Goal: Task Accomplishment & Management: Manage account settings

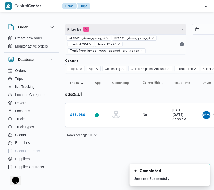
click at [131, 32] on span "Filter by 5" at bounding box center [126, 29] width 121 height 10
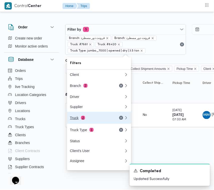
click at [87, 120] on div "Truck 2" at bounding box center [91, 118] width 42 height 4
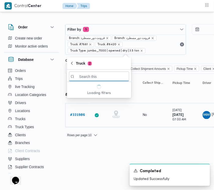
paste input "1951"
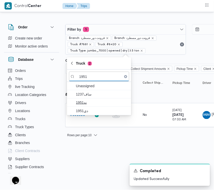
type input "1951"
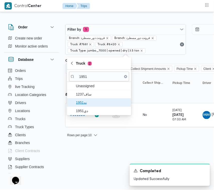
click at [84, 106] on span "نه1951" at bounding box center [99, 102] width 60 height 8
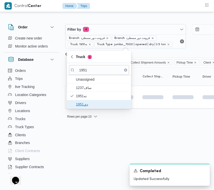
click at [83, 107] on span "دي1951" at bounding box center [102, 104] width 52 height 6
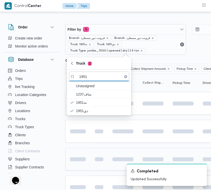
click at [83, 155] on td at bounding box center [77, 159] width 25 height 23
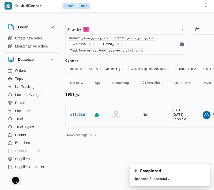
click at [77, 115] on b "# 331968" at bounding box center [77, 114] width 15 height 3
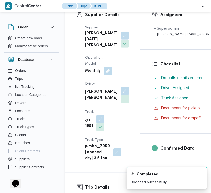
scroll to position [105, 0]
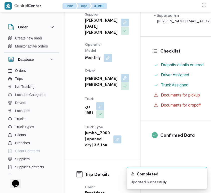
click at [121, 26] on button "button" at bounding box center [125, 22] width 8 height 8
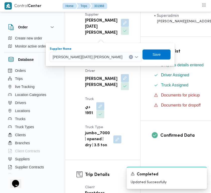
click at [93, 58] on span "[PERSON_NAME][DATE]" at bounding box center [73, 57] width 40 height 6
paste input "ربيع"
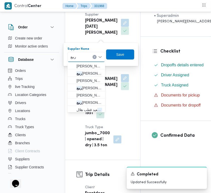
type input "ربيع"
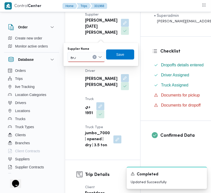
click at [89, 55] on div "[PERSON_NAME]" at bounding box center [87, 57] width 38 height 10
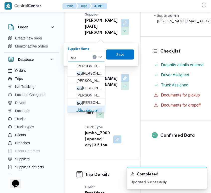
click at [88, 110] on span "ربيع عيد قطب هلال" at bounding box center [90, 110] width 26 height 6
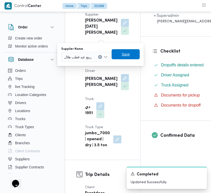
click at [125, 55] on span "Save" at bounding box center [126, 54] width 8 height 6
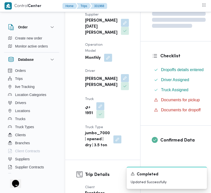
click at [107, 60] on button "button" at bounding box center [108, 56] width 8 height 8
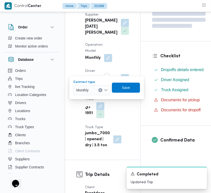
click at [92, 91] on div at bounding box center [91, 90] width 3 height 8
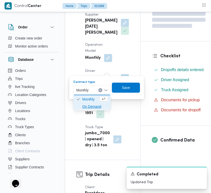
click at [94, 108] on span "On Demand" at bounding box center [95, 107] width 26 height 6
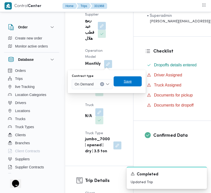
click at [124, 83] on span "Save" at bounding box center [128, 81] width 8 height 6
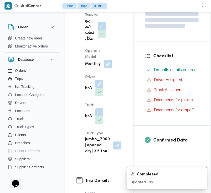
click at [102, 85] on button "button" at bounding box center [99, 84] width 8 height 8
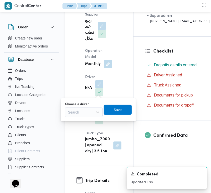
click at [89, 111] on div "Search" at bounding box center [84, 112] width 38 height 10
paste input "[PERSON_NAME]"
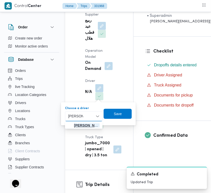
type input "[PERSON_NAME]"
click at [80, 124] on span "[PERSON_NAME]" at bounding box center [87, 125] width 26 height 6
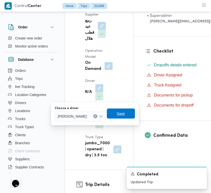
click at [125, 111] on span "Save" at bounding box center [121, 114] width 8 height 6
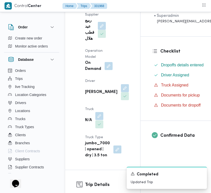
click at [99, 120] on button "button" at bounding box center [99, 116] width 8 height 8
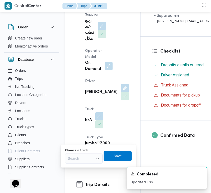
click at [83, 159] on div "Search" at bounding box center [84, 159] width 38 height 10
paste input "5481"
type input "5481"
click at [71, 169] on icon "button" at bounding box center [70, 168] width 4 height 4
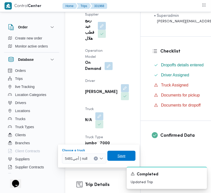
click at [118, 158] on span "Save" at bounding box center [122, 156] width 8 height 6
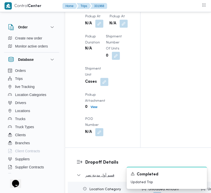
scroll to position [900, 0]
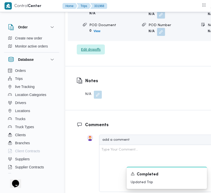
click at [84, 53] on span "Edit dropoffs" at bounding box center [91, 49] width 20 height 6
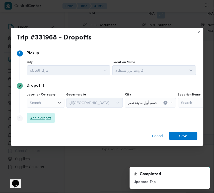
click at [36, 117] on span "Add a dropoff" at bounding box center [40, 118] width 21 height 6
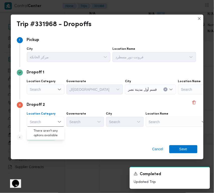
click at [177, 94] on div "Search" at bounding box center [206, 89] width 63 height 10
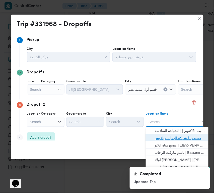
click at [179, 138] on span "فرونت دور مسطرد | شركة الي | سرياقوس" at bounding box center [180, 138] width 51 height 6
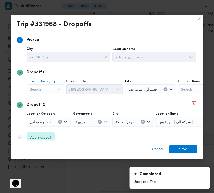
click at [50, 90] on div "Search" at bounding box center [46, 89] width 38 height 10
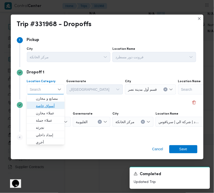
click at [46, 104] on span "أسواق خاصة" at bounding box center [49, 106] width 26 height 6
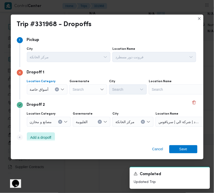
click at [180, 89] on div "Search" at bounding box center [180, 89] width 63 height 10
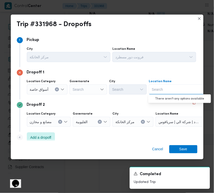
paste input "كايرو"
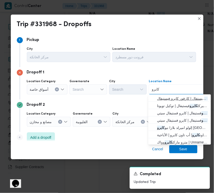
type input "كايرو"
click at [170, 98] on span "كارفور كايرو فيستفال | كارفور كايرو فيستيفال | null" at bounding box center [183, 98] width 51 height 6
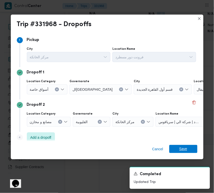
click at [187, 149] on span "Save" at bounding box center [184, 149] width 8 height 8
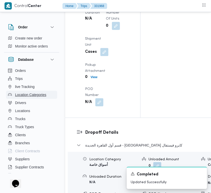
scroll to position [737, 0]
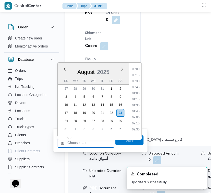
click at [98, 140] on input "Left Pickup At" at bounding box center [86, 143] width 57 height 10
paste input "[DATE] 9:00:00 AM"
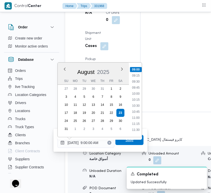
type input "[DATE] 09:00"
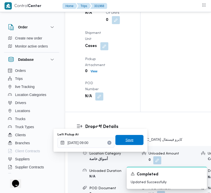
click at [129, 142] on span "Save" at bounding box center [130, 140] width 8 height 6
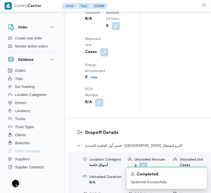
drag, startPoint x: 103, startPoint y: 95, endPoint x: 101, endPoint y: 98, distance: 4.4
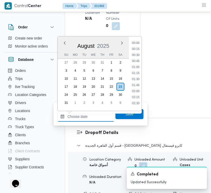
click at [94, 119] on input "Arrived Pickup At" at bounding box center [86, 117] width 57 height 10
paste input "[DATE] 9:00:00 AM"
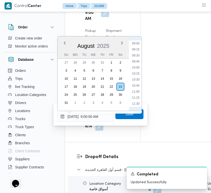
scroll to position [160, 0]
click at [133, 66] on li "07:30" at bounding box center [136, 63] width 12 height 5
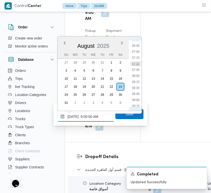
type input "[DATE] 07:30"
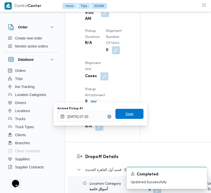
click at [127, 114] on span "Save" at bounding box center [130, 114] width 8 height 6
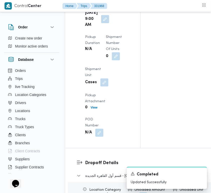
click at [113, 91] on div "Arrived Pickup At N/A Left Pickup At [DATE] 9:00 AM Pickup Duration N/A Shipmen…" at bounding box center [107, 57] width 50 height 165
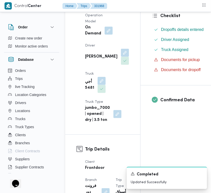
scroll to position [0, 0]
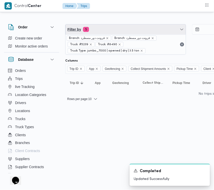
click at [136, 30] on span "Filter by 5" at bounding box center [126, 29] width 121 height 10
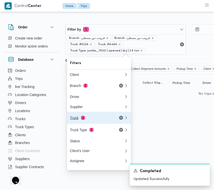
click at [90, 116] on button "Truck 2" at bounding box center [99, 118] width 64 height 12
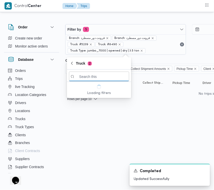
paste input "3592"
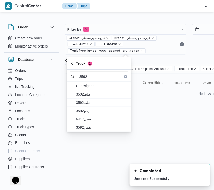
type input "3592"
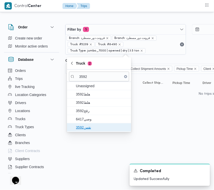
click at [94, 126] on span "نقس3592" at bounding box center [102, 127] width 52 height 6
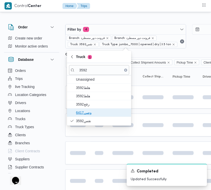
click at [86, 114] on span "وصي6417" at bounding box center [102, 113] width 52 height 6
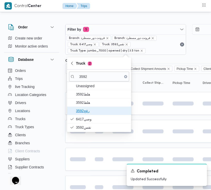
click at [86, 110] on span "رقج3592" at bounding box center [102, 111] width 52 height 6
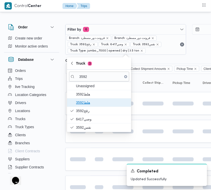
click at [85, 102] on span "هلط3592" at bounding box center [102, 103] width 52 height 6
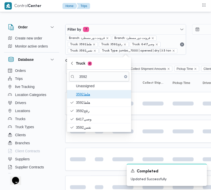
click at [84, 95] on span "هلط3592" at bounding box center [102, 94] width 52 height 6
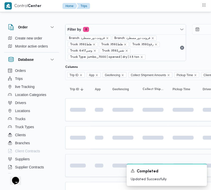
click at [93, 157] on td at bounding box center [99, 165] width 18 height 23
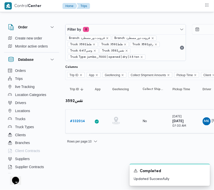
click at [77, 121] on b "# 332014" at bounding box center [77, 121] width 15 height 3
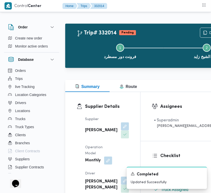
scroll to position [139, 0]
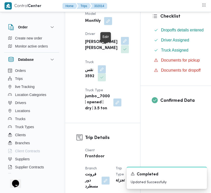
click at [121, 45] on button "button" at bounding box center [125, 41] width 8 height 8
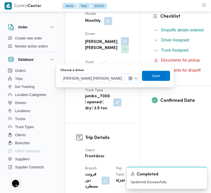
click at [83, 76] on span "[PERSON_NAME]" at bounding box center [77, 78] width 29 height 6
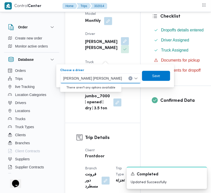
paste input "[PERSON_NAME]"
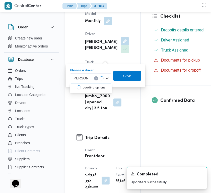
type input "[PERSON_NAME]"
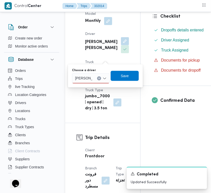
click at [92, 78] on div "[PERSON_NAME]" at bounding box center [83, 78] width 19 height 8
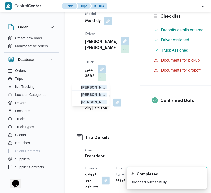
scroll to position [72, 0]
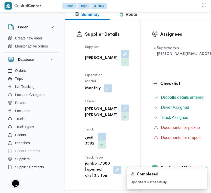
click at [121, 57] on button "button" at bounding box center [125, 54] width 8 height 8
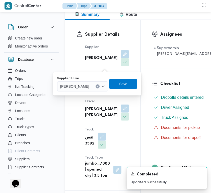
click at [89, 86] on span "[PERSON_NAME]" at bounding box center [74, 86] width 29 height 6
paste input "عبدالقادر"
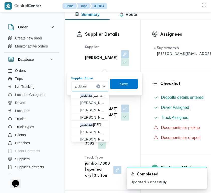
type input "[PERSON_NAME]"
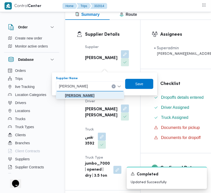
click at [89, 95] on mark "[PERSON_NAME]" at bounding box center [79, 95] width 29 height 4
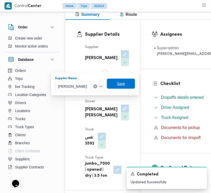
click at [135, 85] on span "Save" at bounding box center [121, 84] width 28 height 10
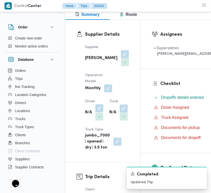
click at [101, 112] on button "button" at bounding box center [99, 108] width 8 height 8
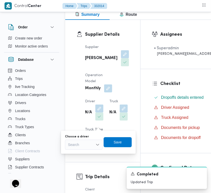
click at [81, 150] on div "You are in a dialog. To close this dialog, hit escape. Choose a driver Search S…" at bounding box center [98, 142] width 75 height 23
click at [81, 146] on div "Search" at bounding box center [84, 145] width 38 height 10
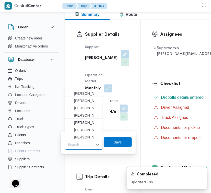
paste input "[PERSON_NAME]"
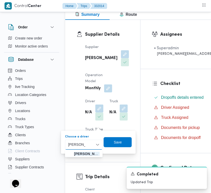
type input "[PERSON_NAME]"
drag, startPoint x: 82, startPoint y: 150, endPoint x: 83, endPoint y: 154, distance: 3.9
click at [83, 154] on span "[PERSON_NAME]" at bounding box center [87, 154] width 26 height 6
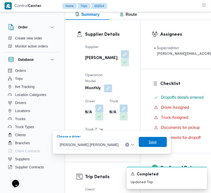
click at [127, 143] on span "Save" at bounding box center [123, 142] width 8 height 6
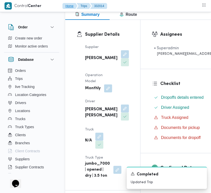
scroll to position [151, 0]
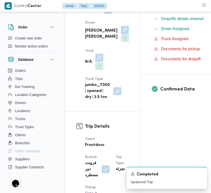
click at [97, 62] on button "button" at bounding box center [99, 58] width 8 height 8
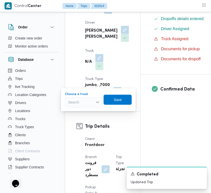
drag, startPoint x: 89, startPoint y: 99, endPoint x: 95, endPoint y: 98, distance: 6.1
click at [94, 99] on div "Search" at bounding box center [84, 102] width 38 height 10
paste input "3598"
type input "3598"
click at [82, 112] on span "قلن 3598 | null" at bounding box center [87, 111] width 26 height 6
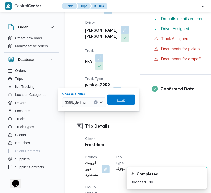
click at [135, 97] on span "Save" at bounding box center [121, 100] width 28 height 10
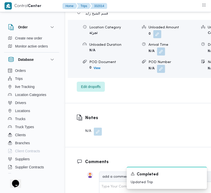
scroll to position [946, 0]
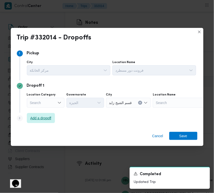
click at [49, 116] on span "Add a dropoff" at bounding box center [40, 118] width 21 height 6
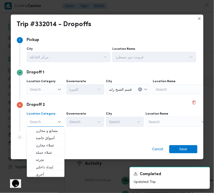
click at [190, 62] on div "Location Name Search" at bounding box center [155, 54] width 84 height 15
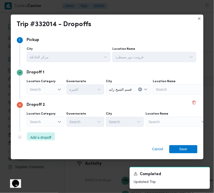
click at [174, 51] on div "Location Name" at bounding box center [155, 49] width 84 height 4
click at [176, 94] on div "Search" at bounding box center [184, 89] width 63 height 10
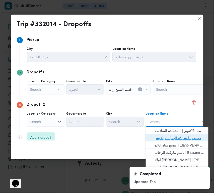
drag, startPoint x: 173, startPoint y: 134, endPoint x: 167, endPoint y: 131, distance: 6.0
click at [173, 135] on span "فرونت دور مسطرد | شركة الي | سرياقوس" at bounding box center [177, 138] width 59 height 8
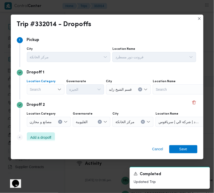
click at [35, 87] on div "Search" at bounding box center [46, 89] width 38 height 10
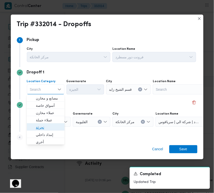
click at [49, 128] on span "تجزئة" at bounding box center [49, 128] width 26 height 6
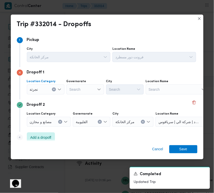
click at [78, 93] on div "Search" at bounding box center [86, 89] width 38 height 10
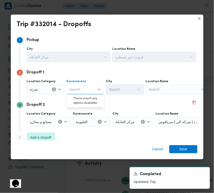
paste input "القليوبية"
type input "القليوبية"
click at [88, 88] on div "القليوبية القليوبية" at bounding box center [86, 89] width 38 height 10
click at [91, 95] on span "القليوبية" at bounding box center [89, 98] width 26 height 6
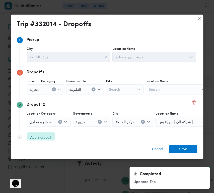
click at [111, 51] on div "City" at bounding box center [69, 49] width 84 height 4
click at [125, 87] on div "Search" at bounding box center [125, 89] width 38 height 10
paste input "العبور"
type input "العبور"
click at [122, 97] on span "قسم العبور" at bounding box center [128, 98] width 26 height 6
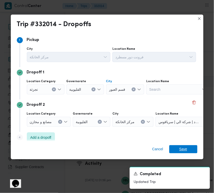
click at [187, 148] on span "Save" at bounding box center [184, 149] width 8 height 8
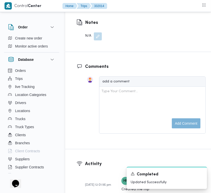
scroll to position [777, 0]
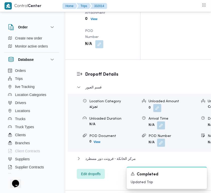
drag, startPoint x: 97, startPoint y: 67, endPoint x: 101, endPoint y: 69, distance: 3.8
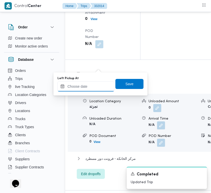
click at [98, 88] on input "Left Pickup At" at bounding box center [86, 86] width 57 height 10
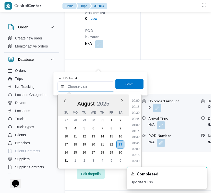
paste input "[DATE] 9:00:00 AM"
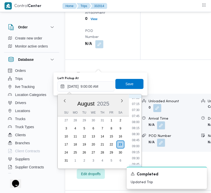
scroll to position [160, 0]
click at [128, 140] on div "[DATE] [DATE] Su Mo Tu We Th Fr Sa 27 28 29 30 31 1 2 3 4 5 6 7 8 9 10 11 12 13…" at bounding box center [93, 131] width 71 height 74
click at [133, 139] on li "08:15" at bounding box center [136, 139] width 12 height 5
type input "[DATE] 08:15"
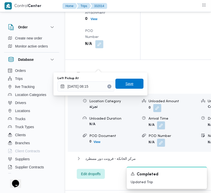
click at [129, 87] on span "Save" at bounding box center [130, 84] width 28 height 10
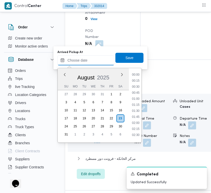
click at [98, 57] on input "Arrived Pickup At" at bounding box center [86, 60] width 57 height 10
paste input "[DATE] 9:00:00 AM"
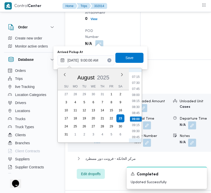
scroll to position [160, 0]
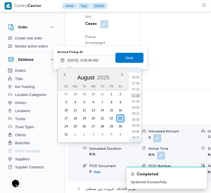
click at [136, 94] on li "07:30" at bounding box center [136, 95] width 12 height 5
type input "[DATE] 07:30"
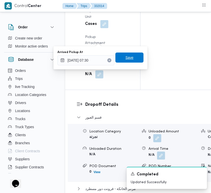
click at [128, 57] on span "Save" at bounding box center [130, 58] width 8 height 6
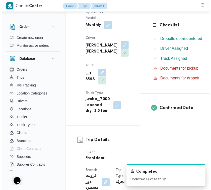
scroll to position [0, 0]
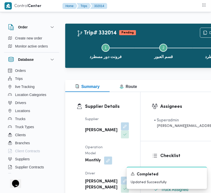
click at [90, 129] on b "[PERSON_NAME]" at bounding box center [101, 130] width 32 height 6
click at [90, 130] on b "[PERSON_NAME]" at bounding box center [101, 130] width 32 height 6
copy div "[PERSON_NAME]"
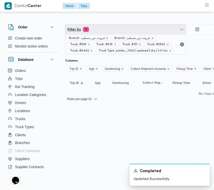
click at [106, 29] on span "Filter by 8" at bounding box center [126, 29] width 121 height 10
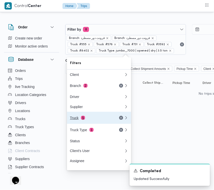
click at [90, 119] on div "Truck 5" at bounding box center [91, 118] width 42 height 4
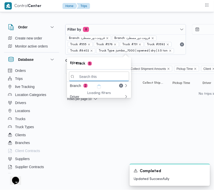
paste input "1676"
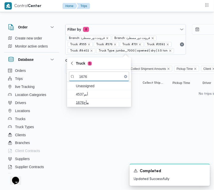
type input "1676"
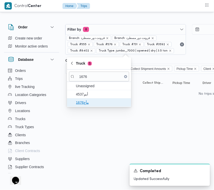
click at [90, 106] on span "مأع1676" at bounding box center [99, 102] width 60 height 8
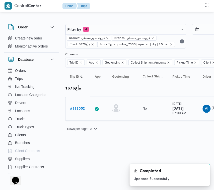
click at [74, 113] on div "# 332052" at bounding box center [78, 109] width 20 height 10
click at [74, 108] on b "# 332052" at bounding box center [77, 108] width 15 height 3
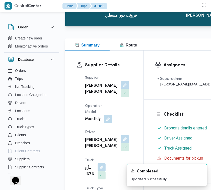
scroll to position [52, 0]
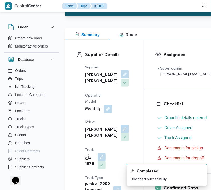
drag, startPoint x: 101, startPoint y: 77, endPoint x: 101, endPoint y: 80, distance: 3.0
click at [101, 78] on div "[PERSON_NAME]" at bounding box center [107, 78] width 45 height 17
click at [121, 78] on button "button" at bounding box center [125, 74] width 8 height 8
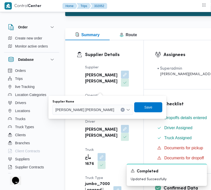
click at [92, 104] on div "Supplier Name [PERSON_NAME]" at bounding box center [78, 107] width 51 height 15
click at [84, 110] on span "[PERSON_NAME]" at bounding box center [70, 110] width 29 height 6
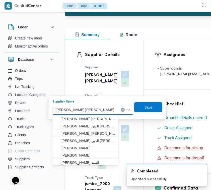
paste input "ربيع"
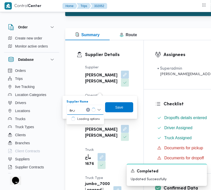
type input "[PERSON_NAME]"
click at [88, 119] on span "ربيع عيد قطب هلال" at bounding box center [89, 119] width 26 height 6
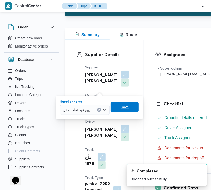
click at [127, 108] on span "Save" at bounding box center [125, 107] width 8 height 6
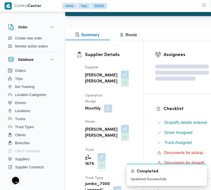
click at [106, 113] on button "button" at bounding box center [108, 109] width 8 height 8
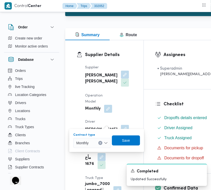
click at [93, 145] on div "Monthly" at bounding box center [92, 143] width 38 height 10
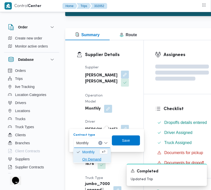
drag, startPoint x: 92, startPoint y: 160, endPoint x: 96, endPoint y: 155, distance: 6.4
click at [92, 160] on span "On Demand" at bounding box center [95, 159] width 26 height 6
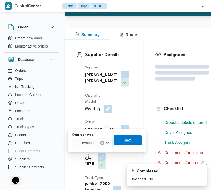
click at [118, 144] on span "Save" at bounding box center [128, 140] width 28 height 10
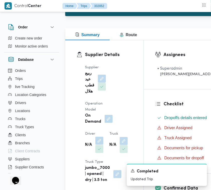
click at [100, 140] on button "button" at bounding box center [99, 141] width 8 height 8
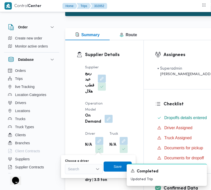
click at [91, 160] on div "Choose a driver" at bounding box center [84, 161] width 38 height 4
click at [90, 166] on div "Search" at bounding box center [84, 169] width 38 height 10
paste input "[PERSON_NAME]"
type input "[PERSON_NAME]"
click at [72, 178] on icon "button" at bounding box center [70, 178] width 4 height 4
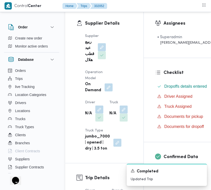
scroll to position [112, 0]
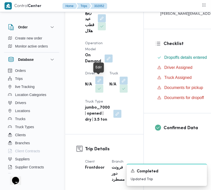
click at [97, 82] on button "button" at bounding box center [99, 80] width 8 height 8
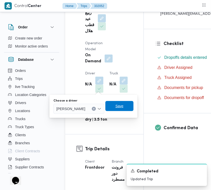
click at [134, 104] on span "Save" at bounding box center [120, 106] width 28 height 10
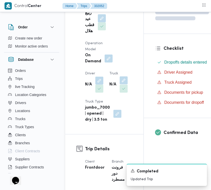
click at [124, 81] on button "button" at bounding box center [124, 80] width 8 height 8
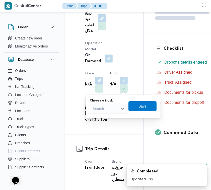
click at [96, 108] on div "Search" at bounding box center [109, 109] width 38 height 10
paste input "8418"
type input "8418"
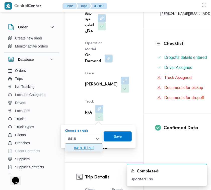
click at [85, 150] on span "الر8418 | null" at bounding box center [87, 148] width 26 height 6
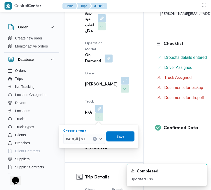
click at [126, 139] on span "Save" at bounding box center [121, 136] width 28 height 10
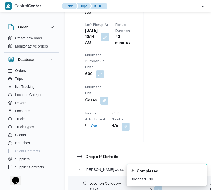
scroll to position [908, 0]
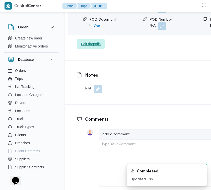
click at [88, 47] on span "Edit dropoffs" at bounding box center [91, 44] width 20 height 6
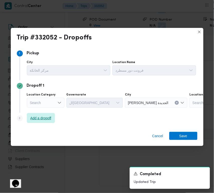
click at [39, 116] on span "Add a dropoff" at bounding box center [40, 118] width 21 height 6
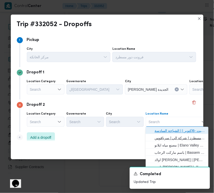
drag, startPoint x: 174, startPoint y: 132, endPoint x: 174, endPoint y: 137, distance: 4.8
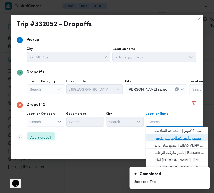
click at [174, 137] on span "فرونت دور مسطرد | شركة الي | سرياقوس" at bounding box center [180, 138] width 51 height 6
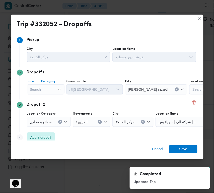
click at [48, 92] on div "Search" at bounding box center [46, 89] width 38 height 10
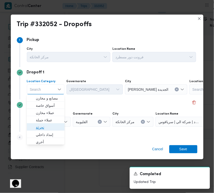
click at [51, 126] on span "تجزئة" at bounding box center [49, 128] width 26 height 6
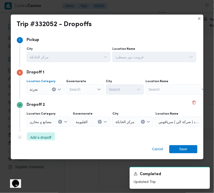
click at [78, 87] on div "Search" at bounding box center [86, 89] width 38 height 10
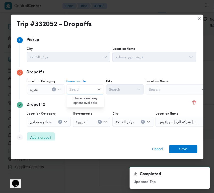
paste input "[GEOGRAPHIC_DATA]"
type input "[GEOGRAPHIC_DATA]"
click at [98, 90] on icon "Open list of options" at bounding box center [99, 89] width 4 height 4
click at [87, 96] on div "Dropoff 1 Location Category تجزئة [GEOGRAPHIC_DATA] [GEOGRAPHIC_DATA] [GEOGRAPH…" at bounding box center [107, 83] width 181 height 32
click at [81, 87] on div "[GEOGRAPHIC_DATA] [GEOGRAPHIC_DATA]" at bounding box center [86, 89] width 38 height 10
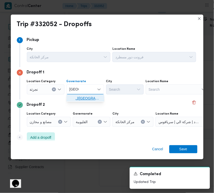
click at [85, 97] on span "[GEOGRAPHIC_DATA]" at bounding box center [89, 98] width 26 height 6
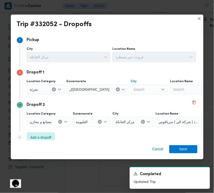
drag, startPoint x: 113, startPoint y: 90, endPoint x: 118, endPoint y: 88, distance: 5.6
click at [127, 89] on div "Search" at bounding box center [146, 89] width 38 height 10
paste input "[PERSON_NAME]"
type input "[PERSON_NAME]"
click at [127, 91] on div "[PERSON_NAME]" at bounding box center [146, 89] width 38 height 10
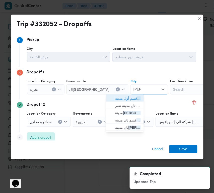
click at [137, 99] on mark "[PERSON_NAME]" at bounding box center [151, 98] width 29 height 4
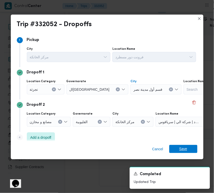
click at [177, 147] on span "Save" at bounding box center [184, 149] width 28 height 8
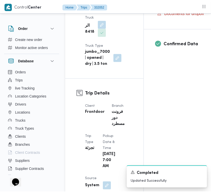
scroll to position [0, 0]
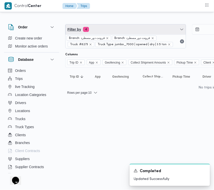
click at [115, 26] on span "Filter by 4" at bounding box center [126, 29] width 121 height 10
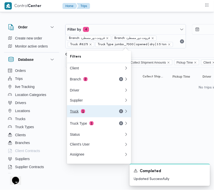
click at [80, 109] on button "Truck 1" at bounding box center [99, 111] width 64 height 12
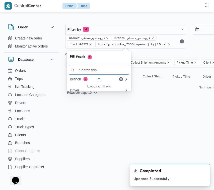
paste input "9454"
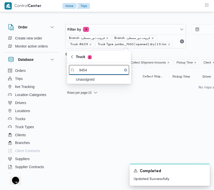
click at [78, 71] on input "9454" at bounding box center [99, 70] width 60 height 10
paste input "نجف96"
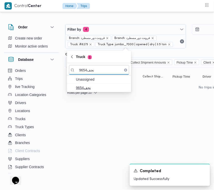
type input "نجف9654"
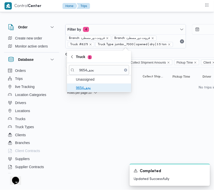
click at [86, 86] on span "نجف9654" at bounding box center [102, 88] width 52 height 6
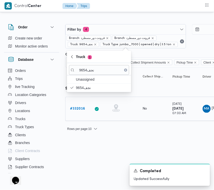
click at [80, 107] on b "# 332016" at bounding box center [77, 108] width 15 height 3
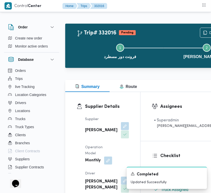
click at [121, 126] on button "button" at bounding box center [125, 126] width 8 height 8
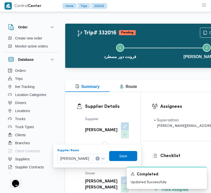
click at [89, 159] on span "[PERSON_NAME]" at bounding box center [74, 159] width 29 height 6
paste input "[PERSON_NAME][DATE]"
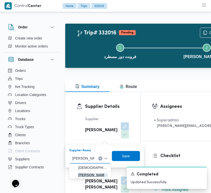
type input "[PERSON_NAME][DATE]"
click at [88, 173] on span "[PERSON_NAME][DATE]" at bounding box center [93, 175] width 30 height 6
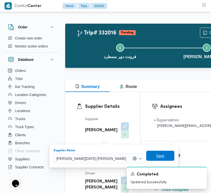
click at [135, 154] on span "Save" at bounding box center [131, 156] width 8 height 6
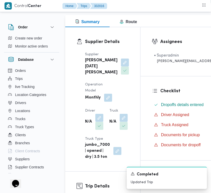
scroll to position [67, 0]
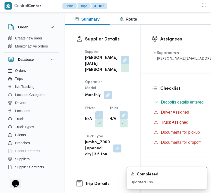
click at [109, 97] on button "button" at bounding box center [108, 93] width 8 height 8
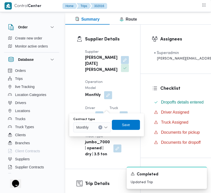
click at [95, 129] on div "Monthly" at bounding box center [92, 127] width 38 height 10
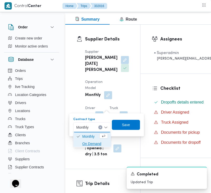
click at [97, 145] on span "On Demand" at bounding box center [95, 144] width 26 height 6
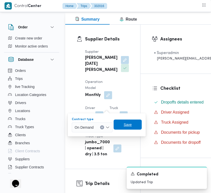
click at [121, 127] on span "Save" at bounding box center [128, 125] width 28 height 10
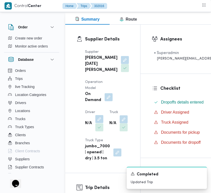
drag, startPoint x: 97, startPoint y: 126, endPoint x: 98, endPoint y: 131, distance: 4.6
click at [98, 127] on div "N/A" at bounding box center [94, 121] width 19 height 17
click at [99, 121] on button "button" at bounding box center [99, 117] width 8 height 8
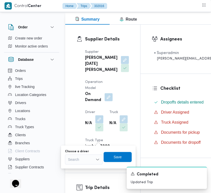
click at [87, 161] on div "Search" at bounding box center [84, 160] width 38 height 10
paste input "[PERSON_NAME]"
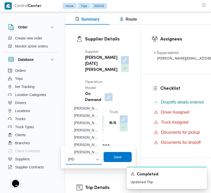
type input "[PERSON_NAME]"
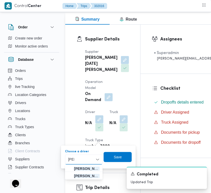
click at [85, 160] on div "[PERSON_NAME]" at bounding box center [84, 160] width 38 height 10
click at [91, 167] on span "[PERSON_NAME]" at bounding box center [87, 169] width 26 height 6
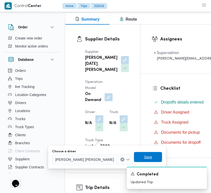
click at [122, 155] on span "Save" at bounding box center [118, 157] width 8 height 6
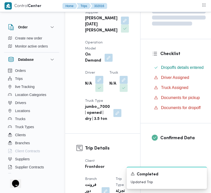
scroll to position [148, 0]
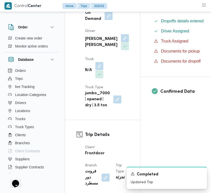
click at [97, 68] on button "button" at bounding box center [99, 64] width 8 height 8
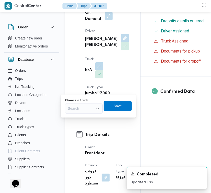
click at [74, 113] on div "Search" at bounding box center [84, 109] width 38 height 10
paste input "5972"
type input "5972"
click at [116, 66] on div "Supplier [PERSON_NAME][DATE] Operation Model On Demand Driver [PERSON_NAME] Tru…" at bounding box center [107, 37] width 50 height 145
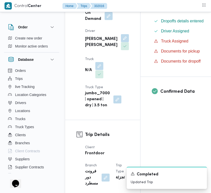
click at [101, 68] on button "button" at bounding box center [99, 64] width 8 height 8
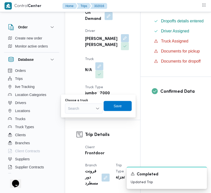
click at [92, 109] on div "Search" at bounding box center [84, 109] width 38 height 10
paste input "5942"
type input "5942"
click at [69, 119] on icon "button" at bounding box center [70, 118] width 4 height 4
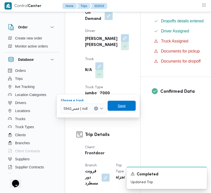
click at [118, 106] on span "Save" at bounding box center [122, 106] width 28 height 10
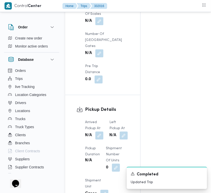
scroll to position [944, 0]
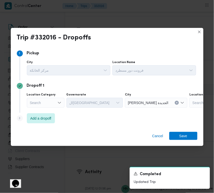
click at [21, 115] on div "Step 3 is disabled 3 Add a dropoff" at bounding box center [107, 119] width 181 height 13
click at [38, 119] on span "Add a dropoff" at bounding box center [40, 118] width 21 height 6
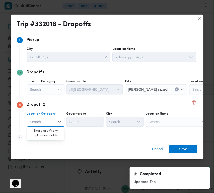
click at [50, 94] on div "Search" at bounding box center [46, 89] width 38 height 10
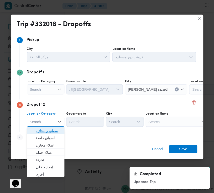
drag, startPoint x: 51, startPoint y: 130, endPoint x: 57, endPoint y: 130, distance: 6.5
click at [51, 130] on span "مصانع و مخازن" at bounding box center [49, 131] width 26 height 6
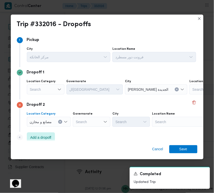
click at [171, 127] on div "Location Category مصانع و مخازن Combo box. Selected. مصانع و مخازن. Press Backs…" at bounding box center [112, 119] width 172 height 17
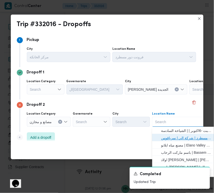
click at [174, 135] on span "فرونت دور مسطرد | شركة الي | سرياقوس" at bounding box center [187, 138] width 51 height 6
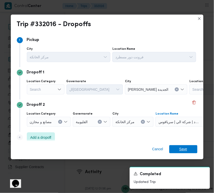
click at [185, 147] on span "Save" at bounding box center [184, 149] width 8 height 8
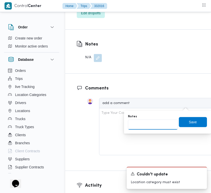
click at [167, 125] on input "Notes" at bounding box center [153, 125] width 50 height 10
paste input "تجمع"
type input "تجمع"
click at [189, 122] on span "Save" at bounding box center [193, 122] width 8 height 6
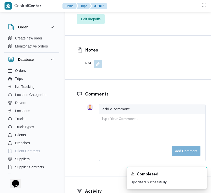
scroll to position [775, 0]
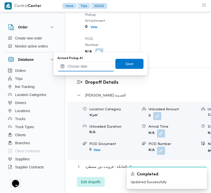
click at [97, 64] on input "Arrived Pickup At" at bounding box center [86, 66] width 57 height 10
paste input "[DATE] 7:30:00 AM"
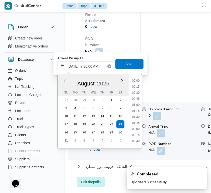
scroll to position [180, 0]
type input "[DATE] 07:30"
click at [126, 66] on span "Save" at bounding box center [130, 64] width 8 height 6
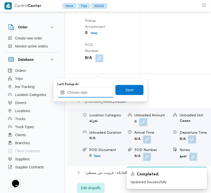
click at [91, 92] on input "Left Pickup At" at bounding box center [86, 92] width 57 height 10
paste input "[DATE] 7:30:00 AM"
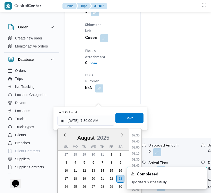
click at [137, 130] on div "Time 00:00 00:15 00:30 00:45 01:00 01:15 01:30 01:45 02:00 02:15 02:30 02:45 03…" at bounding box center [135, 165] width 13 height 74
click at [139, 152] on li "08:15" at bounding box center [136, 153] width 12 height 5
type input "[DATE] 08:15"
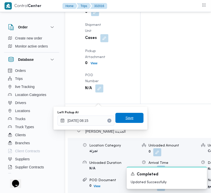
click at [126, 120] on span "Save" at bounding box center [130, 118] width 8 height 6
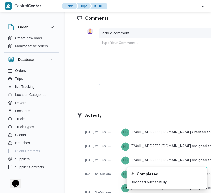
scroll to position [1057, 0]
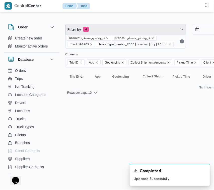
drag, startPoint x: 101, startPoint y: 30, endPoint x: 103, endPoint y: 37, distance: 7.7
click at [101, 30] on span "Filter by 4" at bounding box center [126, 29] width 121 height 10
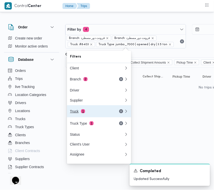
click at [87, 113] on div "Truck 1" at bounding box center [91, 111] width 42 height 4
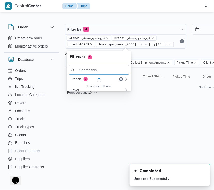
paste input "7621"
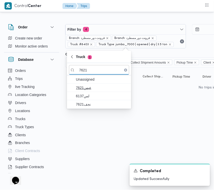
type input "7621"
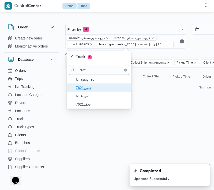
click at [88, 90] on span "عبس7621" at bounding box center [102, 88] width 52 height 6
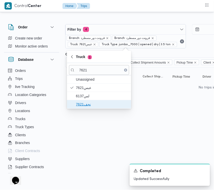
click at [87, 102] on span "نجف7621" at bounding box center [102, 104] width 52 height 6
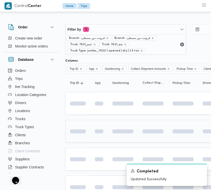
click at [82, 142] on td at bounding box center [77, 131] width 25 height 23
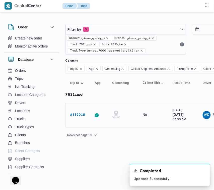
click at [76, 113] on b "# 332018" at bounding box center [77, 114] width 15 height 3
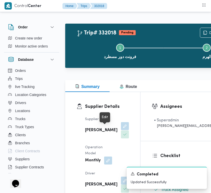
click at [121, 130] on button "button" at bounding box center [125, 126] width 8 height 8
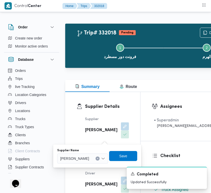
click at [89, 157] on span "[PERSON_NAME]" at bounding box center [74, 159] width 29 height 6
click at [88, 161] on span "[PERSON_NAME]" at bounding box center [74, 159] width 29 height 6
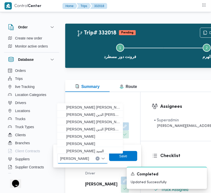
paste input "[PERSON_NAME]"
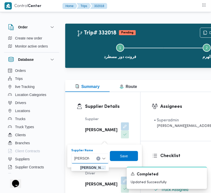
type input "[PERSON_NAME]"
click at [91, 158] on div "[PERSON_NAME]" at bounding box center [90, 159] width 38 height 10
click at [93, 167] on span "[PERSON_NAME]" at bounding box center [93, 168] width 26 height 6
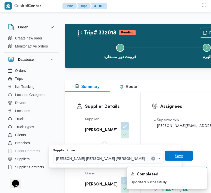
click at [133, 159] on span "Save" at bounding box center [119, 156] width 28 height 10
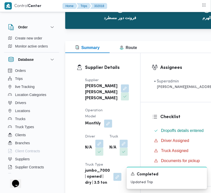
scroll to position [101, 0]
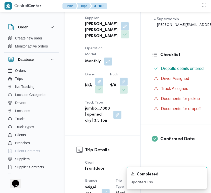
click at [102, 84] on button "button" at bounding box center [99, 80] width 8 height 8
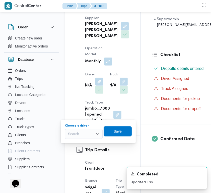
click at [87, 135] on div "Search" at bounding box center [84, 134] width 38 height 10
paste input "عبدالمنعم"
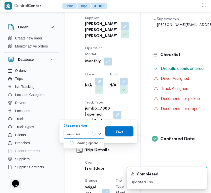
type input "عبدالمنعم"
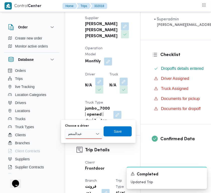
click at [88, 134] on div "[PERSON_NAME]" at bounding box center [84, 134] width 38 height 10
click at [86, 143] on span "[PERSON_NAME]" at bounding box center [87, 143] width 26 height 6
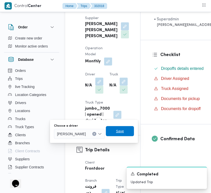
click at [134, 132] on span "Save" at bounding box center [120, 131] width 28 height 10
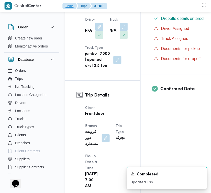
scroll to position [184, 0]
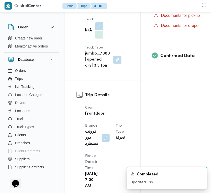
click at [101, 21] on dt "Truck" at bounding box center [94, 18] width 18 height 6
click at [97, 37] on div at bounding box center [98, 29] width 11 height 16
click at [101, 28] on button "button" at bounding box center [99, 24] width 8 height 8
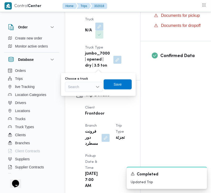
click at [84, 88] on div "Search" at bounding box center [84, 87] width 38 height 10
paste input "8418"
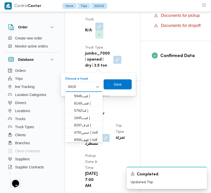
type input "8418"
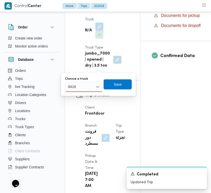
click at [82, 87] on div "8418 8418" at bounding box center [84, 87] width 38 height 10
click at [82, 93] on span "الف8418 | null" at bounding box center [87, 96] width 26 height 6
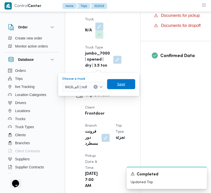
click at [118, 86] on span "Save" at bounding box center [121, 84] width 8 height 6
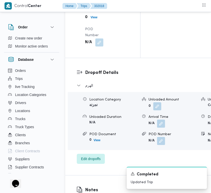
scroll to position [980, 0]
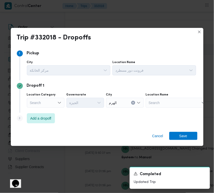
click at [38, 103] on div "Search" at bounding box center [46, 103] width 38 height 10
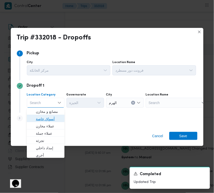
click at [46, 118] on span "أسواق خاصة" at bounding box center [49, 119] width 26 height 6
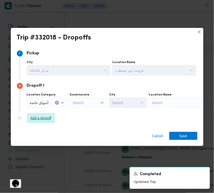
click at [43, 118] on span "Add a dropoff" at bounding box center [40, 118] width 21 height 6
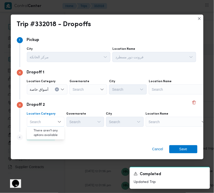
click at [170, 94] on div "Search" at bounding box center [180, 89] width 63 height 10
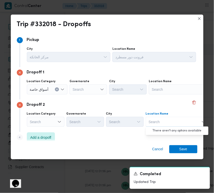
click at [165, 92] on div "Search" at bounding box center [180, 89] width 63 height 10
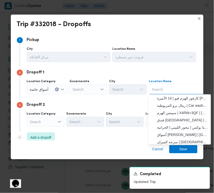
paste input "بيت الجملة مدينتى"
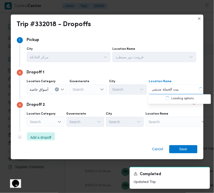
type input "بيت الجملة مدينتى"
click at [42, 94] on div "Search" at bounding box center [47, 89] width 41 height 10
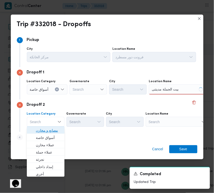
click at [49, 131] on span "مصانع و مخازن" at bounding box center [49, 131] width 26 height 6
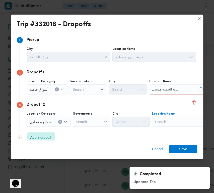
click at [165, 94] on div "Search" at bounding box center [180, 89] width 63 height 10
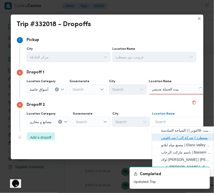
click at [171, 137] on span "فرونت دور مسطرد | شركة الي | سرياقوس" at bounding box center [187, 138] width 51 height 6
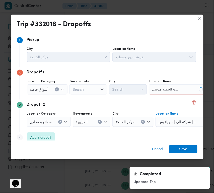
click at [185, 92] on div "بيت الجملة مدينتى بيت الجملة مدينتى" at bounding box center [180, 89] width 63 height 10
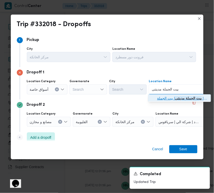
click at [184, 99] on mark "بيت الجملة مدينتى" at bounding box center [189, 98] width 27 height 4
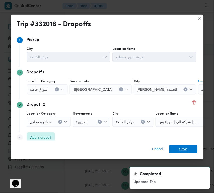
click at [184, 148] on span "Save" at bounding box center [184, 149] width 8 height 8
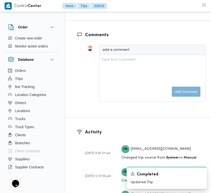
scroll to position [811, 0]
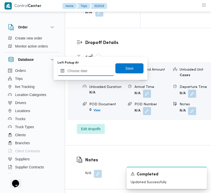
drag, startPoint x: 100, startPoint y: 51, endPoint x: 95, endPoint y: 74, distance: 23.5
click at [96, 73] on input "Left Pickup At" at bounding box center [86, 71] width 57 height 10
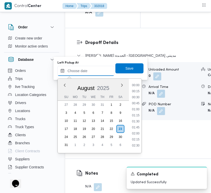
paste input "[DATE] 9:00:00 AM"
click at [138, 93] on li "09:15" at bounding box center [136, 91] width 12 height 5
type input "[DATE] 09:15"
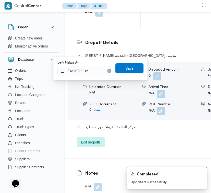
click at [127, 62] on div "Left Pickup At [DATE] 09:15 Save" at bounding box center [100, 68] width 87 height 16
click at [127, 68] on span "Save" at bounding box center [130, 68] width 8 height 6
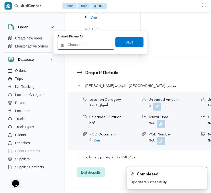
click at [105, 44] on input "Arrived Pickup At" at bounding box center [86, 45] width 57 height 10
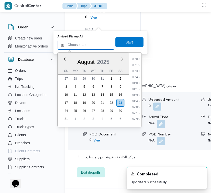
paste input "[DATE] 9:00:00 AM"
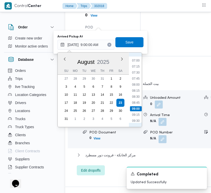
scroll to position [160, 0]
click at [136, 102] on li "08:30" at bounding box center [136, 104] width 12 height 5
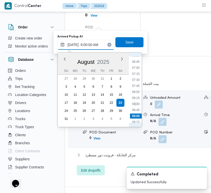
type input "[DATE] 08:30"
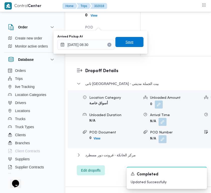
click at [134, 41] on span "Save" at bounding box center [130, 42] width 28 height 10
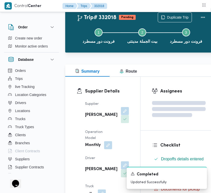
scroll to position [0, 0]
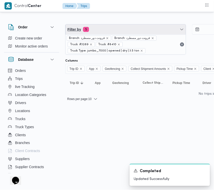
click at [121, 29] on span "Filter by 5" at bounding box center [126, 29] width 121 height 10
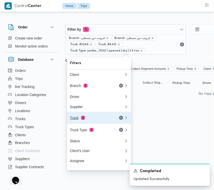
click at [95, 120] on div "Truck 2" at bounding box center [91, 118] width 42 height 4
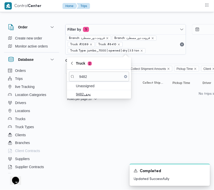
type input "9482"
click at [87, 95] on span "نجف9482" at bounding box center [102, 94] width 52 height 6
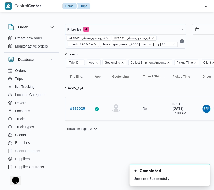
click at [78, 106] on link "# 332020" at bounding box center [77, 109] width 15 height 6
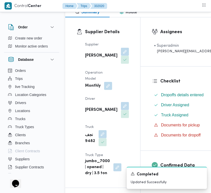
scroll to position [82, 0]
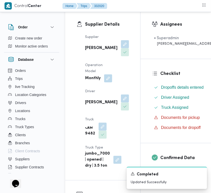
click at [102, 105] on div "[PERSON_NAME]" at bounding box center [107, 102] width 45 height 17
click at [121, 102] on button "button" at bounding box center [125, 98] width 8 height 8
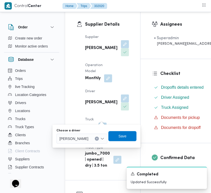
click at [88, 136] on span "[PERSON_NAME]" at bounding box center [74, 139] width 29 height 6
paste input "[PERSON_NAME]"
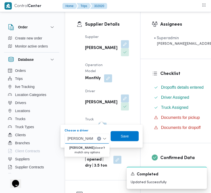
type input "[PERSON_NAME]"
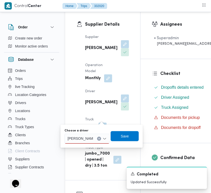
click at [100, 138] on icon "Clear input" at bounding box center [99, 139] width 2 height 2
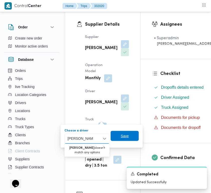
click at [123, 137] on span "Save" at bounding box center [125, 136] width 8 height 6
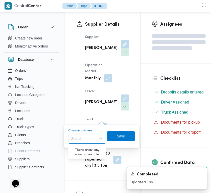
click at [103, 141] on div "Search" at bounding box center [87, 139] width 38 height 10
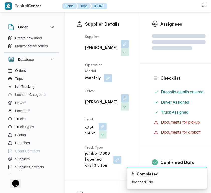
click at [117, 109] on div "Supplier [PERSON_NAME] علي بخيت علي Operation Model Monthly Driver [PERSON_NAME…" at bounding box center [107, 101] width 50 height 141
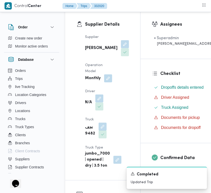
click at [101, 138] on button "button" at bounding box center [103, 134] width 8 height 8
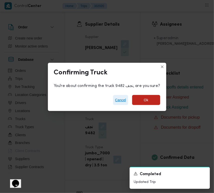
click at [115, 103] on span "Cancel" at bounding box center [120, 100] width 15 height 10
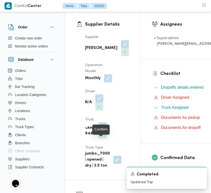
click at [105, 130] on button "button" at bounding box center [103, 126] width 8 height 8
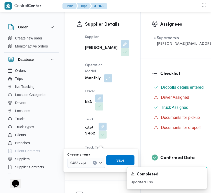
click at [85, 169] on div "You are in a dialog. To close this dialog, hit escape. Choose a truck [GEOGRAPH…" at bounding box center [101, 160] width 75 height 23
click at [84, 162] on span "نجف 9482" at bounding box center [79, 163] width 16 height 6
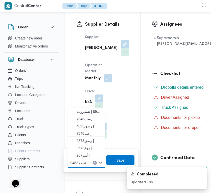
paste input "5234"
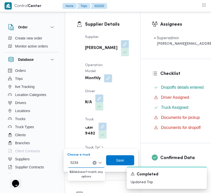
type input "5234"
click at [95, 162] on icon "Clear input" at bounding box center [95, 163] width 2 height 2
click at [118, 160] on span "Save" at bounding box center [120, 160] width 8 height 6
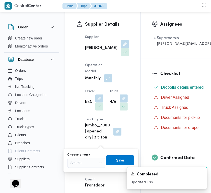
click at [112, 101] on div "Supplier [PERSON_NAME] علي بخيت علي Operation Model Monthly Driver N/A Truck N/…" at bounding box center [107, 87] width 50 height 113
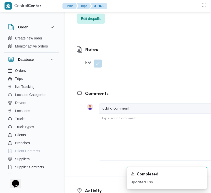
scroll to position [1077, 0]
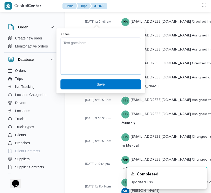
click at [80, 54] on textarea "Notes" at bounding box center [101, 56] width 81 height 38
paste textarea "5234 [PERSON_NAME]"
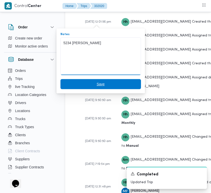
type textarea "5234 [PERSON_NAME]"
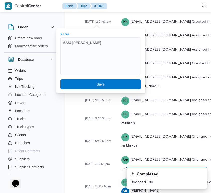
click at [97, 83] on span "Save" at bounding box center [101, 84] width 8 height 6
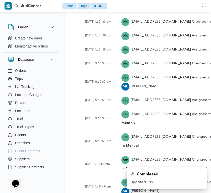
scroll to position [993, 0]
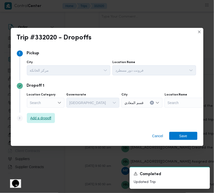
click at [44, 115] on span "Add a dropoff" at bounding box center [40, 118] width 21 height 6
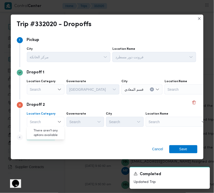
click at [135, 51] on label "Location Name" at bounding box center [124, 49] width 23 height 4
click at [165, 94] on div "Search" at bounding box center [196, 89] width 63 height 10
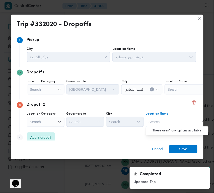
click at [121, 139] on div "Step 4 is disabled 4 Add a dropoff" at bounding box center [107, 138] width 181 height 13
drag, startPoint x: 157, startPoint y: 123, endPoint x: 159, endPoint y: 126, distance: 3.4
click at [165, 94] on div "Search" at bounding box center [196, 89] width 63 height 10
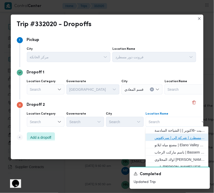
click at [175, 140] on span "فرونت دور مسطرد | شركة الي | سرياقوس" at bounding box center [180, 138] width 51 height 6
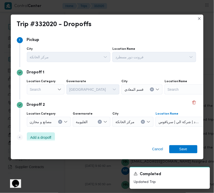
click at [48, 89] on div "Search" at bounding box center [46, 89] width 38 height 10
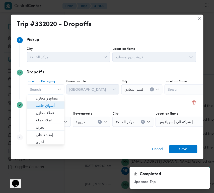
click at [52, 107] on span "أسواق خاصة" at bounding box center [49, 106] width 26 height 6
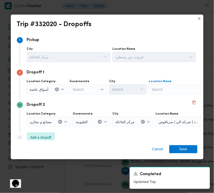
click at [170, 87] on div "Search" at bounding box center [180, 89] width 63 height 10
paste input "بيت الجملة مدينتى"
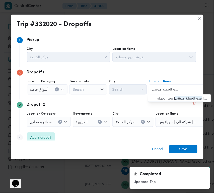
type input "بيت الجملة مدينتى"
click at [169, 98] on span "بيت الجملة مدينتى | بيت الجملة | null" at bounding box center [183, 98] width 51 height 6
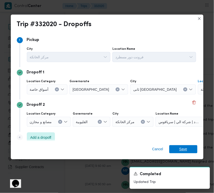
click at [188, 148] on span "Save" at bounding box center [184, 149] width 28 height 8
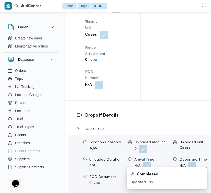
scroll to position [716, 0]
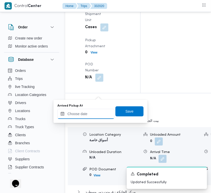
click at [92, 115] on input "Arrived Pickup At" at bounding box center [86, 114] width 57 height 10
paste input "[DATE] 7:30:00 AM"
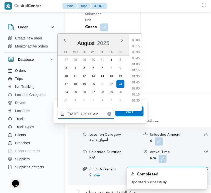
scroll to position [180, 0]
click at [135, 47] on li "07:45" at bounding box center [136, 46] width 12 height 5
type input "[DATE] 07:45"
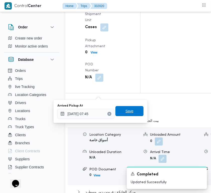
click at [131, 110] on span "Save" at bounding box center [130, 111] width 28 height 10
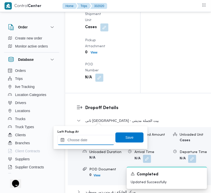
click at [92, 142] on input "Left Pickup At" at bounding box center [86, 140] width 57 height 10
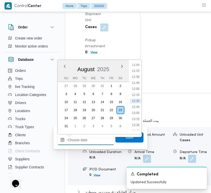
paste input "[DATE] 7:30:00 AM"
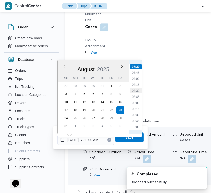
click at [137, 88] on li "08:30" at bounding box center [136, 90] width 12 height 5
type input "[DATE] 08:30"
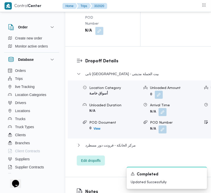
scroll to position [801, 0]
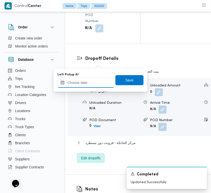
click at [97, 85] on input "Left Pickup At" at bounding box center [86, 83] width 57 height 10
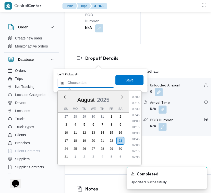
paste input "[DATE] 7:30:00 AM"
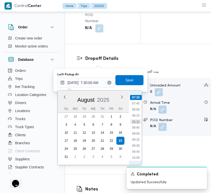
click at [137, 120] on li "08:30" at bounding box center [136, 121] width 12 height 5
type input "[DATE] 08:30"
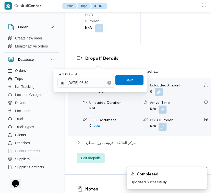
click at [126, 80] on span "Save" at bounding box center [130, 80] width 8 height 6
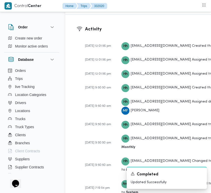
scroll to position [1101, 0]
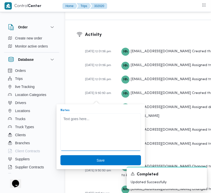
click at [87, 122] on textarea "Notes" at bounding box center [101, 132] width 81 height 38
paste textarea "5234 [PERSON_NAME]"
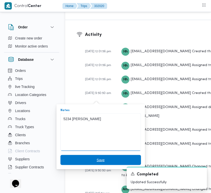
type textarea "5234 [PERSON_NAME]"
click at [104, 159] on span "Save" at bounding box center [101, 160] width 81 height 10
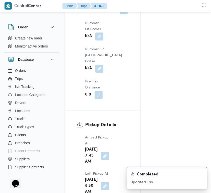
scroll to position [733, 0]
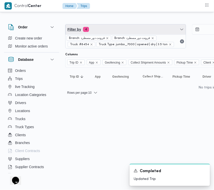
click at [135, 28] on span "Filter by 4" at bounding box center [126, 29] width 121 height 10
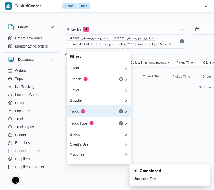
click at [97, 117] on button "Truck 1" at bounding box center [99, 111] width 64 height 12
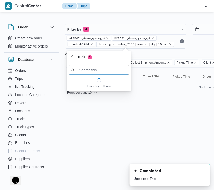
paste input "2419"
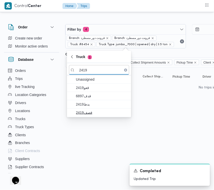
type input "2419"
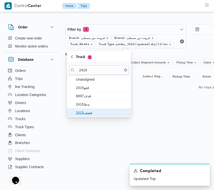
click at [88, 111] on span "قصف2419" at bounding box center [102, 113] width 52 height 6
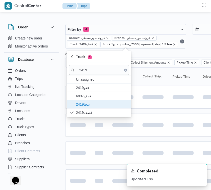
click at [86, 106] on span "بدط2419" at bounding box center [102, 104] width 52 height 6
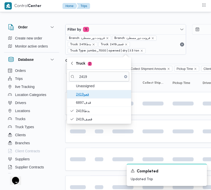
click at [85, 97] on span "قعو2419" at bounding box center [102, 94] width 52 height 6
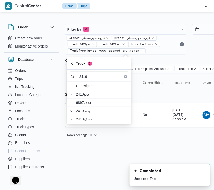
click at [93, 161] on html "Control Center Home Trips Order Create new order Monitor active orders Database…" at bounding box center [107, 95] width 214 height 190
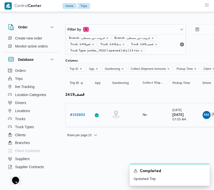
click at [83, 110] on div "# 332002" at bounding box center [78, 115] width 20 height 10
click at [82, 116] on b "# 332002" at bounding box center [77, 114] width 15 height 3
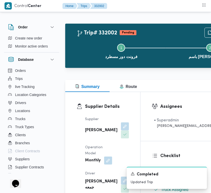
click at [109, 129] on div "[PERSON_NAME]" at bounding box center [107, 130] width 45 height 17
click at [121, 130] on button "button" at bounding box center [125, 126] width 8 height 8
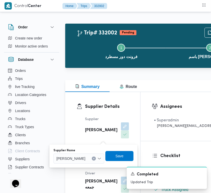
drag, startPoint x: 101, startPoint y: 140, endPoint x: 94, endPoint y: 162, distance: 23.4
click at [95, 162] on div "[PERSON_NAME]" at bounding box center [79, 159] width 51 height 10
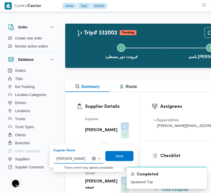
paste input "[PERSON_NAME]"
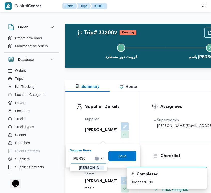
type input "[PERSON_NAME]"
click at [89, 159] on div "ربيع عيد [PERSON_NAME]" at bounding box center [89, 159] width 38 height 10
click at [90, 166] on span "ربيع عيد قطب هلال" at bounding box center [92, 168] width 26 height 6
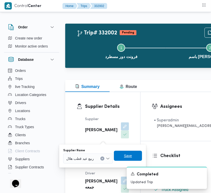
click at [132, 156] on span "Save" at bounding box center [128, 156] width 8 height 6
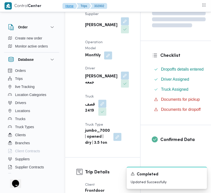
scroll to position [118, 0]
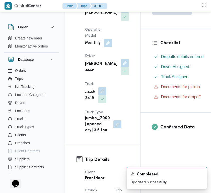
drag, startPoint x: 105, startPoint y: 77, endPoint x: 102, endPoint y: 79, distance: 3.9
click at [105, 76] on div "Supplier [PERSON_NAME] Operation Model Monthly Driver [PERSON_NAME] جمعه Truck …" at bounding box center [107, 66] width 50 height 141
click at [121, 67] on button "button" at bounding box center [125, 63] width 8 height 8
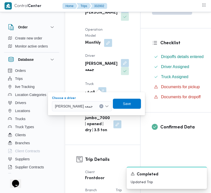
click at [93, 106] on span "[PERSON_NAME] جمعه" at bounding box center [74, 106] width 38 height 6
paste input "[PERSON_NAME]"
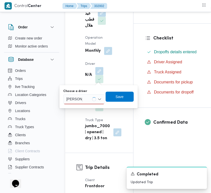
click at [86, 96] on div "[PERSON_NAME]" at bounding box center [84, 99] width 41 height 10
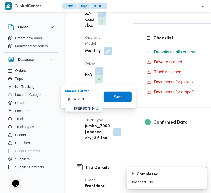
type input "[PERSON_NAME]"
click at [82, 105] on span "[PERSON_NAME]" at bounding box center [87, 108] width 26 height 6
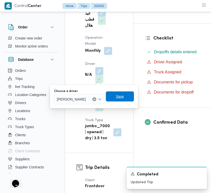
click at [132, 100] on span "Save" at bounding box center [120, 96] width 28 height 10
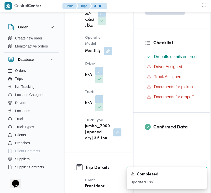
click at [104, 101] on div "N/A" at bounding box center [94, 103] width 19 height 17
click at [98, 100] on button "button" at bounding box center [99, 99] width 8 height 8
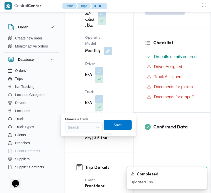
click at [78, 123] on div "Search" at bounding box center [84, 127] width 38 height 10
paste input "8584"
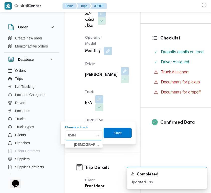
type input "8584"
click at [114, 143] on mark "8584" at bounding box center [118, 144] width 8 height 4
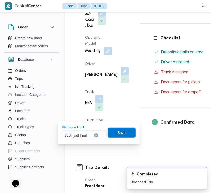
click at [121, 136] on span "Save" at bounding box center [122, 133] width 28 height 10
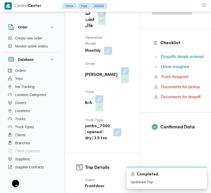
click at [109, 49] on button "button" at bounding box center [108, 51] width 8 height 8
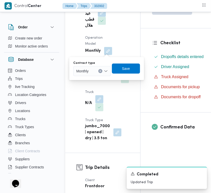
click at [96, 69] on div "Monthly" at bounding box center [92, 71] width 38 height 10
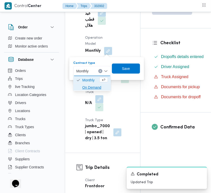
click at [90, 87] on span "On Demand" at bounding box center [95, 87] width 26 height 6
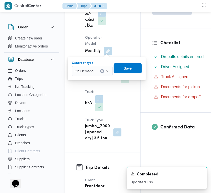
click at [134, 70] on span "Save" at bounding box center [128, 68] width 28 height 10
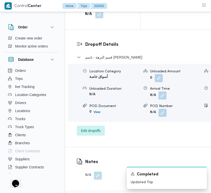
scroll to position [913, 0]
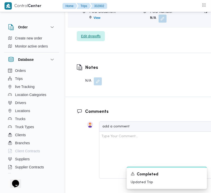
click at [90, 39] on span "Edit dropoffs" at bounding box center [91, 36] width 20 height 6
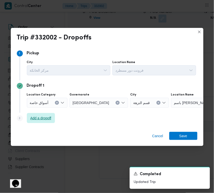
drag, startPoint x: 28, startPoint y: 113, endPoint x: 34, endPoint y: 113, distance: 6.8
click at [28, 113] on div "Step 3 is disabled 3 Add a dropoff" at bounding box center [107, 119] width 181 height 13
click at [37, 116] on span "Add a dropoff" at bounding box center [40, 118] width 21 height 6
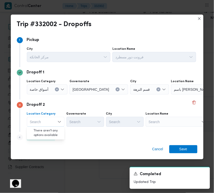
click at [172, 94] on div "Search" at bounding box center [202, 89] width 63 height 10
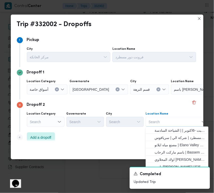
click at [52, 94] on div "Search" at bounding box center [47, 89] width 41 height 10
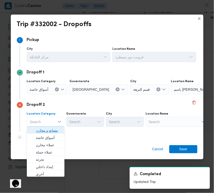
click at [51, 131] on span "مصانع و مخازن" at bounding box center [49, 131] width 26 height 6
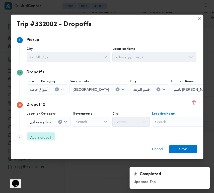
click at [171, 94] on div "Search" at bounding box center [202, 89] width 63 height 10
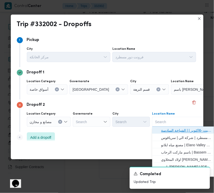
click at [168, 131] on span "حياه ايجيبت -6اكتوبر | | الشياخة السادسة" at bounding box center [187, 131] width 51 height 6
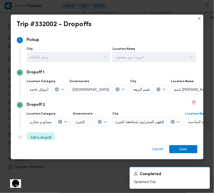
click at [117, 90] on icon "Clear input" at bounding box center [118, 89] width 2 height 2
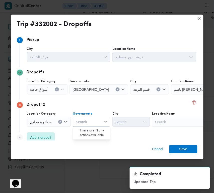
click at [171, 94] on div "Search" at bounding box center [202, 89] width 63 height 10
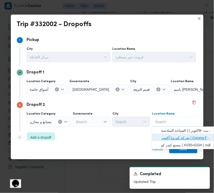
click at [166, 135] on span "شركة كورونا أكتوبر | Corona Factory | null" at bounding box center [184, 138] width 59 height 8
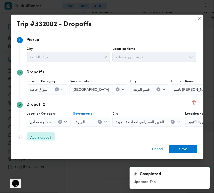
click at [116, 91] on button "Clear input" at bounding box center [118, 89] width 4 height 4
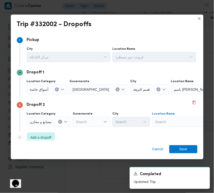
click at [171, 94] on div "Search" at bounding box center [202, 89] width 63 height 10
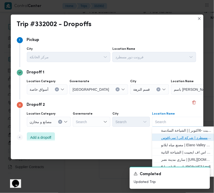
click at [160, 137] on span "فرونت دور مسطرد | شركة الي | سرياقوس" at bounding box center [184, 138] width 59 height 8
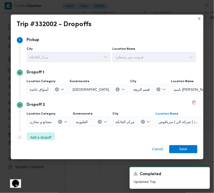
click at [116, 90] on button "Clear input" at bounding box center [118, 89] width 4 height 4
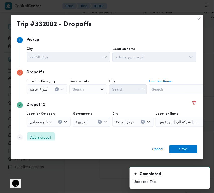
click at [160, 91] on div "Search" at bounding box center [180, 89] width 63 height 10
paste input "lLulu"
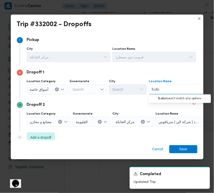
drag, startPoint x: 152, startPoint y: 90, endPoint x: 147, endPoint y: 91, distance: 5.0
click at [147, 91] on div "Location Category أسواق خاصة Governorate Search City Search Location Name lLulu…" at bounding box center [112, 86] width 172 height 17
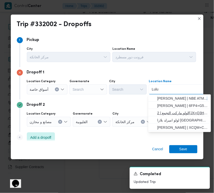
type input "Lulu"
click at [173, 111] on span "لولو ماركت التجمع | 2FJX+Q3H | null" at bounding box center [183, 113] width 51 height 6
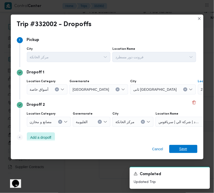
click at [180, 150] on span "Save" at bounding box center [184, 149] width 8 height 8
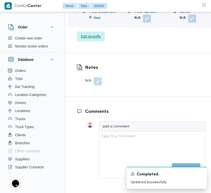
scroll to position [744, 0]
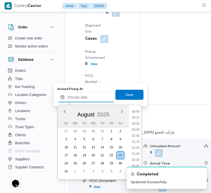
click at [100, 93] on input "Arrived Pickup At" at bounding box center [86, 97] width 57 height 10
paste input "[DATE] 7:30:00 AM"
click at [136, 116] on li "07:45" at bounding box center [136, 118] width 12 height 5
type input "[DATE] 07:45"
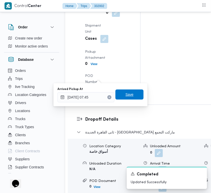
click at [126, 96] on span "Save" at bounding box center [130, 94] width 8 height 6
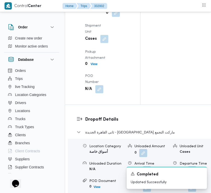
click at [105, 96] on div "Arrived Pickup At N/A Left Pickup At N/A Pickup Duration N/A Shipment Number of…" at bounding box center [107, 29] width 50 height 135
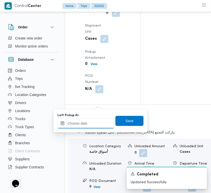
click at [92, 127] on input "Left Pickup At" at bounding box center [86, 123] width 57 height 10
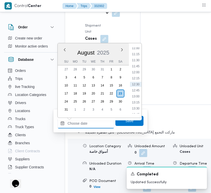
paste input "[DATE] 7:30:00 AM"
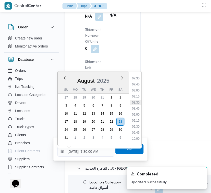
click at [134, 100] on li "08:30" at bounding box center [136, 102] width 12 height 5
type input "[DATE] 08:30"
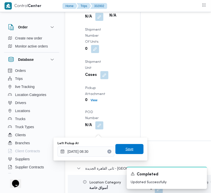
click at [126, 148] on span "Save" at bounding box center [130, 149] width 8 height 6
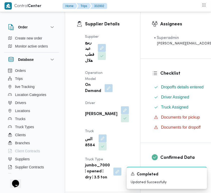
scroll to position [88, 0]
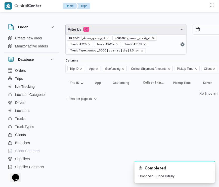
click at [135, 27] on span "Filter by 6" at bounding box center [126, 29] width 121 height 10
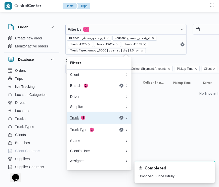
click at [90, 119] on div "Truck 3" at bounding box center [91, 118] width 42 height 4
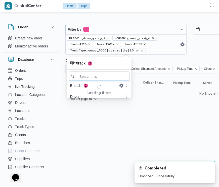
paste input "رمط497"
type input "رمط497"
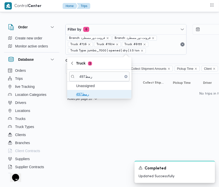
click at [81, 94] on span "رمط497" at bounding box center [102, 94] width 52 height 6
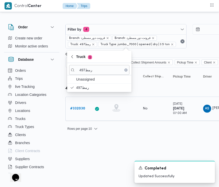
click at [74, 107] on b "# 332030" at bounding box center [77, 108] width 15 height 3
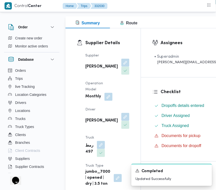
scroll to position [74, 0]
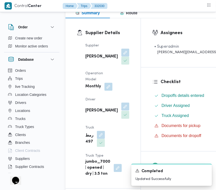
click at [121, 111] on button "button" at bounding box center [125, 107] width 8 height 8
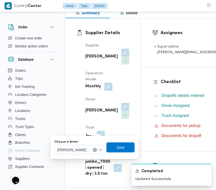
click at [88, 142] on div "Choose a driver" at bounding box center [79, 142] width 51 height 4
click at [86, 151] on span "[PERSON_NAME]" at bounding box center [71, 150] width 29 height 6
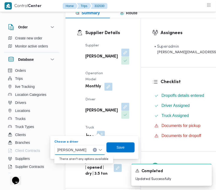
paste input "بكر"
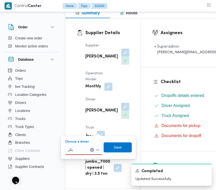
type input "بكر"
click at [82, 154] on div "[PERSON_NAME] Combo box. Selected. بكر. Selected. [PERSON_NAME]. Press Backspac…" at bounding box center [84, 150] width 38 height 10
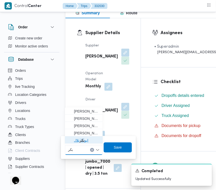
click at [91, 140] on span "[PERSON_NAME]" at bounding box center [87, 141] width 26 height 6
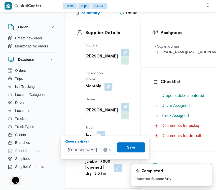
click at [123, 147] on span "Save" at bounding box center [131, 148] width 28 height 10
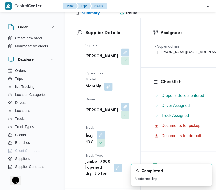
click at [97, 139] on button "button" at bounding box center [101, 135] width 8 height 8
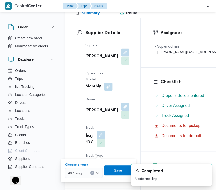
click at [84, 172] on div at bounding box center [84, 173] width 3 height 8
paste input "1497"
type input "1497"
drag, startPoint x: 71, startPoint y: 179, endPoint x: 68, endPoint y: 181, distance: 3.4
click at [68, 181] on icon "button" at bounding box center [70, 182] width 4 height 4
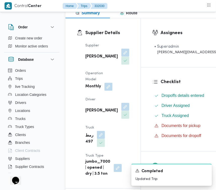
click at [116, 171] on div "A new notification appears Completed Updated Trip" at bounding box center [165, 175] width 101 height 30
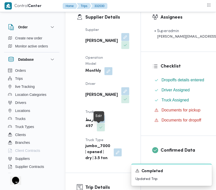
click at [99, 123] on button "button" at bounding box center [101, 119] width 8 height 8
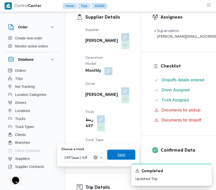
click at [124, 154] on span "Save" at bounding box center [121, 155] width 8 height 6
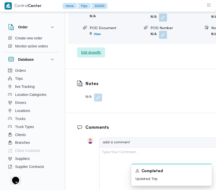
click at [97, 56] on span "Edit dropoffs" at bounding box center [91, 52] width 20 height 6
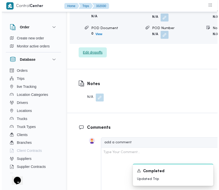
scroll to position [861, 0]
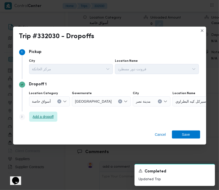
click at [45, 120] on span "Add a dropoff" at bounding box center [43, 117] width 21 height 6
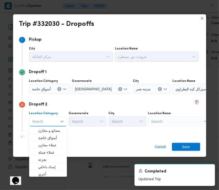
drag, startPoint x: 153, startPoint y: 122, endPoint x: 157, endPoint y: 123, distance: 4.0
click at [172, 94] on div "Search" at bounding box center [203, 89] width 63 height 10
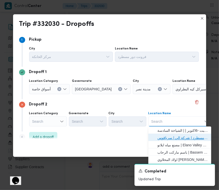
click at [170, 136] on span "فرونت دور مسطرد | شركة الي | سرياقوس" at bounding box center [179, 138] width 59 height 8
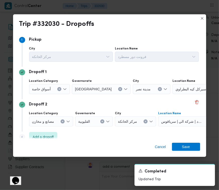
click at [159, 88] on icon "Clear input" at bounding box center [159, 88] width 1 height 1
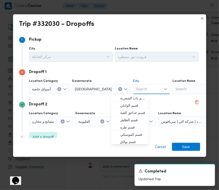
click at [172, 89] on div "Search" at bounding box center [203, 89] width 63 height 10
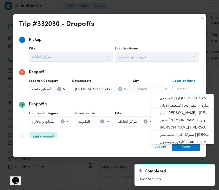
paste input "lLulu"
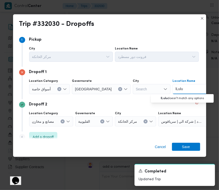
drag, startPoint x: 155, startPoint y: 87, endPoint x: 146, endPoint y: 85, distance: 9.0
click at [146, 85] on div "Location Category أسواق خاصة Governorate [GEOGRAPHIC_DATA] City Search Location…" at bounding box center [114, 86] width 172 height 17
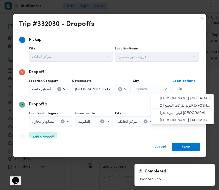
type input "Lulu"
click at [173, 105] on span "لولو ماركت التجمع | 2FJX+Q3H | null" at bounding box center [185, 106] width 51 height 6
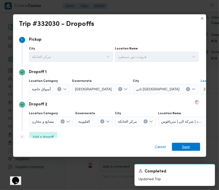
drag, startPoint x: 189, startPoint y: 147, endPoint x: 187, endPoint y: 146, distance: 2.9
click at [189, 147] on span "Save" at bounding box center [186, 147] width 8 height 8
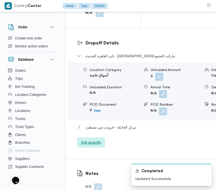
scroll to position [784, 0]
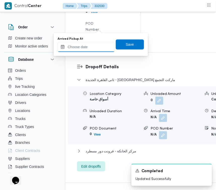
click at [95, 48] on input "Arrived Pickup At" at bounding box center [86, 47] width 57 height 10
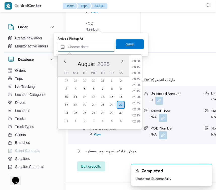
paste input "[DATE] 9:00:00 AM"
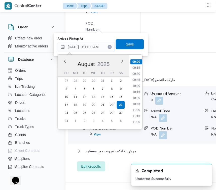
type input "[DATE] 09:00"
drag, startPoint x: 137, startPoint y: 42, endPoint x: 141, endPoint y: 42, distance: 3.8
click at [137, 42] on span "Save" at bounding box center [130, 44] width 28 height 10
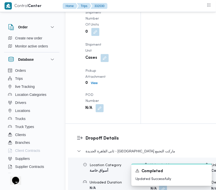
scroll to position [752, 0]
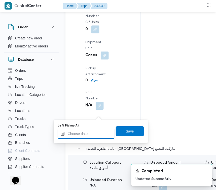
click at [88, 135] on input "Left Pickup At" at bounding box center [86, 134] width 57 height 10
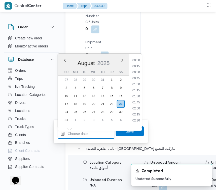
paste input "[DATE] 9:00:00 AM"
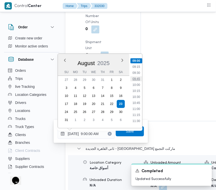
click at [139, 77] on li "09:45" at bounding box center [136, 78] width 12 height 5
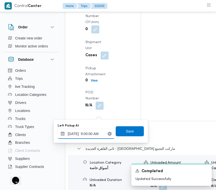
type input "[DATE] 09:45"
click at [132, 129] on span "Save" at bounding box center [130, 131] width 28 height 10
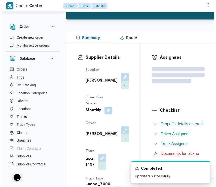
scroll to position [0, 0]
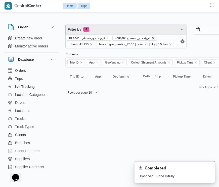
click at [138, 29] on span "Filter by 4" at bounding box center [126, 29] width 121 height 10
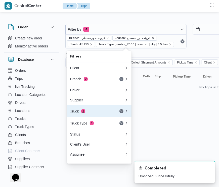
click at [88, 110] on button "Truck 1" at bounding box center [99, 111] width 64 height 12
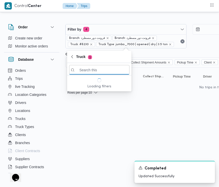
paste input "4217"
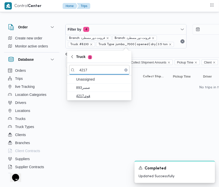
type input "4217"
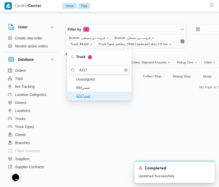
click at [102, 96] on span "قوي4217" at bounding box center [102, 96] width 52 height 6
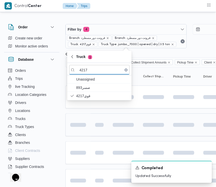
click at [99, 133] on td at bounding box center [99, 125] width 18 height 23
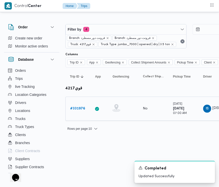
click at [77, 110] on b "# 331976" at bounding box center [77, 108] width 15 height 3
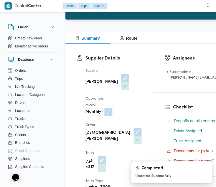
scroll to position [77, 0]
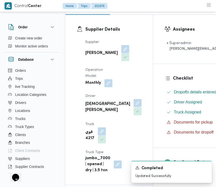
click at [133, 107] on button "button" at bounding box center [137, 103] width 8 height 8
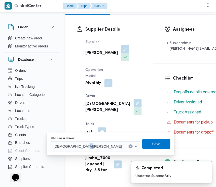
drag, startPoint x: 78, startPoint y: 150, endPoint x: 86, endPoint y: 148, distance: 8.5
click at [80, 150] on div "[DEMOGRAPHIC_DATA][PERSON_NAME]" at bounding box center [96, 147] width 90 height 10
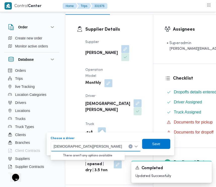
paste input "[PERSON_NAME]"
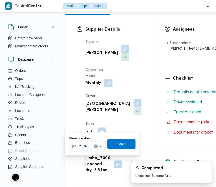
click at [88, 148] on input "[PERSON_NAME]" at bounding box center [80, 147] width 17 height 6
type input "[PERSON_NAME]"
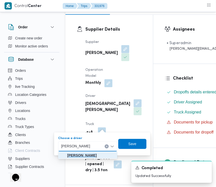
click at [78, 157] on mark "[PERSON_NAME]" at bounding box center [81, 156] width 29 height 4
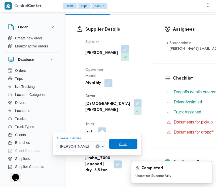
click at [137, 146] on span "Save" at bounding box center [123, 144] width 28 height 10
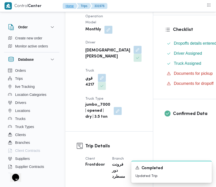
scroll to position [152, 0]
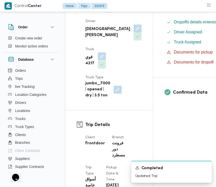
click at [101, 69] on button "button" at bounding box center [102, 65] width 8 height 8
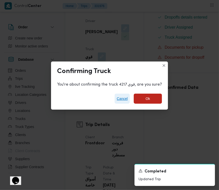
click at [117, 97] on span "Cancel" at bounding box center [122, 99] width 11 height 6
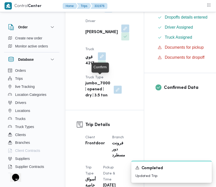
click at [103, 60] on button "button" at bounding box center [102, 56] width 8 height 8
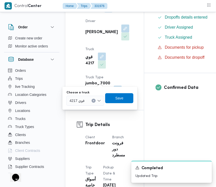
click at [82, 106] on div "You are in a dialog. To close this dialog, hit escape. Choose a truck قوي 4217 …" at bounding box center [99, 98] width 75 height 23
click at [80, 99] on span "قوي 4217" at bounding box center [76, 101] width 15 height 6
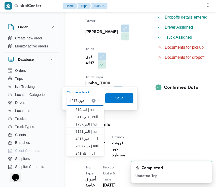
paste input "9412"
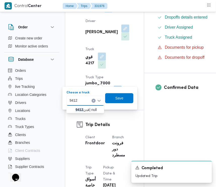
type input "9412"
click at [77, 110] on mark "9412" at bounding box center [79, 110] width 8 height 4
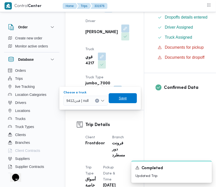
click at [115, 98] on span "Save" at bounding box center [123, 98] width 28 height 10
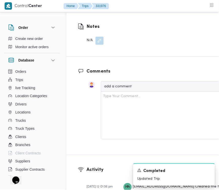
scroll to position [923, 0]
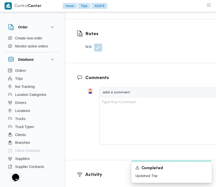
click at [86, 6] on span "Edit dropoffs" at bounding box center [91, 2] width 20 height 6
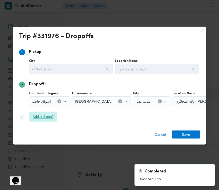
click at [46, 116] on span "Add a dropoff" at bounding box center [43, 117] width 21 height 6
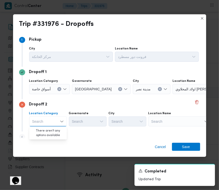
click at [172, 94] on div "Search" at bounding box center [203, 89] width 63 height 10
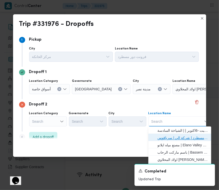
click at [166, 136] on span "فرونت دور مسطرد | شركة الي | سرياقوس" at bounding box center [182, 138] width 51 height 6
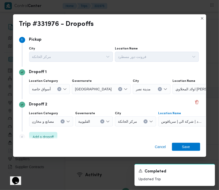
click at [43, 87] on span "أسواق خاصة" at bounding box center [41, 89] width 19 height 6
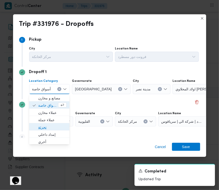
click at [49, 127] on span "تجزئة" at bounding box center [52, 127] width 28 height 6
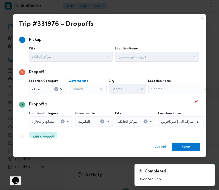
click at [90, 86] on div "Search" at bounding box center [88, 89] width 38 height 10
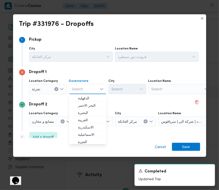
paste input "[GEOGRAPHIC_DATA]"
type input "[GEOGRAPHIC_DATA]"
click at [124, 100] on div "Dropoff 2 Location Category مصانع و [GEOGRAPHIC_DATA] القليوبية City مركز الخان…" at bounding box center [109, 115] width 181 height 32
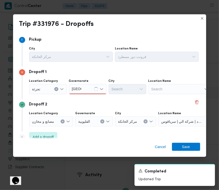
click at [90, 85] on div "[GEOGRAPHIC_DATA] [GEOGRAPHIC_DATA]" at bounding box center [88, 89] width 38 height 10
click at [89, 87] on div "[GEOGRAPHIC_DATA] [GEOGRAPHIC_DATA]" at bounding box center [88, 89] width 38 height 10
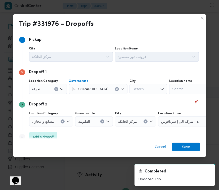
click at [86, 85] on div "[GEOGRAPHIC_DATA]" at bounding box center [98, 89] width 59 height 10
click at [89, 97] on span "[GEOGRAPHIC_DATA]" at bounding box center [86, 98] width 16 height 6
click at [129, 90] on div "Search" at bounding box center [148, 89] width 38 height 10
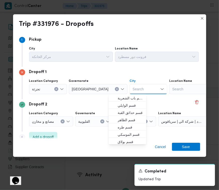
paste input "[GEOGRAPHIC_DATA]"
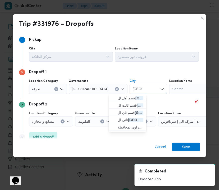
type input "[GEOGRAPHIC_DATA]"
click at [133, 120] on span "ثانى [GEOGRAPHIC_DATA]" at bounding box center [131, 120] width 26 height 6
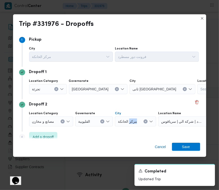
drag, startPoint x: 133, startPoint y: 123, endPoint x: 133, endPoint y: 120, distance: 2.6
click at [133, 92] on span "مركز الخانكة" at bounding box center [154, 89] width 44 height 6
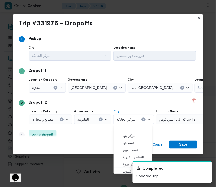
scroll to position [23, 0]
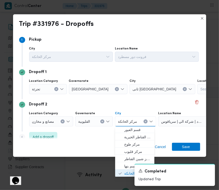
click at [132, 88] on span "ثانى [GEOGRAPHIC_DATA]" at bounding box center [154, 89] width 44 height 6
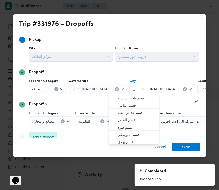
paste input "[GEOGRAPHIC_DATA]"
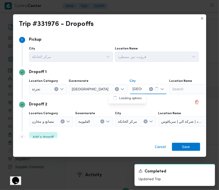
type input "[GEOGRAPHIC_DATA]"
click at [130, 130] on div "Dropoff 2 Location Category مصانع و [GEOGRAPHIC_DATA] القليوبية City مركز الخان…" at bounding box center [109, 115] width 181 height 32
click at [129, 87] on div "[GEOGRAPHIC_DATA] [GEOGRAPHIC_DATA]" at bounding box center [148, 89] width 38 height 10
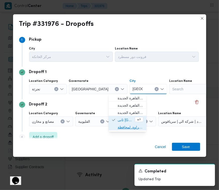
click at [124, 128] on span "الظهير الصحراوى لمحافظة [GEOGRAPHIC_DATA]" at bounding box center [131, 127] width 26 height 6
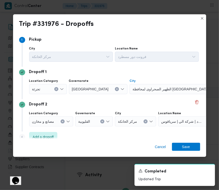
click at [136, 99] on div "Dropoff 2 Location Category مصانع و [GEOGRAPHIC_DATA] القليوبية City مركز الخان…" at bounding box center [109, 115] width 181 height 32
click at [184, 150] on span "Save" at bounding box center [186, 147] width 8 height 8
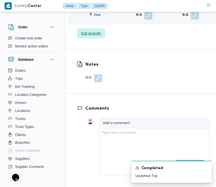
scroll to position [898, 0]
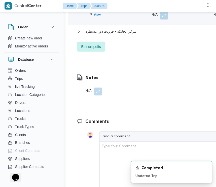
drag, startPoint x: 195, startPoint y: 34, endPoint x: 190, endPoint y: 39, distance: 7.3
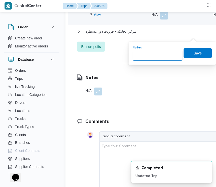
click at [163, 55] on input "Notes" at bounding box center [157, 56] width 50 height 10
paste input "العاصمة"
type input "العاصمة"
click at [198, 51] on span "Save" at bounding box center [197, 53] width 28 height 10
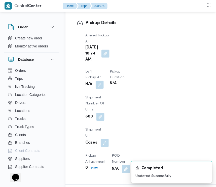
scroll to position [630, 0]
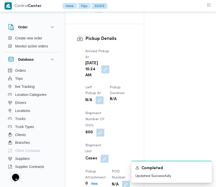
click at [96, 105] on button "button" at bounding box center [99, 100] width 8 height 8
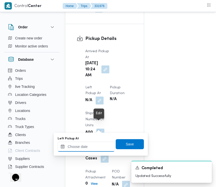
click at [93, 150] on input "Left Pickup At" at bounding box center [86, 147] width 57 height 10
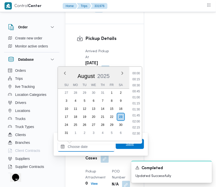
scroll to position [267, 0]
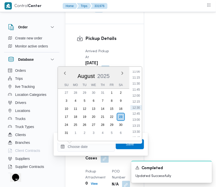
click at [140, 92] on ul "00:00 00:15 00:30 00:45 01:00 01:15 01:30 01:45 02:00 02:15 02:30 02:45 03:00 0…" at bounding box center [136, 104] width 12 height 66
click at [136, 81] on li "11:30" at bounding box center [136, 83] width 12 height 5
type input "[DATE] 11:30"
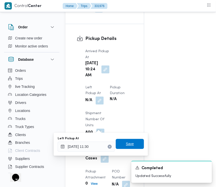
click at [131, 145] on span "Save" at bounding box center [130, 144] width 28 height 10
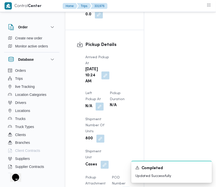
click at [117, 60] on div "Arrived Pickup At [DATE] 10:24 AM Left Pickup At N/A Pickup Duration N/A Shipme…" at bounding box center [108, 125] width 53 height 147
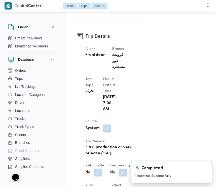
scroll to position [33, 0]
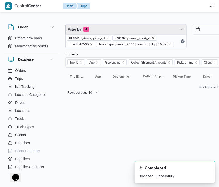
click at [114, 26] on span "Filter by 4" at bounding box center [126, 29] width 121 height 10
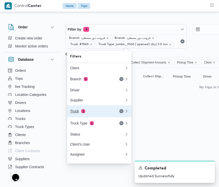
click at [85, 111] on div "Truck 1" at bounding box center [97, 111] width 60 height 12
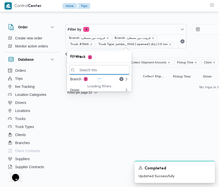
paste input "6574"
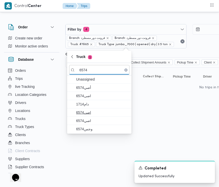
type input "6574"
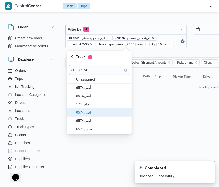
click at [82, 117] on span "اصى6574" at bounding box center [99, 113] width 60 height 8
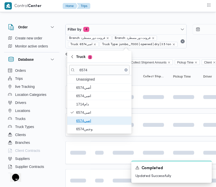
click at [83, 121] on span "اصي6574" at bounding box center [102, 121] width 52 height 6
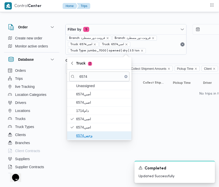
click at [86, 135] on span "وجس6574" at bounding box center [102, 136] width 52 height 6
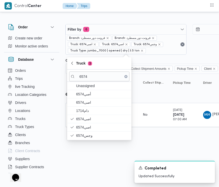
click at [81, 168] on html "Control Center Home Trips Order Create new order Monitor active orders Database…" at bounding box center [109, 93] width 219 height 187
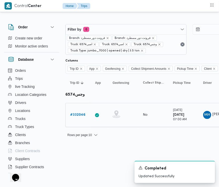
click at [82, 116] on b "# 332046" at bounding box center [77, 114] width 15 height 3
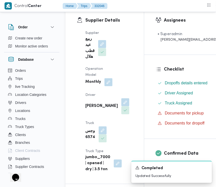
scroll to position [107, 0]
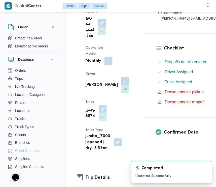
click at [99, 27] on button "button" at bounding box center [102, 23] width 8 height 8
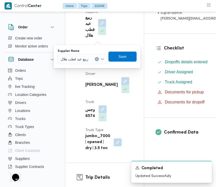
click at [90, 54] on div "Supplier Name [PERSON_NAME]" at bounding box center [83, 56] width 50 height 15
click at [94, 58] on div "ربيع عيد قطب هلال" at bounding box center [83, 59] width 50 height 10
paste input "[PERSON_NAME][DATE]"
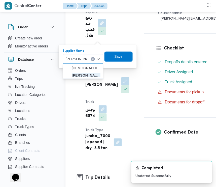
type input "[PERSON_NAME][DATE]"
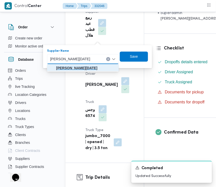
click at [83, 67] on mark "[PERSON_NAME][DATE]" at bounding box center [76, 68] width 41 height 4
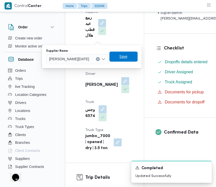
drag, startPoint x: 138, startPoint y: 56, endPoint x: 124, endPoint y: 63, distance: 16.1
click at [127, 56] on span "Save" at bounding box center [123, 57] width 8 height 6
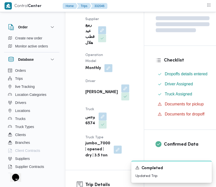
click at [111, 68] on button "button" at bounding box center [108, 68] width 8 height 8
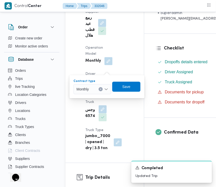
click at [94, 89] on div "Monthly" at bounding box center [92, 89] width 38 height 10
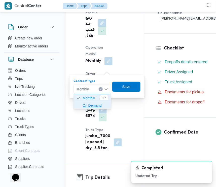
click at [92, 104] on span "On Demand" at bounding box center [95, 106] width 26 height 6
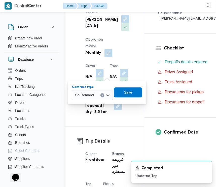
click at [125, 92] on span "Save" at bounding box center [128, 93] width 8 height 6
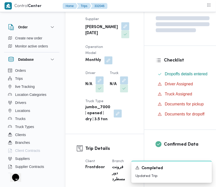
click at [104, 91] on div "N/A" at bounding box center [94, 84] width 19 height 17
click at [101, 84] on button "button" at bounding box center [99, 80] width 8 height 8
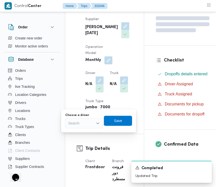
click at [83, 118] on div "Choose a driver Search" at bounding box center [84, 121] width 38 height 15
click at [83, 122] on div "Choose a driver Search" at bounding box center [84, 121] width 38 height 15
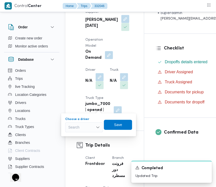
click at [84, 124] on div "Search" at bounding box center [84, 128] width 38 height 10
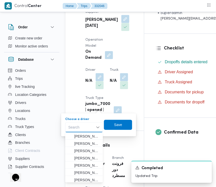
paste input "[PERSON_NAME]"
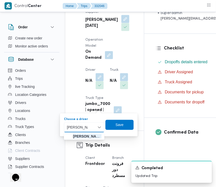
type input "[PERSON_NAME]"
click at [91, 125] on div "[PERSON_NAME]" at bounding box center [84, 128] width 40 height 10
click at [88, 136] on span "[PERSON_NAME]" at bounding box center [87, 137] width 28 height 6
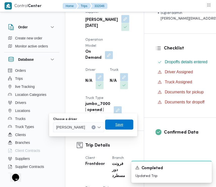
click at [126, 126] on span "Save" at bounding box center [119, 125] width 28 height 10
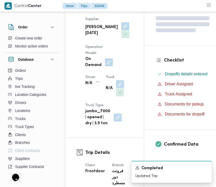
click at [122, 88] on button "button" at bounding box center [120, 84] width 8 height 8
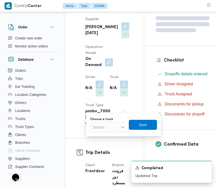
click at [109, 128] on div "Search" at bounding box center [109, 128] width 38 height 10
paste input "6827"
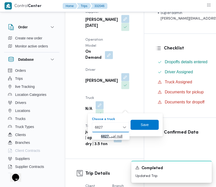
type input "6827"
click at [111, 135] on span "قيب 6827 | null" at bounding box center [114, 137] width 26 height 6
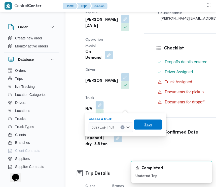
click at [141, 125] on span "Save" at bounding box center [148, 125] width 28 height 10
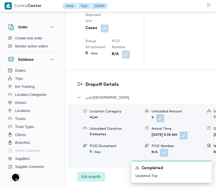
scroll to position [903, 0]
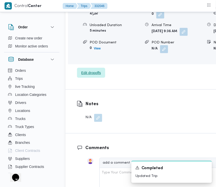
click at [96, 78] on span "Edit dropoffs" at bounding box center [91, 73] width 28 height 10
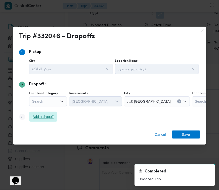
click at [51, 116] on span "Add a dropoff" at bounding box center [43, 117] width 21 height 6
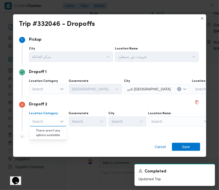
click at [192, 94] on div "Search" at bounding box center [223, 89] width 63 height 10
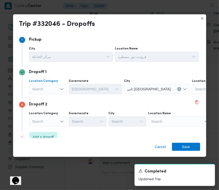
click at [41, 89] on div "Search" at bounding box center [48, 89] width 38 height 10
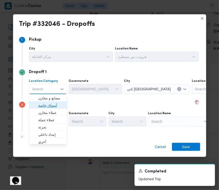
click at [52, 102] on span "أسواق خاصة" at bounding box center [48, 106] width 34 height 8
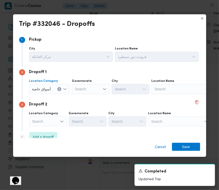
click at [165, 94] on div "Search" at bounding box center [182, 89] width 63 height 10
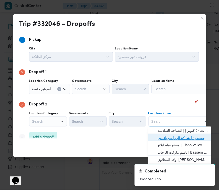
click at [170, 138] on span "فرونت دور مسطرد | شركة الي | سرياقوس" at bounding box center [182, 138] width 51 height 6
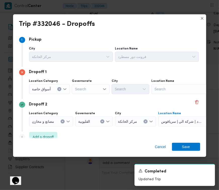
click at [179, 86] on div "Search" at bounding box center [182, 89] width 63 height 10
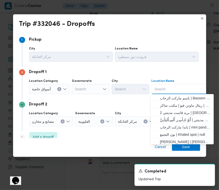
paste input "سعودي"
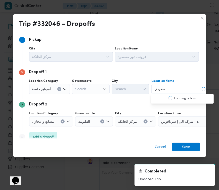
type input "سعودي"
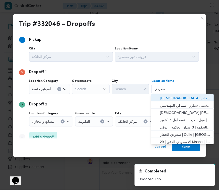
click at [172, 99] on span "[DEMOGRAPHIC_DATA] ماركت الواحات | X356+G33 | قسم أول 6 أكتوبر" at bounding box center [185, 98] width 51 height 6
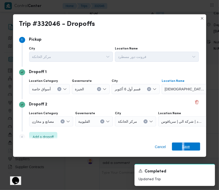
click at [184, 142] on div "Cancel Save" at bounding box center [109, 148] width 193 height 18
click at [184, 144] on span "Save" at bounding box center [186, 147] width 8 height 8
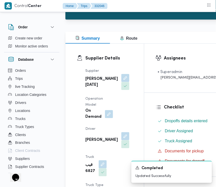
scroll to position [57, 0]
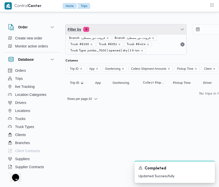
click at [120, 30] on span "Filter by 6" at bounding box center [126, 29] width 121 height 10
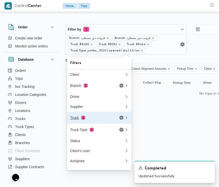
click at [92, 119] on div "Truck 3" at bounding box center [91, 118] width 42 height 4
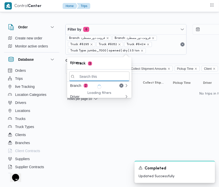
paste input "8418"
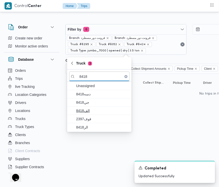
type input "8418"
click at [94, 108] on span "الف8418" at bounding box center [102, 111] width 52 height 6
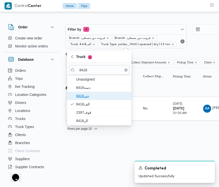
click at [87, 96] on span "جي8418" at bounding box center [102, 96] width 52 height 6
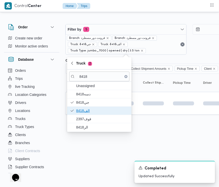
click at [89, 108] on span "الف8418" at bounding box center [102, 111] width 52 height 6
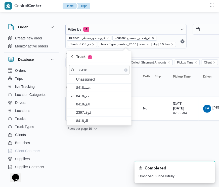
drag, startPoint x: 87, startPoint y: 155, endPoint x: 90, endPoint y: 147, distance: 8.0
click at [87, 155] on html "Control Center Home Trips Order Create new order Monitor active orders Database…" at bounding box center [109, 93] width 219 height 187
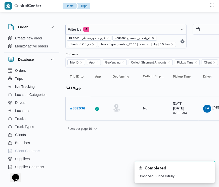
click at [71, 104] on div "# 332038" at bounding box center [78, 109] width 20 height 10
click at [74, 108] on b "# 332038" at bounding box center [77, 108] width 15 height 3
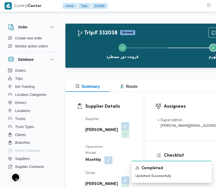
drag, startPoint x: 104, startPoint y: 124, endPoint x: 106, endPoint y: 131, distance: 7.9
click at [121, 124] on button "button" at bounding box center [125, 126] width 8 height 8
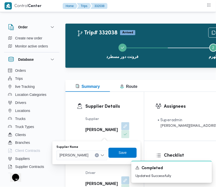
click at [105, 143] on div "You are in a dialog. To close this dialog, hit escape. Supplier Name [PERSON_NA…" at bounding box center [96, 152] width 88 height 23
click at [88, 154] on span "[PERSON_NAME]" at bounding box center [73, 156] width 29 height 6
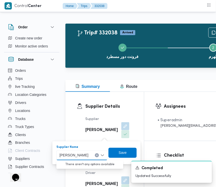
paste input "[PERSON_NAME][DATE]"
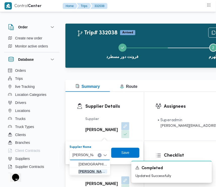
type input "[PERSON_NAME][DATE]"
click at [84, 168] on span "[PERSON_NAME][DATE]" at bounding box center [89, 172] width 37 height 8
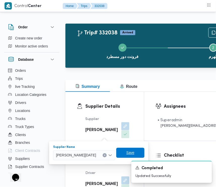
click at [134, 153] on span "Save" at bounding box center [130, 153] width 8 height 6
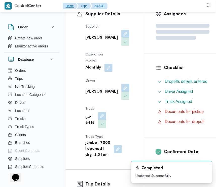
scroll to position [104, 0]
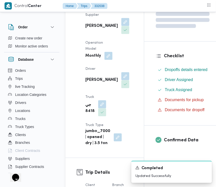
click at [112, 59] on div "Monthly" at bounding box center [99, 56] width 28 height 9
click at [110, 59] on button "button" at bounding box center [108, 56] width 8 height 8
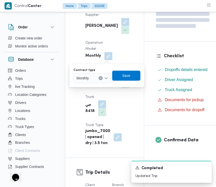
click at [97, 76] on div "Monthly" at bounding box center [92, 78] width 38 height 10
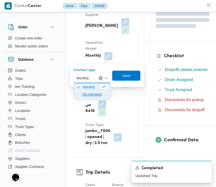
click at [92, 96] on span "On Demand" at bounding box center [95, 95] width 26 height 6
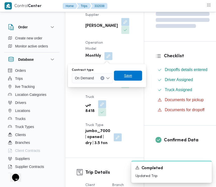
click at [128, 77] on span "Save" at bounding box center [128, 76] width 8 height 6
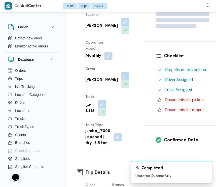
click at [106, 19] on div "[PERSON_NAME]" at bounding box center [107, 26] width 45 height 17
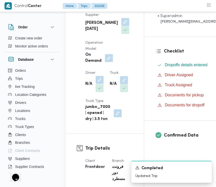
click at [101, 84] on button "button" at bounding box center [99, 80] width 8 height 8
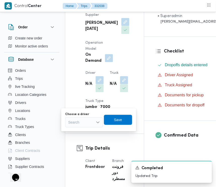
click at [78, 126] on div "Search" at bounding box center [84, 123] width 38 height 10
paste input "زياد"
type input "زياد"
click at [89, 123] on div "[PERSON_NAME]" at bounding box center [84, 123] width 38 height 10
click at [87, 129] on span "[PERSON_NAME]" at bounding box center [87, 132] width 26 height 6
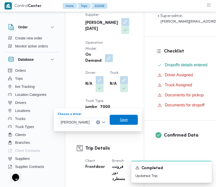
drag, startPoint x: 129, startPoint y: 122, endPoint x: 125, endPoint y: 110, distance: 13.1
click at [128, 122] on span "Save" at bounding box center [124, 120] width 8 height 6
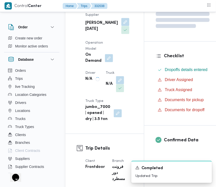
click at [121, 90] on div "N/A" at bounding box center [114, 84] width 19 height 17
click at [121, 84] on button "button" at bounding box center [120, 80] width 8 height 8
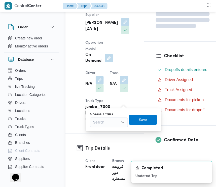
click at [108, 120] on div "Search" at bounding box center [109, 123] width 38 height 10
paste input "4931"
type input "4931"
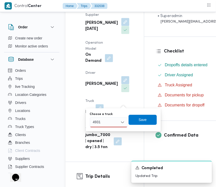
click at [108, 121] on div "4931 4931" at bounding box center [109, 123] width 38 height 10
click at [107, 130] on span "قوي 4931 | null" at bounding box center [112, 132] width 26 height 6
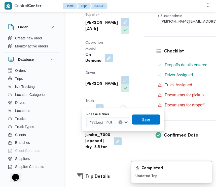
click at [145, 119] on span "Save" at bounding box center [146, 120] width 8 height 6
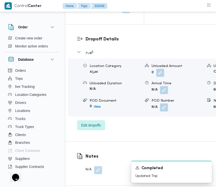
scroll to position [791, 0]
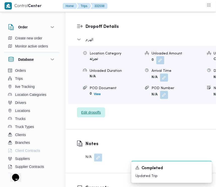
click at [87, 110] on span "Edit dropoffs" at bounding box center [91, 113] width 20 height 6
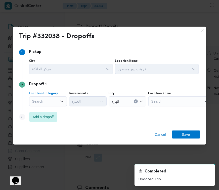
drag, startPoint x: 44, startPoint y: 101, endPoint x: 46, endPoint y: 106, distance: 5.2
click at [44, 101] on div "Search" at bounding box center [48, 101] width 38 height 10
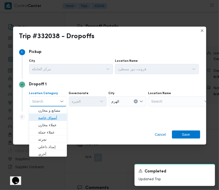
click at [47, 117] on span "أسواق خاصة" at bounding box center [51, 118] width 26 height 6
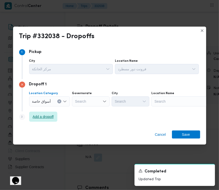
click at [47, 116] on span "Add a dropoff" at bounding box center [43, 117] width 21 height 6
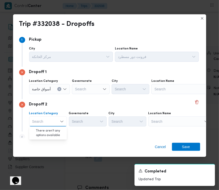
click at [178, 94] on div "Search" at bounding box center [182, 89] width 63 height 10
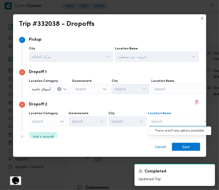
click at [171, 90] on div "Search" at bounding box center [182, 89] width 63 height 10
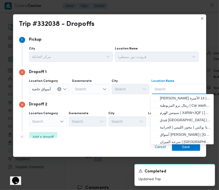
paste input "سعودي"
type input "سعودي"
click at [55, 94] on div "Search" at bounding box center [49, 89] width 41 height 10
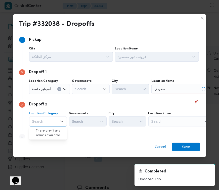
click at [185, 90] on div "[DEMOGRAPHIC_DATA] سعودي" at bounding box center [182, 89] width 63 height 10
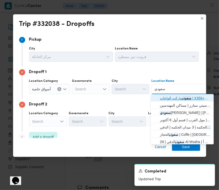
click at [176, 96] on span "[DEMOGRAPHIC_DATA] ماركت الواحات | X356+G33 | قسم أول 6 أكتوبر" at bounding box center [185, 98] width 51 height 6
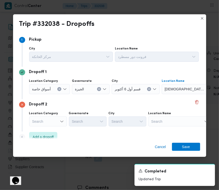
click at [183, 94] on div "Search" at bounding box center [193, 89] width 63 height 10
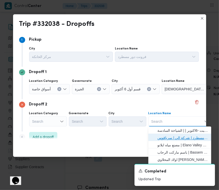
click at [181, 135] on span "فرونت دور مسطرد | شركة الي | سرياقوس" at bounding box center [182, 138] width 51 height 6
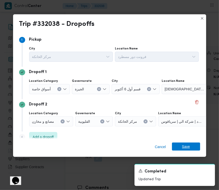
click at [183, 148] on span "Save" at bounding box center [186, 147] width 8 height 8
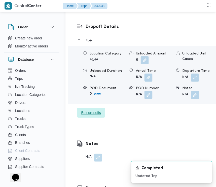
scroll to position [627, 0]
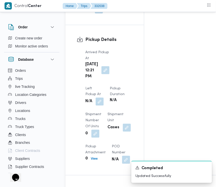
click at [101, 66] on button "button" at bounding box center [105, 70] width 8 height 8
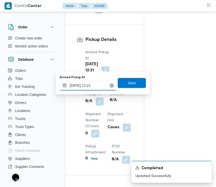
click at [99, 89] on input "[DATE] 12:21" at bounding box center [88, 86] width 57 height 10
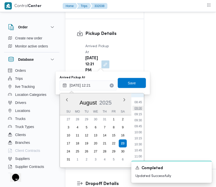
scroll to position [204, 0]
click at [140, 111] on li "09:00" at bounding box center [138, 112] width 12 height 5
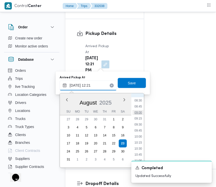
type input "[DATE] 09:00"
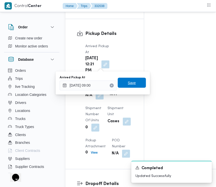
click at [131, 87] on span "Save" at bounding box center [132, 83] width 28 height 10
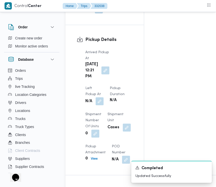
click at [104, 97] on button "button" at bounding box center [99, 101] width 8 height 8
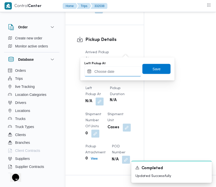
click at [130, 70] on input "Left Pickup At" at bounding box center [112, 72] width 57 height 10
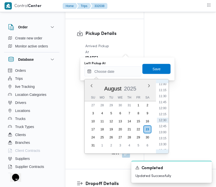
scroll to position [211, 0]
click at [166, 105] on li "09:30" at bounding box center [163, 104] width 12 height 5
type input "[DATE] 09:30"
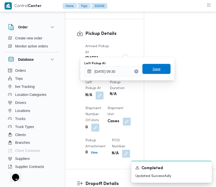
click at [161, 71] on span "Save" at bounding box center [156, 69] width 28 height 10
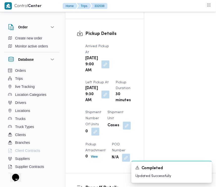
drag, startPoint x: 203, startPoint y: 35, endPoint x: 209, endPoint y: 38, distance: 6.9
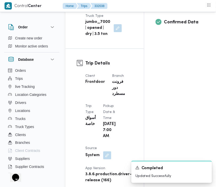
scroll to position [36, 0]
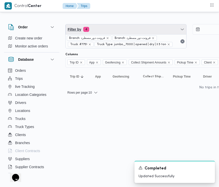
click at [124, 26] on span "Filter by 4" at bounding box center [126, 29] width 121 height 10
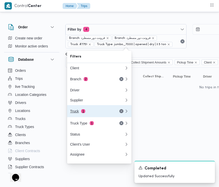
click at [91, 112] on div "Truck 1" at bounding box center [91, 111] width 42 height 4
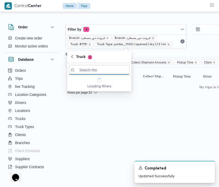
paste input "1345"
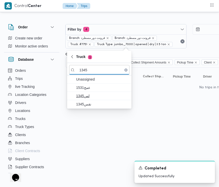
type input "1345"
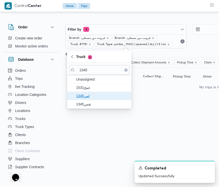
click at [90, 100] on span "1345لس" at bounding box center [99, 96] width 60 height 8
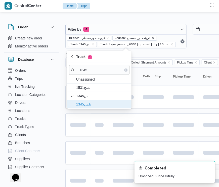
click at [90, 104] on span "نقس1345" at bounding box center [102, 104] width 52 height 6
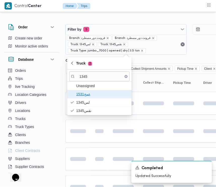
click at [89, 94] on span "عمج1531" at bounding box center [102, 94] width 52 height 6
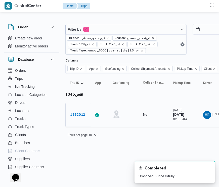
click at [77, 118] on link "# 332012" at bounding box center [77, 115] width 15 height 6
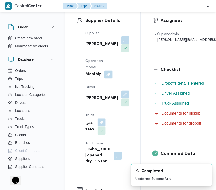
scroll to position [104, 0]
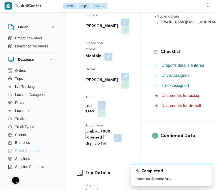
click at [99, 83] on div "[PERSON_NAME]" at bounding box center [107, 80] width 45 height 17
click at [121, 81] on button "button" at bounding box center [125, 77] width 8 height 8
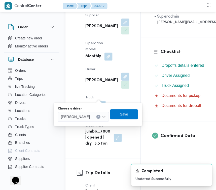
click at [81, 120] on div "[PERSON_NAME]" at bounding box center [83, 117] width 51 height 10
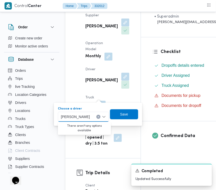
paste input "[PERSON_NAME]"
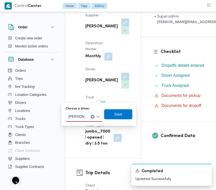
click at [88, 118] on div "[PERSON_NAME]" at bounding box center [84, 117] width 38 height 10
drag, startPoint x: 67, startPoint y: 118, endPoint x: 63, endPoint y: 118, distance: 3.8
click at [63, 118] on div "You are in a dialog. To close this dialog, hit escape. Choose a driver [PERSON_…" at bounding box center [98, 114] width 75 height 23
type input "[PERSON_NAME]"
click at [79, 125] on span "[PERSON_NAME]" at bounding box center [87, 126] width 26 height 6
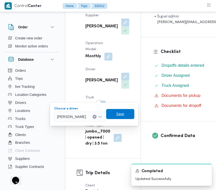
click at [124, 113] on span "Save" at bounding box center [120, 114] width 28 height 10
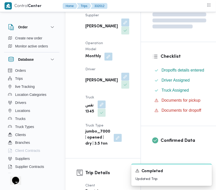
click at [101, 109] on button "button" at bounding box center [101, 105] width 8 height 8
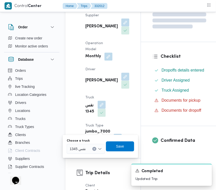
click at [85, 151] on span "نقس 1345" at bounding box center [78, 149] width 16 height 6
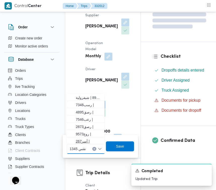
paste input "9851"
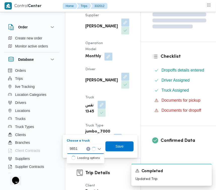
type input "9851"
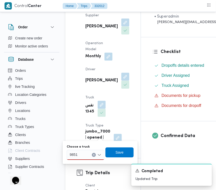
click at [77, 150] on div "9851 9851" at bounding box center [86, 155] width 38 height 10
click at [78, 164] on mark "9851" at bounding box center [80, 164] width 8 height 4
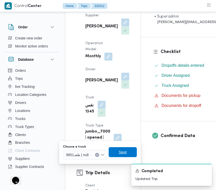
click at [116, 150] on span "Save" at bounding box center [123, 152] width 28 height 10
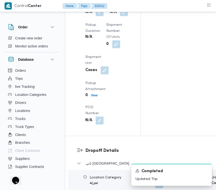
scroll to position [900, 0]
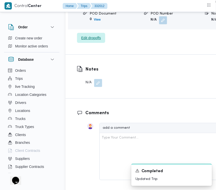
click at [91, 41] on span "Edit dropoffs" at bounding box center [91, 38] width 20 height 6
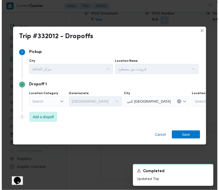
scroll to position [875, 0]
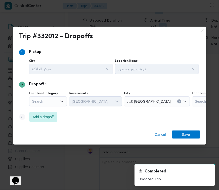
click at [42, 123] on div "Step 3 is disabled 3 Add a dropoff" at bounding box center [109, 118] width 181 height 13
click at [43, 119] on span "Add a dropoff" at bounding box center [43, 117] width 21 height 6
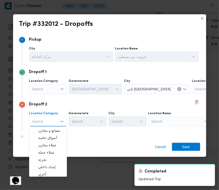
click at [192, 94] on div "Search" at bounding box center [223, 89] width 63 height 10
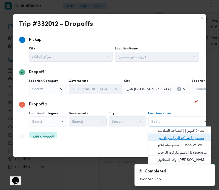
click at [169, 135] on span "فرونت دور مسطرد | شركة الي | سرياقوس" at bounding box center [182, 138] width 51 height 6
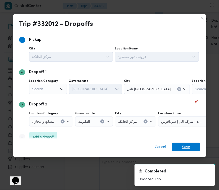
click at [189, 149] on span "Save" at bounding box center [186, 147] width 8 height 8
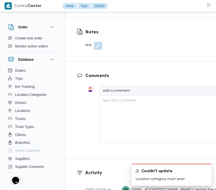
scroll to position [966, 0]
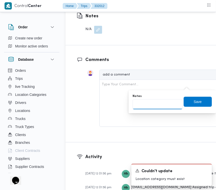
drag, startPoint x: 168, startPoint y: 103, endPoint x: 174, endPoint y: 97, distance: 8.7
click at [167, 103] on input "Notes" at bounding box center [157, 105] width 50 height 10
paste input "تجمع"
type input "تجمع"
click at [199, 97] on span "Save" at bounding box center [197, 102] width 28 height 10
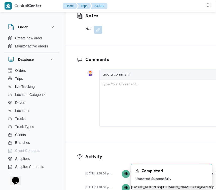
scroll to position [800, 0]
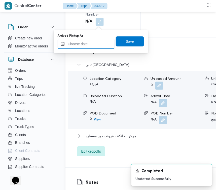
click at [98, 43] on input "Arrived Pickup At" at bounding box center [86, 44] width 57 height 10
paste input "[DATE] 9:00:00 AM"
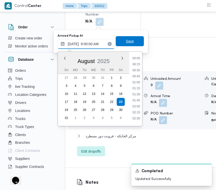
scroll to position [217, 0]
type input "[DATE] 09:00"
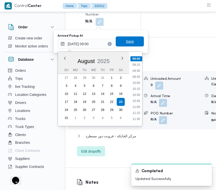
drag, startPoint x: 126, startPoint y: 40, endPoint x: 114, endPoint y: 44, distance: 12.5
click at [126, 40] on span "Save" at bounding box center [130, 41] width 8 height 6
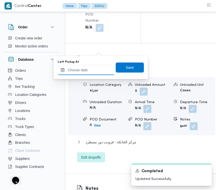
drag, startPoint x: 98, startPoint y: 70, endPoint x: 102, endPoint y: 62, distance: 8.3
click at [98, 70] on input "Left Pickup At" at bounding box center [86, 70] width 57 height 10
paste input "[DATE] 9:00:00 AM"
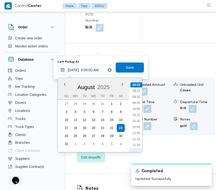
click at [140, 107] on li "10:00" at bounding box center [136, 109] width 12 height 5
type input "[DATE] 10:00"
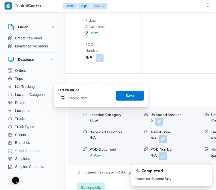
click at [92, 98] on input "Left Pickup At" at bounding box center [86, 98] width 57 height 10
paste input "[DATE] 9:00:00 AM"
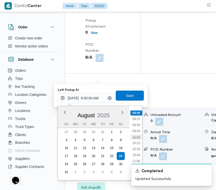
click at [133, 135] on li "10:00" at bounding box center [136, 137] width 12 height 5
type input "[DATE] 10:00"
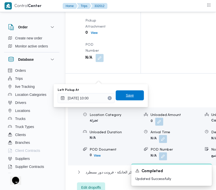
click at [128, 96] on span "Save" at bounding box center [130, 95] width 8 height 6
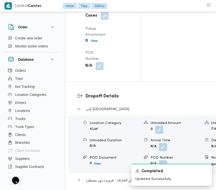
scroll to position [995, 0]
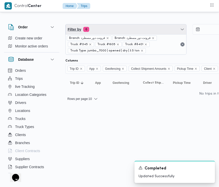
click at [111, 28] on span "Filter by 6" at bounding box center [126, 29] width 121 height 10
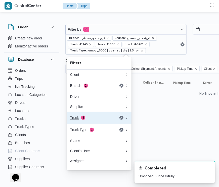
click at [84, 120] on span "3" at bounding box center [83, 118] width 4 height 4
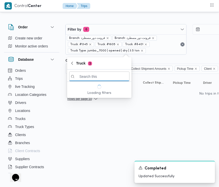
paste input "4862"
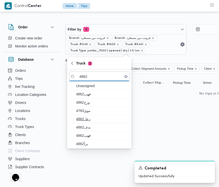
type input "4862"
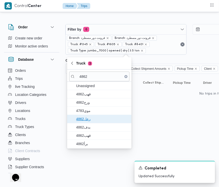
click at [91, 121] on span "رعل4862" at bounding box center [102, 119] width 52 height 6
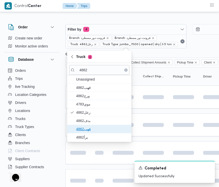
click at [89, 132] on span "قهب4862" at bounding box center [102, 129] width 52 height 6
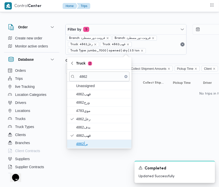
click at [84, 143] on span "برأ4862" at bounding box center [102, 144] width 52 height 6
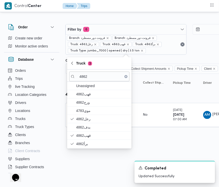
click at [123, 175] on div "A new notification appears Completed Updated Successfully" at bounding box center [168, 172] width 101 height 30
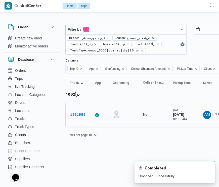
click at [80, 111] on div "# 331885" at bounding box center [78, 115] width 20 height 10
click at [78, 116] on b "# 331885" at bounding box center [77, 114] width 15 height 3
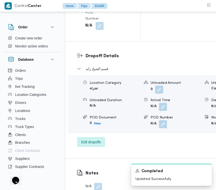
scroll to position [995, 0]
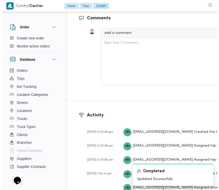
scroll to position [971, 0]
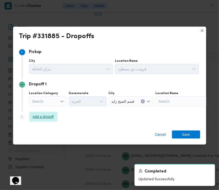
click at [52, 118] on span "Add a dropoff" at bounding box center [43, 117] width 21 height 6
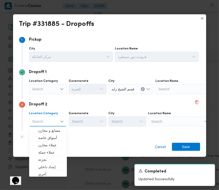
click at [164, 94] on div "Search" at bounding box center [186, 89] width 63 height 10
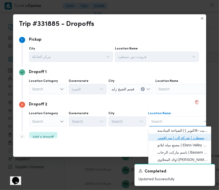
click at [163, 134] on span "فرونت دور مسطرد | شركة الي | سرياقوس" at bounding box center [179, 138] width 59 height 8
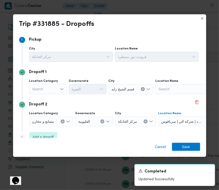
click at [56, 88] on div "Search" at bounding box center [48, 89] width 38 height 10
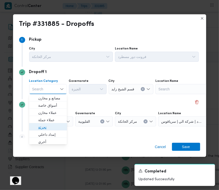
click at [45, 126] on span "تجزئة" at bounding box center [51, 127] width 26 height 6
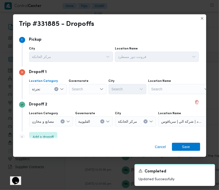
click at [82, 91] on div "Search" at bounding box center [88, 89] width 38 height 10
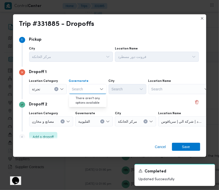
paste input "جيزة"
type input "جيزة"
click at [88, 90] on div "جيزة جيزة" at bounding box center [88, 89] width 38 height 10
click at [85, 97] on span "ال جيزة" at bounding box center [91, 98] width 26 height 6
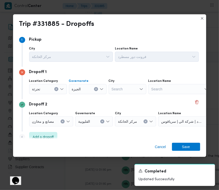
click at [123, 89] on div "Search" at bounding box center [128, 89] width 38 height 10
paste input "أكتوبر"
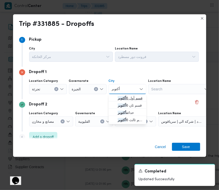
type input "أكتوبر"
click at [118, 96] on span "قسم أول 6 أكتوبر" at bounding box center [131, 98] width 26 height 6
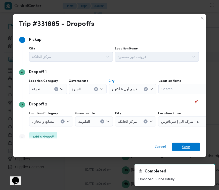
click at [192, 148] on span "Save" at bounding box center [186, 147] width 28 height 8
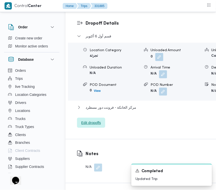
scroll to position [736, 0]
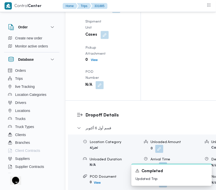
drag, startPoint x: 98, startPoint y: 80, endPoint x: 100, endPoint y: 84, distance: 4.3
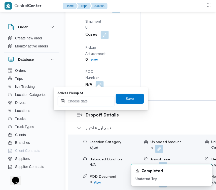
click at [101, 98] on input "Arrived Pickup At" at bounding box center [86, 101] width 57 height 10
paste input "[DATE] 9:00:00 AM"
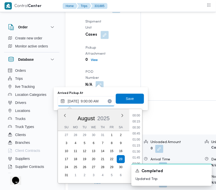
type input "[DATE] 9:00:00 AM"
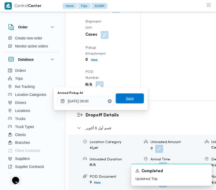
click at [122, 98] on span "Save" at bounding box center [130, 98] width 28 height 10
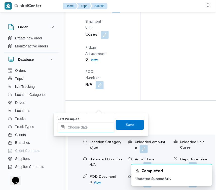
click at [99, 128] on input "Left Pickup At" at bounding box center [86, 127] width 57 height 10
paste input "[DATE] 9:00:00 AM"
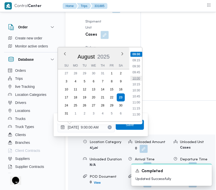
click at [131, 78] on li "10:00" at bounding box center [136, 78] width 12 height 5
type input "[DATE] 10:00"
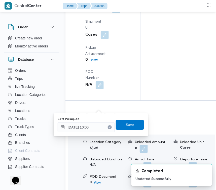
click at [135, 131] on div "Left Pickup At [DATE] 10:00 Save" at bounding box center [100, 125] width 87 height 16
click at [130, 126] on span "Save" at bounding box center [130, 125] width 28 height 10
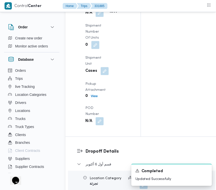
click at [104, 128] on div "Arrived Pickup At [DATE] 9:00 AM Left Pickup At N/A Pickup Duration N/A Shipmen…" at bounding box center [107, 43] width 50 height 171
drag, startPoint x: 102, startPoint y: 135, endPoint x: 102, endPoint y: 139, distance: 4.0
click at [102, 17] on button "button" at bounding box center [99, 13] width 8 height 8
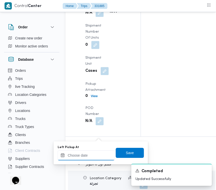
click at [102, 158] on input "Left Pickup At" at bounding box center [86, 156] width 57 height 10
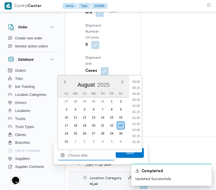
scroll to position [273, 0]
click at [140, 120] on li "13:00" at bounding box center [136, 122] width 12 height 5
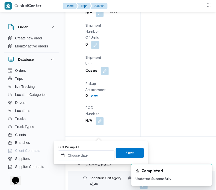
type input "[DATE] 10:00"
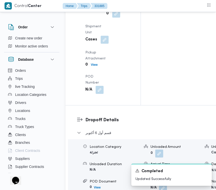
scroll to position [799, 0]
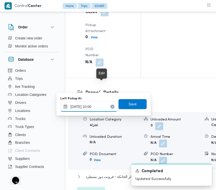
click at [102, 106] on input "[DATE] 10:00" at bounding box center [88, 107] width 57 height 10
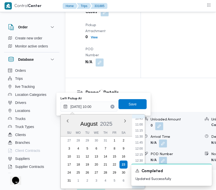
scroll to position [263, 0]
drag, startPoint x: 140, startPoint y: 146, endPoint x: 138, endPoint y: 142, distance: 4.1
click at [140, 146] on li "12:00" at bounding box center [139, 147] width 12 height 5
type input "[DATE] 10:00"
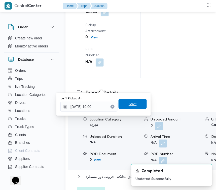
click at [131, 101] on span "Save" at bounding box center [132, 104] width 28 height 10
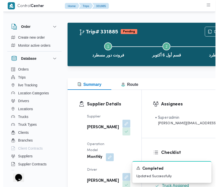
scroll to position [0, 0]
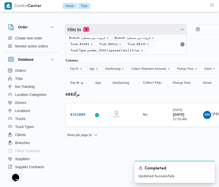
click at [107, 32] on span "Filter by 6" at bounding box center [126, 29] width 121 height 10
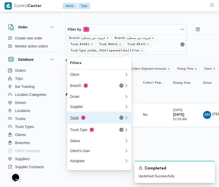
click at [93, 120] on div "Truck 3" at bounding box center [91, 118] width 42 height 4
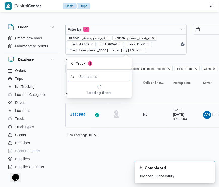
paste input "قوي4931"
type input "قوي4931"
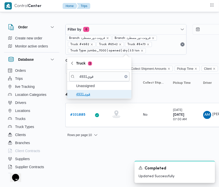
click at [98, 96] on span "قوي4931" at bounding box center [102, 94] width 52 height 6
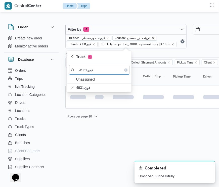
click at [87, 139] on html "Control Center Home Trips Order Create new order Monitor active orders Database…" at bounding box center [109, 93] width 219 height 187
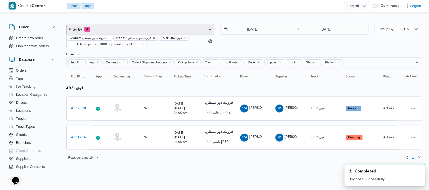
click at [133, 27] on span "Filter by 4" at bounding box center [141, 29] width 148 height 10
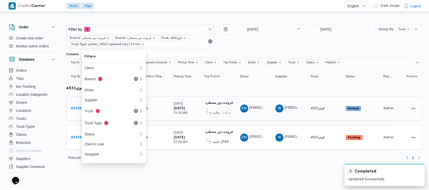
click at [214, 109] on div "[DEMOGRAPHIC_DATA] [PERSON_NAME] فرونت دور مسطرد" at bounding box center [217, 112] width 27 height 11
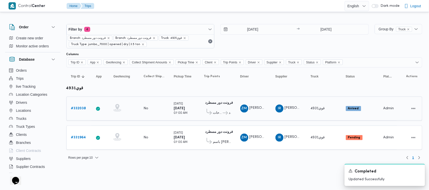
click at [214, 112] on span "سعودي ماركت الواحات" at bounding box center [217, 113] width 9 height 6
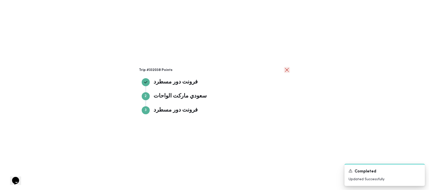
click at [214, 72] on button "close" at bounding box center [287, 70] width 6 height 6
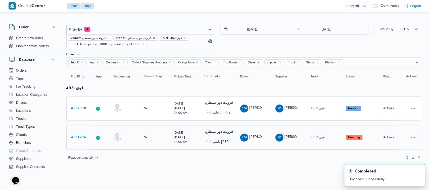
click at [214, 136] on div "باسم [PERSON_NAME]" at bounding box center [217, 141] width 27 height 11
drag, startPoint x: 86, startPoint y: 137, endPoint x: 66, endPoint y: 136, distance: 20.6
click at [66, 136] on div "Order Create new order Monitor active orders Database Orders Trips live Trackin…" at bounding box center [214, 90] width 427 height 148
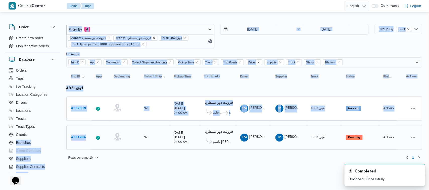
copy div "Loremips Dolors Ametconse Adipiscin Elitsedd Eiusmodte Incidid Utlab Etdolore M…"
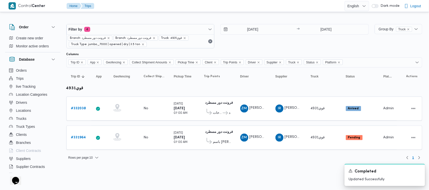
click at [183, 160] on div "Rows per page : 10 1" at bounding box center [244, 158] width 362 height 12
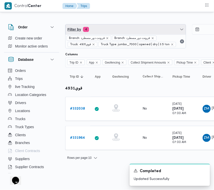
click at [117, 25] on span "Filter by 4" at bounding box center [126, 29] width 121 height 10
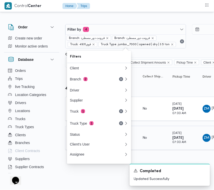
click at [177, 128] on td "Pickup Time [DATE] 07:00 AM" at bounding box center [183, 138] width 30 height 24
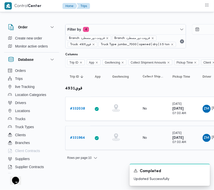
click at [83, 136] on b "# 331964" at bounding box center [77, 137] width 15 height 3
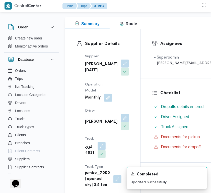
scroll to position [77, 0]
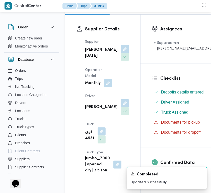
click at [121, 61] on button "button" at bounding box center [125, 57] width 8 height 8
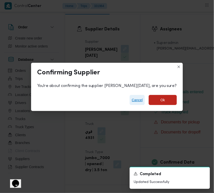
click at [145, 95] on span "Cancel" at bounding box center [137, 100] width 15 height 10
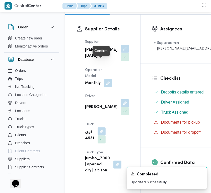
click at [121, 53] on button "button" at bounding box center [125, 49] width 8 height 8
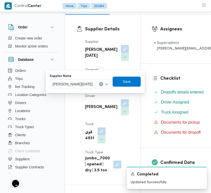
drag, startPoint x: 91, startPoint y: 81, endPoint x: 94, endPoint y: 82, distance: 3.4
click at [92, 81] on span "[PERSON_NAME][DATE]" at bounding box center [73, 84] width 40 height 6
paste input "[PERSON_NAME]"
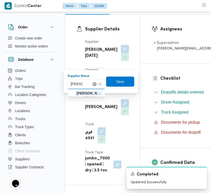
type input "ربيع عيد قطب"
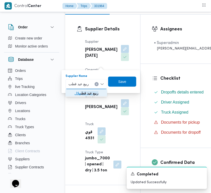
click at [86, 92] on mark "ربيع عيد قطب" at bounding box center [90, 93] width 18 height 4
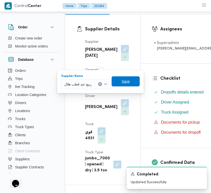
click at [124, 78] on span "Save" at bounding box center [126, 81] width 8 height 6
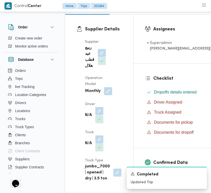
click at [97, 111] on button "button" at bounding box center [99, 111] width 8 height 8
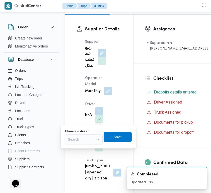
click at [79, 142] on div "Search" at bounding box center [84, 139] width 38 height 10
paste input "[PERSON_NAME]"
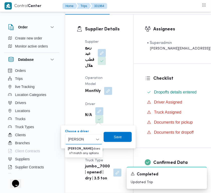
type input "[PERSON_NAME]"
click at [106, 93] on button "button" at bounding box center [108, 91] width 8 height 8
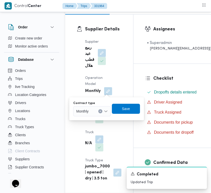
click at [93, 112] on div "Monthly" at bounding box center [92, 111] width 38 height 10
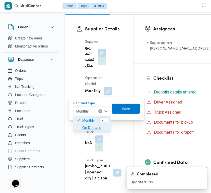
click at [90, 127] on span "On Demand" at bounding box center [95, 128] width 26 height 6
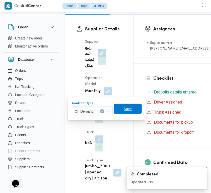
click at [121, 107] on span "Save" at bounding box center [128, 109] width 28 height 10
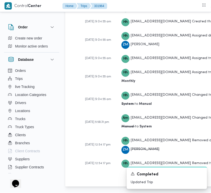
scroll to position [1072, 0]
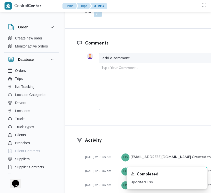
click at [98, 17] on button "button" at bounding box center [98, 13] width 8 height 8
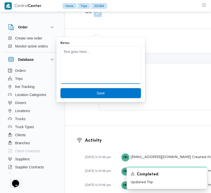
drag, startPoint x: 82, startPoint y: 54, endPoint x: 82, endPoint y: 60, distance: 5.5
click at [82, 55] on textarea "Notes" at bounding box center [101, 65] width 81 height 38
paste textarea "[PERSON_NAME]"
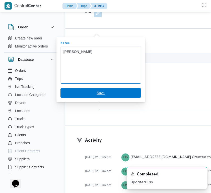
type textarea "[PERSON_NAME]"
click at [97, 94] on span "Save" at bounding box center [101, 93] width 8 height 6
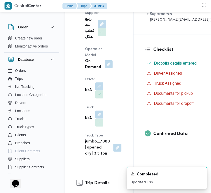
scroll to position [98, 0]
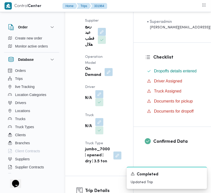
click at [99, 123] on button "button" at bounding box center [99, 122] width 8 height 8
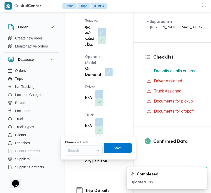
click at [80, 147] on div "Search" at bounding box center [84, 150] width 38 height 10
paste input "2654"
type input "2654"
click at [121, 92] on div "Supplier ربيع عيد قطب هلال Operation Model On Demand Driver N/A Truck N/A Truck…" at bounding box center [103, 91] width 43 height 153
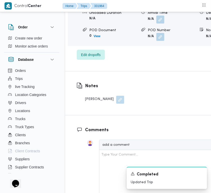
scroll to position [1006, 0]
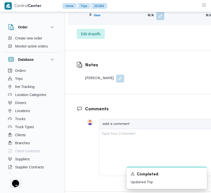
click at [116, 83] on button "button" at bounding box center [120, 79] width 8 height 8
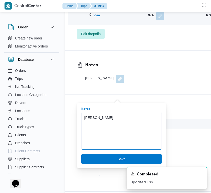
drag, startPoint x: 119, startPoint y: 115, endPoint x: 64, endPoint y: 115, distance: 55.3
paste textarea "2654 [PERSON_NAME]"
type textarea "2654 [PERSON_NAME]"
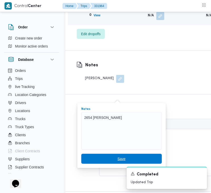
click at [120, 158] on span "Save" at bounding box center [122, 159] width 8 height 6
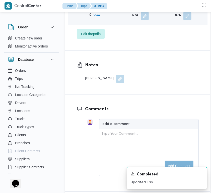
scroll to position [1008, 0]
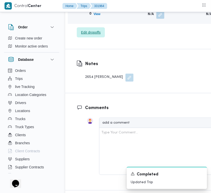
drag, startPoint x: 96, startPoint y: 58, endPoint x: 93, endPoint y: 54, distance: 4.5
click at [91, 35] on span "Edit dropoffs" at bounding box center [91, 32] width 20 height 6
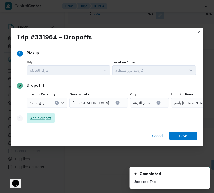
click at [44, 118] on span "Add a dropoff" at bounding box center [40, 118] width 21 height 6
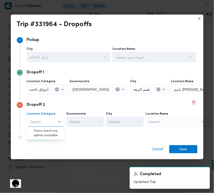
click at [171, 94] on div "Search" at bounding box center [202, 89] width 63 height 10
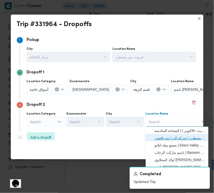
drag, startPoint x: 161, startPoint y: 136, endPoint x: 147, endPoint y: 135, distance: 14.4
click at [161, 137] on span "فرونت دور مسطرد | شركة الي | سرياقوس" at bounding box center [180, 138] width 51 height 6
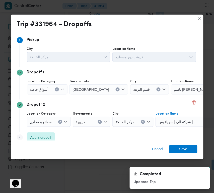
click at [43, 89] on span "أسواق خاصة" at bounding box center [39, 89] width 19 height 6
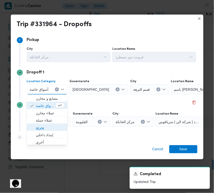
click at [43, 126] on span "تجزئة" at bounding box center [50, 128] width 28 height 6
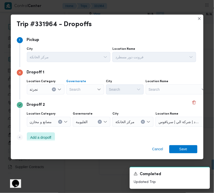
click at [81, 89] on div "Search" at bounding box center [86, 89] width 38 height 10
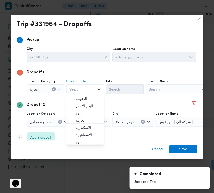
paste input "جيزة"
type input "جيزة"
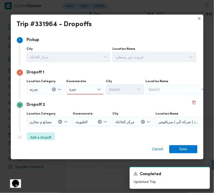
click at [96, 88] on div "جيزة جيزة" at bounding box center [86, 89] width 38 height 10
click at [92, 93] on div "جيزة جيزة Combo box. Selected. [GEOGRAPHIC_DATA]. Selected. Combo box input. Se…" at bounding box center [86, 89] width 38 height 10
click at [83, 98] on span "ال جيزة" at bounding box center [89, 98] width 26 height 6
click at [119, 93] on div "Search" at bounding box center [125, 89] width 38 height 10
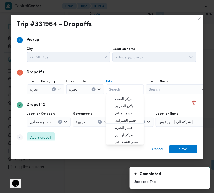
paste input "أكتوبر"
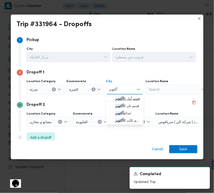
type input "أكتوبر"
click at [113, 97] on icon "button" at bounding box center [111, 98] width 4 height 4
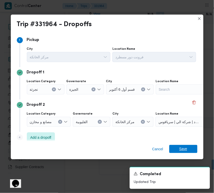
click at [184, 153] on span "Save" at bounding box center [184, 149] width 8 height 8
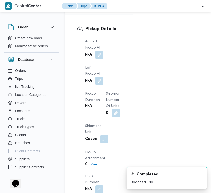
scroll to position [713, 0]
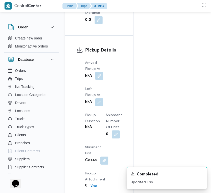
click at [104, 80] on button "button" at bounding box center [99, 76] width 8 height 8
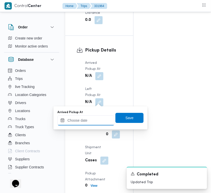
drag, startPoint x: 96, startPoint y: 119, endPoint x: 98, endPoint y: 121, distance: 3.0
click at [97, 121] on input "Arrived Pickup At" at bounding box center [86, 120] width 57 height 10
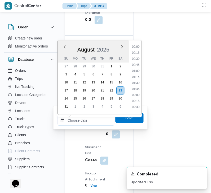
paste input "[DATE] 9:00:00 AM"
type input "[DATE] 9:00:00 AM"
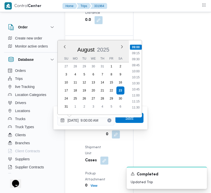
click at [126, 118] on span "Save" at bounding box center [130, 118] width 8 height 6
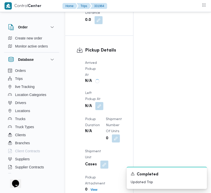
click at [100, 110] on button "button" at bounding box center [99, 106] width 8 height 8
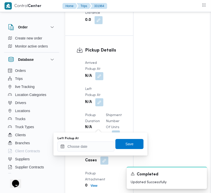
click at [93, 153] on div "You are in a dialog. To close this dialog, hit escape. Left Pickup At Save" at bounding box center [101, 143] width 94 height 23
click at [92, 148] on input "Left Pickup At" at bounding box center [86, 146] width 57 height 10
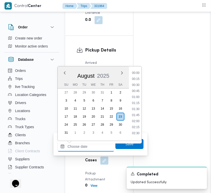
paste input "[DATE] 9:00:00 AM"
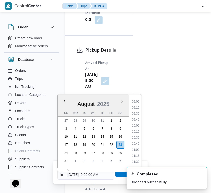
click at [131, 105] on li "09:15" at bounding box center [136, 107] width 12 height 5
type input "[DATE] 09:15"
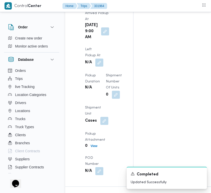
scroll to position [771, 0]
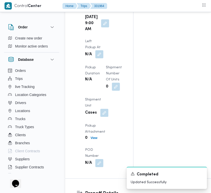
click at [98, 58] on button "button" at bounding box center [99, 54] width 8 height 8
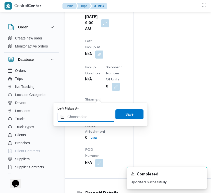
click at [84, 116] on input "Left Pickup At" at bounding box center [86, 117] width 57 height 10
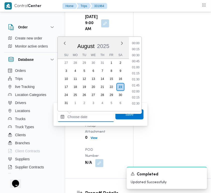
paste input "[DATE] 9:00:00 AM"
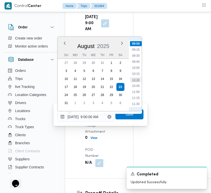
click at [140, 77] on li "10:30" at bounding box center [136, 79] width 12 height 5
type input "[DATE] 10:30"
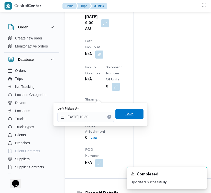
click at [130, 113] on span "Save" at bounding box center [130, 114] width 28 height 10
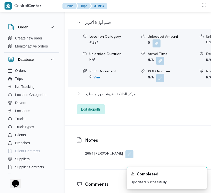
scroll to position [1194, 0]
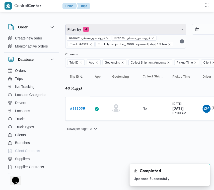
click at [106, 28] on span "Filter by 4" at bounding box center [126, 29] width 121 height 10
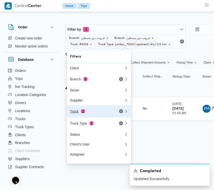
click at [88, 113] on div "Truck 1" at bounding box center [91, 111] width 42 height 4
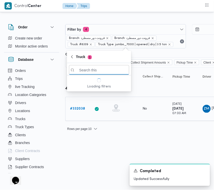
paste input "8159"
type input "8159"
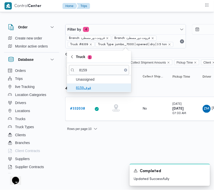
click at [89, 89] on span "قوف8159" at bounding box center [102, 88] width 52 height 6
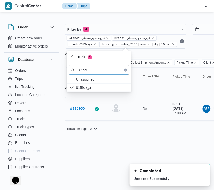
click at [82, 110] on b "# 331950" at bounding box center [77, 108] width 15 height 3
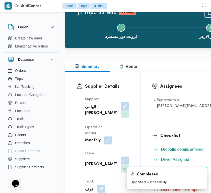
scroll to position [82, 0]
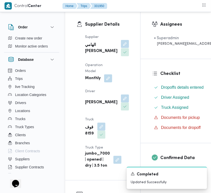
click at [121, 44] on button "button" at bounding box center [125, 44] width 8 height 8
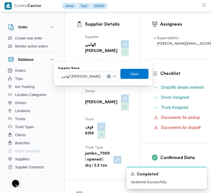
click at [102, 77] on div at bounding box center [103, 76] width 3 height 8
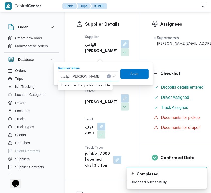
paste
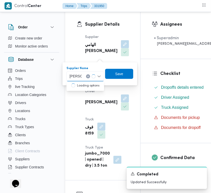
type input "ربيع عيد قطب"
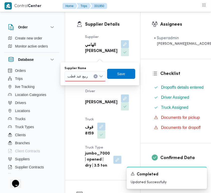
click at [86, 79] on input "ربيع عيد قطب" at bounding box center [79, 76] width 22 height 6
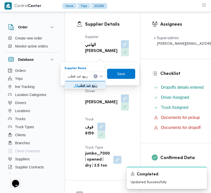
click at [84, 84] on mark "ربيع عيد قطب" at bounding box center [89, 85] width 18 height 4
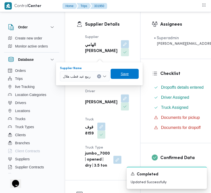
click at [130, 76] on span "Save" at bounding box center [125, 74] width 28 height 10
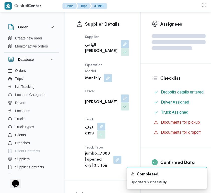
click at [106, 82] on button "button" at bounding box center [108, 78] width 8 height 8
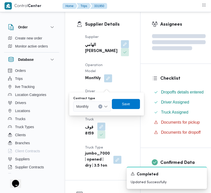
click at [90, 109] on div at bounding box center [91, 107] width 3 height 8
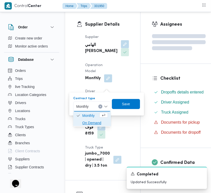
click at [91, 122] on span "On Demand" at bounding box center [95, 123] width 26 height 6
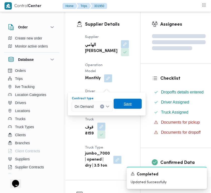
click at [132, 101] on span "Save" at bounding box center [128, 104] width 28 height 10
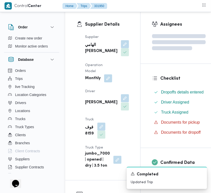
click at [121, 102] on button "button" at bounding box center [125, 98] width 8 height 8
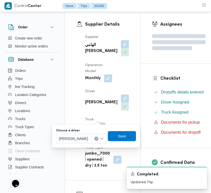
click at [84, 136] on span "[PERSON_NAME]" at bounding box center [73, 139] width 29 height 6
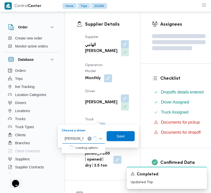
type input "[PERSON_NAME]"
click at [90, 139] on icon "Clear input" at bounding box center [90, 139] width 2 height 2
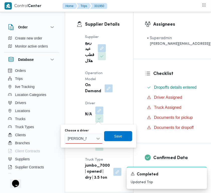
click at [86, 140] on input "[PERSON_NAME]" at bounding box center [77, 139] width 19 height 6
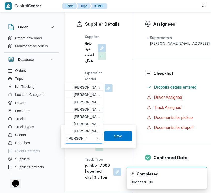
click at [75, 57] on div "Supplier Details Supplier ربيع عيد قطب هلال Operation Model On Demand Driver N/…" at bounding box center [99, 101] width 68 height 182
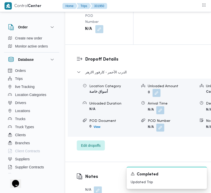
scroll to position [1077, 0]
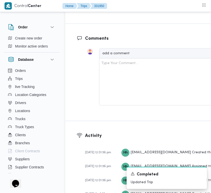
drag, startPoint x: 97, startPoint y: 28, endPoint x: 95, endPoint y: 31, distance: 3.4
click at [97, 12] on button "button" at bounding box center [98, 8] width 8 height 8
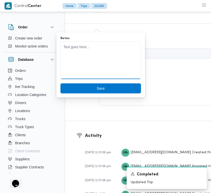
click at [83, 49] on textarea "Notes" at bounding box center [101, 60] width 81 height 38
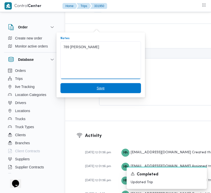
type textarea "789 [PERSON_NAME]"
click at [101, 88] on span "Save" at bounding box center [101, 88] width 81 height 10
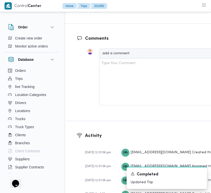
scroll to position [908, 0]
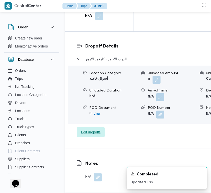
click at [99, 135] on span "Edit dropoffs" at bounding box center [91, 132] width 20 height 6
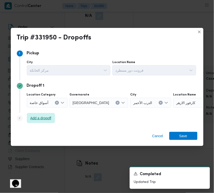
click at [46, 116] on span "Add a dropoff" at bounding box center [40, 118] width 21 height 6
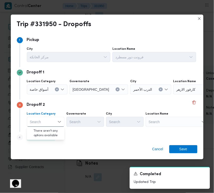
click at [174, 94] on div "Search" at bounding box center [205, 89] width 63 height 10
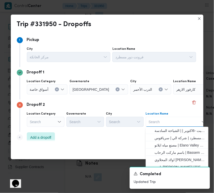
click at [117, 89] on icon "Clear input" at bounding box center [117, 89] width 1 height 1
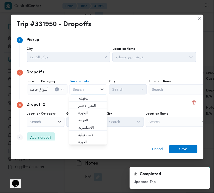
click at [159, 92] on div "Search" at bounding box center [180, 89] width 63 height 10
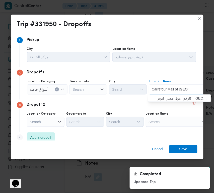
type input "Carrefour Mall of [GEOGRAPHIC_DATA]"
click at [172, 92] on div "Carrefour Mall of Egypt Carrefour Mall of [GEOGRAPHIC_DATA]" at bounding box center [170, 89] width 39 height 8
click at [171, 94] on div "Carrefour Mall of [GEOGRAPHIC_DATA] Carrefour Mall of [GEOGRAPHIC_DATA] Combo b…" at bounding box center [180, 89] width 63 height 10
click at [172, 99] on span "كارفور مول مصر اكتوبر | [GEOGRAPHIC_DATA] | قسم أول 6 أكتوبر" at bounding box center [183, 98] width 51 height 6
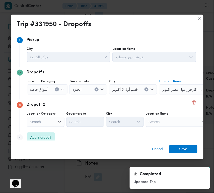
click at [173, 94] on div "Search" at bounding box center [190, 89] width 63 height 10
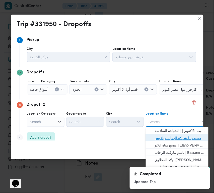
click at [173, 137] on span "فرونت دور مسطرد | شركة الي | سرياقوس" at bounding box center [180, 138] width 51 height 6
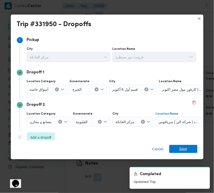
click at [186, 151] on span "Save" at bounding box center [184, 149] width 8 height 8
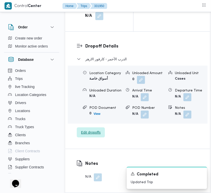
scroll to position [739, 0]
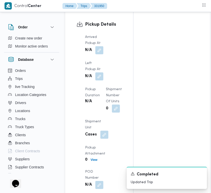
click at [106, 73] on div "Arrived Pickup At N/A Left Pickup At N/A Pickup Duration N/A Shipment Number of…" at bounding box center [103, 111] width 43 height 161
click at [101, 54] on button "button" at bounding box center [99, 50] width 8 height 8
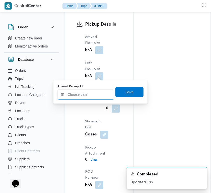
click at [92, 95] on input "Arrived Pickup At" at bounding box center [86, 94] width 57 height 10
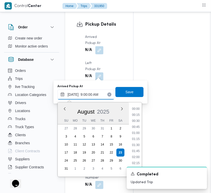
scroll to position [217, 0]
click at [132, 120] on li "09:30" at bounding box center [136, 121] width 12 height 5
type input "[DATE] 09:30"
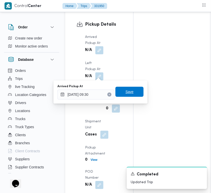
click at [132, 92] on span "Save" at bounding box center [130, 92] width 28 height 10
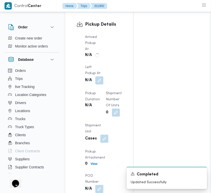
click at [101, 85] on div "N/A" at bounding box center [94, 80] width 19 height 9
click at [101, 84] on button "button" at bounding box center [99, 80] width 8 height 8
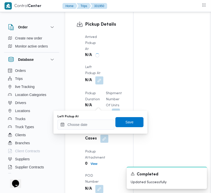
click at [80, 136] on div at bounding box center [80, 107] width 6 height 172
click at [81, 126] on input "Left Pickup At" at bounding box center [86, 125] width 57 height 10
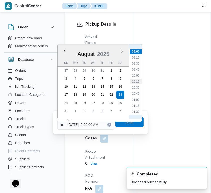
click at [139, 81] on li "10:15" at bounding box center [136, 81] width 12 height 5
type input "[DATE] 10:15"
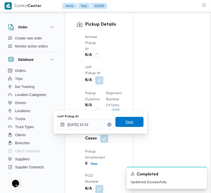
click at [130, 126] on span "Save" at bounding box center [130, 122] width 28 height 10
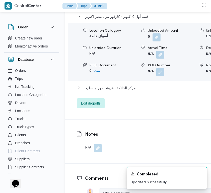
scroll to position [1071, 0]
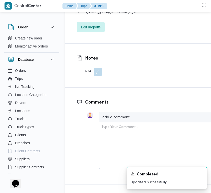
click at [95, 76] on button "button" at bounding box center [98, 72] width 8 height 8
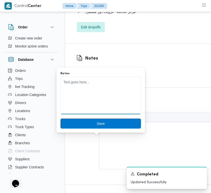
click at [77, 100] on textarea "Notes" at bounding box center [101, 96] width 81 height 38
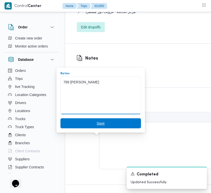
type textarea "789 [PERSON_NAME]"
click at [102, 122] on span "Save" at bounding box center [101, 123] width 81 height 10
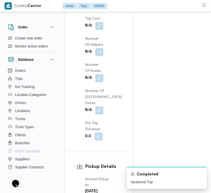
scroll to position [1194, 0]
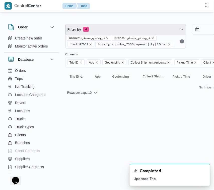
click at [123, 26] on span "Filter by 4" at bounding box center [126, 29] width 121 height 10
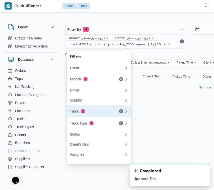
click at [88, 111] on div "Truck 1" at bounding box center [91, 111] width 42 height 4
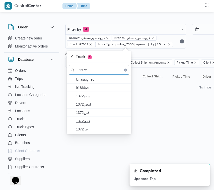
type input "1372"
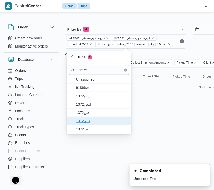
click at [92, 122] on span "فدي1372" at bounding box center [102, 121] width 52 height 6
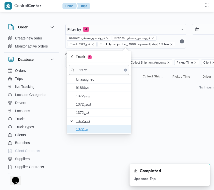
click at [92, 126] on span "يبر1372" at bounding box center [102, 129] width 52 height 6
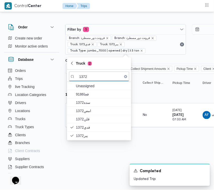
click at [89, 154] on html "Control Center Home Trips Order Create new order Monitor active orders Database…" at bounding box center [107, 95] width 214 height 190
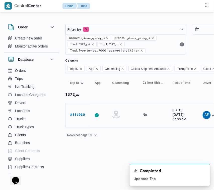
click at [82, 116] on b "# 331960" at bounding box center [77, 114] width 15 height 3
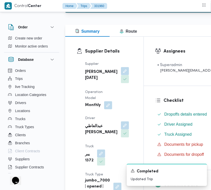
scroll to position [116, 0]
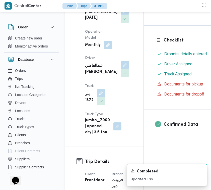
click at [121, 69] on button "button" at bounding box center [125, 65] width 8 height 8
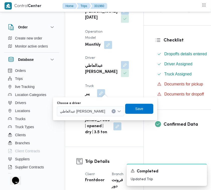
click at [89, 99] on div "You are in a dialog. To close this dialog, hit escape. Choose a driver [PERSON_…" at bounding box center [105, 108] width 105 height 23
click at [89, 112] on span "عبدالعاطي [PERSON_NAME]" at bounding box center [82, 111] width 45 height 6
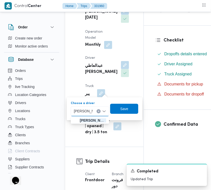
type input "[PERSON_NAME]"
click at [92, 110] on input "[PERSON_NAME]" at bounding box center [83, 111] width 19 height 6
click at [82, 119] on span "[PERSON_NAME]" at bounding box center [93, 120] width 26 height 6
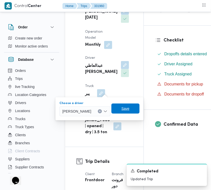
click at [130, 108] on span "Save" at bounding box center [126, 109] width 8 height 6
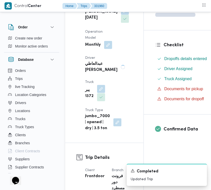
click at [102, 93] on button "button" at bounding box center [101, 89] width 8 height 8
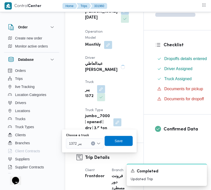
click at [85, 142] on div "يبر 1372" at bounding box center [85, 143] width 38 height 10
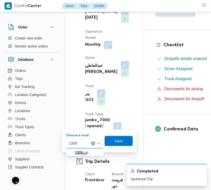
type input "1329"
click at [72, 155] on span "قنو 1329 |" at bounding box center [85, 152] width 34 height 8
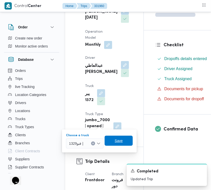
click at [121, 140] on span "Save" at bounding box center [119, 141] width 8 height 6
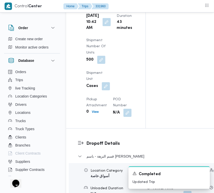
scroll to position [878, 0]
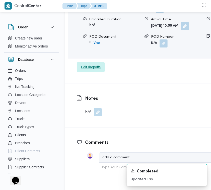
click at [95, 70] on span "Edit dropoffs" at bounding box center [91, 67] width 20 height 6
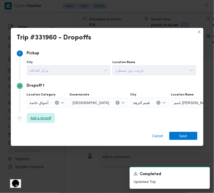
click at [34, 120] on span "Add a dropoff" at bounding box center [40, 118] width 21 height 6
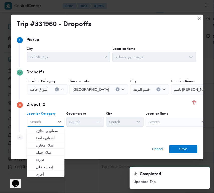
click at [57, 138] on span "أسواق خاصة" at bounding box center [49, 138] width 26 height 6
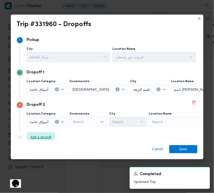
click at [49, 141] on span "Add a dropoff" at bounding box center [41, 137] width 28 height 10
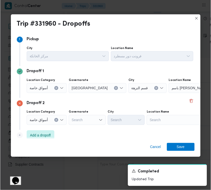
scroll to position [38, 0]
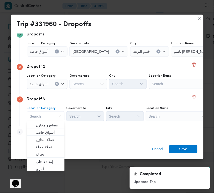
click at [171, 57] on div "Search" at bounding box center [202, 51] width 63 height 10
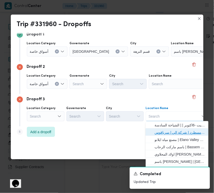
click at [172, 133] on span "فرونت دور مسطرد | شركة الي | سرياقوس" at bounding box center [180, 132] width 51 height 6
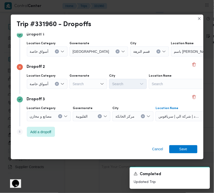
click at [45, 57] on div "أسواق خاصة" at bounding box center [47, 51] width 41 height 10
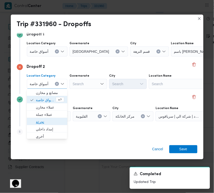
click at [44, 119] on span "تجزئة" at bounding box center [50, 122] width 28 height 6
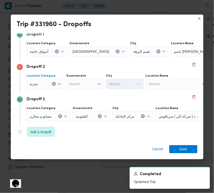
click at [47, 52] on span "أسواق خاصة" at bounding box center [39, 51] width 19 height 6
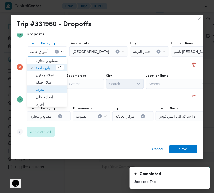
click at [43, 88] on span "تجزئة" at bounding box center [50, 90] width 28 height 6
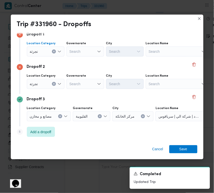
click at [85, 57] on div "Search" at bounding box center [86, 51] width 38 height 10
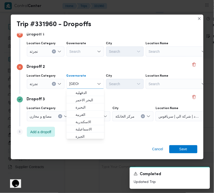
type input "[GEOGRAPHIC_DATA]"
click at [76, 49] on div "Search" at bounding box center [86, 51] width 38 height 10
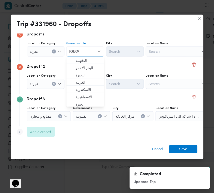
type input "[GEOGRAPHIC_DATA]"
click at [126, 68] on div "Dropoff 2" at bounding box center [107, 67] width 181 height 6
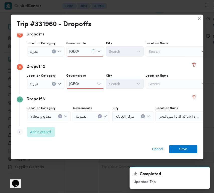
drag, startPoint x: 93, startPoint y: 48, endPoint x: 88, endPoint y: 49, distance: 4.9
click at [93, 48] on div "[GEOGRAPHIC_DATA] [GEOGRAPHIC_DATA]" at bounding box center [86, 51] width 38 height 10
click at [83, 52] on div "[GEOGRAPHIC_DATA] [GEOGRAPHIC_DATA]" at bounding box center [86, 51] width 38 height 10
click at [83, 61] on span "[GEOGRAPHIC_DATA]" at bounding box center [89, 61] width 26 height 6
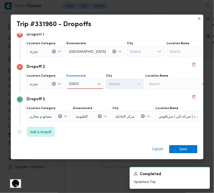
click at [83, 86] on div "[GEOGRAPHIC_DATA] [GEOGRAPHIC_DATA]" at bounding box center [86, 84] width 38 height 10
click at [84, 92] on span "[GEOGRAPHIC_DATA]" at bounding box center [89, 93] width 26 height 6
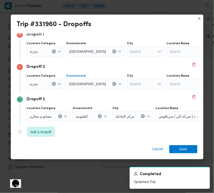
click at [127, 52] on div "Search" at bounding box center [146, 51] width 38 height 10
type input "النزهة"
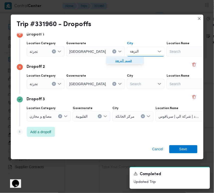
drag, startPoint x: 118, startPoint y: 53, endPoint x: 112, endPoint y: 59, distance: 7.8
click at [112, 59] on icon "button" at bounding box center [111, 61] width 4 height 4
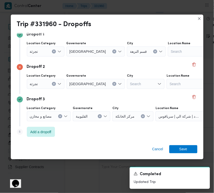
click at [127, 57] on div "Search" at bounding box center [146, 51] width 39 height 10
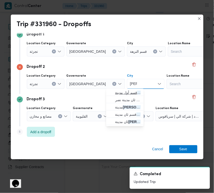
type input "[PERSON_NAME]"
click at [112, 90] on span "قسم أول مدينة نصر" at bounding box center [125, 93] width 34 height 8
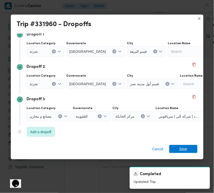
click at [181, 151] on span "Save" at bounding box center [184, 149] width 8 height 8
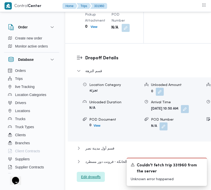
scroll to position [729, 0]
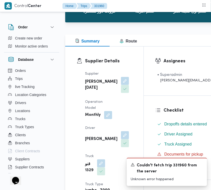
scroll to position [0, 0]
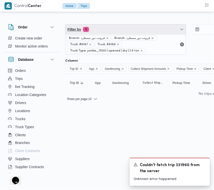
click at [109, 28] on span "Filter by 5" at bounding box center [126, 29] width 121 height 10
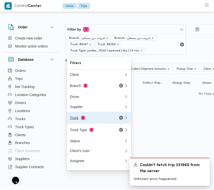
click at [92, 116] on button "Truck 2" at bounding box center [99, 118] width 64 height 12
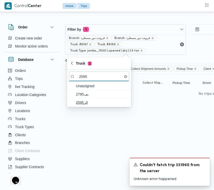
type input "2595"
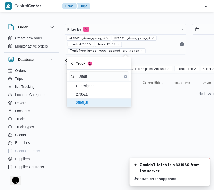
click at [80, 103] on span "الر2595" at bounding box center [102, 103] width 52 height 6
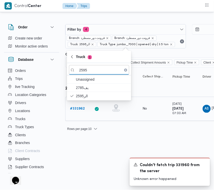
click at [76, 112] on link "# 331962" at bounding box center [77, 109] width 15 height 6
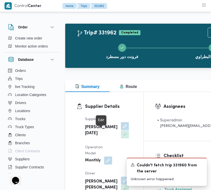
click at [121, 130] on button "button" at bounding box center [125, 126] width 8 height 8
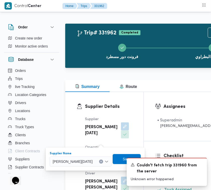
click at [89, 157] on div "[PERSON_NAME][DATE]" at bounding box center [81, 162] width 62 height 10
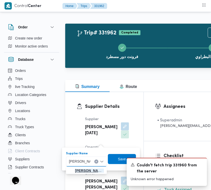
type input "[PERSON_NAME]"
drag, startPoint x: 81, startPoint y: 172, endPoint x: 85, endPoint y: 171, distance: 4.8
click at [81, 172] on span "[PERSON_NAME]" at bounding box center [89, 171] width 29 height 6
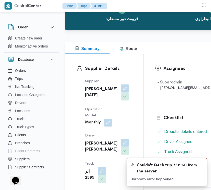
scroll to position [45, 0]
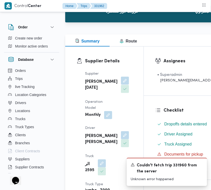
click at [121, 85] on button "button" at bounding box center [125, 81] width 8 height 8
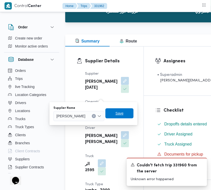
click at [124, 113] on span "Save" at bounding box center [120, 113] width 8 height 6
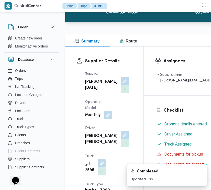
click at [121, 139] on button "button" at bounding box center [125, 135] width 8 height 8
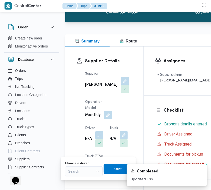
click at [88, 170] on div "Search" at bounding box center [84, 171] width 38 height 10
click at [98, 171] on icon "Open list of options" at bounding box center [99, 172] width 3 height 2
click at [87, 172] on input "[PERSON_NAME]" at bounding box center [77, 171] width 22 height 6
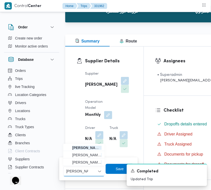
type input "[PERSON_NAME]"
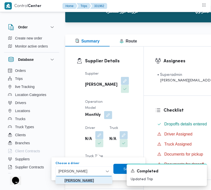
click at [79, 179] on mark "[PERSON_NAME]" at bounding box center [79, 180] width 29 height 4
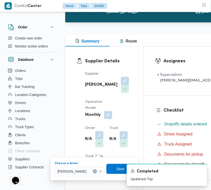
click at [121, 167] on div "A new notification appears Completed Updated Trip" at bounding box center [161, 175] width 101 height 30
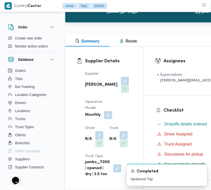
scroll to position [101, 0]
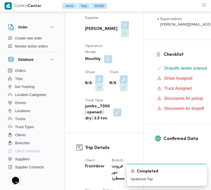
click at [100, 83] on button "button" at bounding box center [99, 79] width 8 height 8
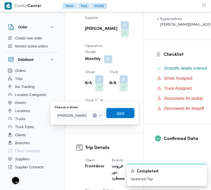
click at [123, 114] on span "Save" at bounding box center [121, 113] width 28 height 10
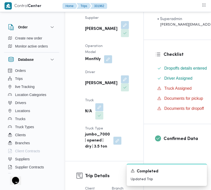
click at [104, 103] on button "button" at bounding box center [99, 107] width 8 height 8
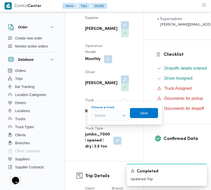
click at [110, 113] on div "Search" at bounding box center [110, 116] width 38 height 10
type input "9846"
click at [98, 125] on icon "button" at bounding box center [96, 125] width 4 height 4
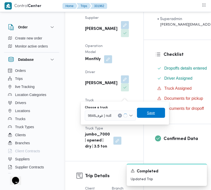
click at [150, 114] on span "Save" at bounding box center [151, 113] width 8 height 6
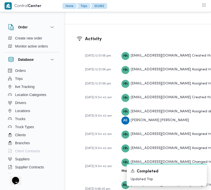
scroll to position [897, 0]
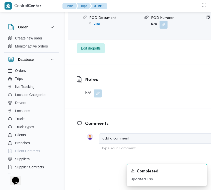
click at [95, 51] on span "Edit dropoffs" at bounding box center [91, 48] width 20 height 6
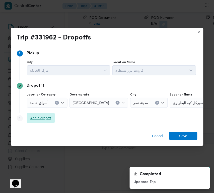
click at [34, 122] on span "Add a dropoff" at bounding box center [41, 118] width 28 height 10
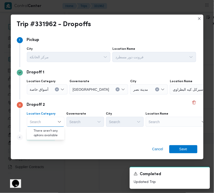
click at [185, 94] on div "Search" at bounding box center [201, 89] width 63 height 10
click at [181, 137] on div "Step 4 is disabled 4 Add a dropoff" at bounding box center [107, 138] width 181 height 13
click at [171, 94] on div "Search" at bounding box center [201, 89] width 63 height 10
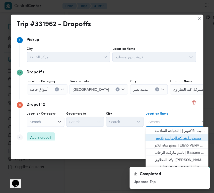
click at [171, 136] on span "فرونت دور مسطرد | شركة الي | سرياقوس" at bounding box center [180, 138] width 51 height 6
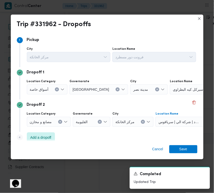
click at [49, 86] on div at bounding box center [50, 89] width 3 height 8
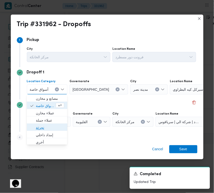
click at [42, 127] on span "تجزئة" at bounding box center [50, 128] width 28 height 6
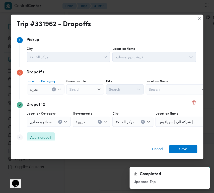
click at [91, 88] on div "Search" at bounding box center [86, 89] width 38 height 10
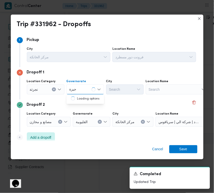
type input "جيزة"
drag, startPoint x: 96, startPoint y: 91, endPoint x: 87, endPoint y: 92, distance: 8.6
click at [96, 91] on div "جيزة جيزة" at bounding box center [86, 89] width 38 height 10
click at [82, 101] on span "ال جيزة" at bounding box center [89, 98] width 26 height 6
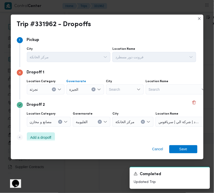
click at [121, 92] on div "Search" at bounding box center [125, 89] width 38 height 10
type input "عجوز"
click at [72, 89] on span "الجيزة" at bounding box center [74, 89] width 9 height 6
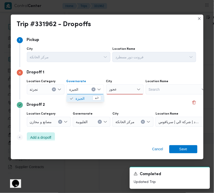
click at [122, 91] on div "عجوز عجوز" at bounding box center [125, 89] width 38 height 10
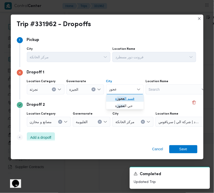
click at [125, 96] on span "قسم ال عجوز ة" at bounding box center [128, 98] width 26 height 6
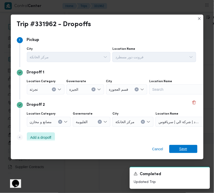
click at [186, 150] on span "Save" at bounding box center [184, 149] width 8 height 8
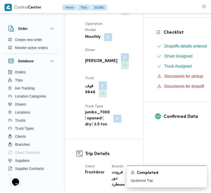
scroll to position [0, 0]
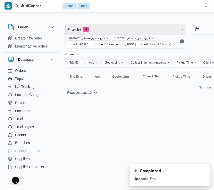
click at [108, 28] on span "Filter by 4" at bounding box center [126, 29] width 121 height 10
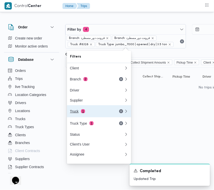
click at [94, 113] on div "Truck 1" at bounding box center [91, 111] width 42 height 4
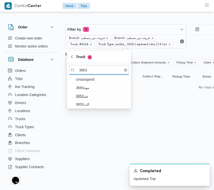
type input "3853"
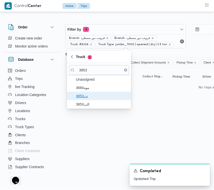
click at [90, 97] on span "دن3853" at bounding box center [102, 96] width 52 height 6
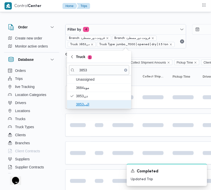
click at [88, 102] on span "الب3853" at bounding box center [102, 104] width 52 height 6
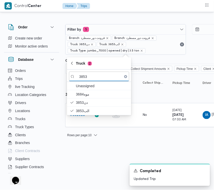
click at [90, 130] on div "Rows per page : 10 1" at bounding box center [216, 135] width 308 height 12
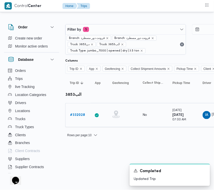
click at [81, 113] on b "# 332028" at bounding box center [77, 114] width 15 height 3
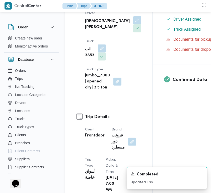
scroll to position [79, 0]
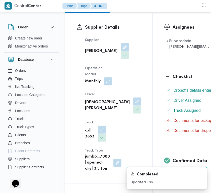
drag, startPoint x: 106, startPoint y: 49, endPoint x: 98, endPoint y: 68, distance: 20.4
click at [121, 49] on button "button" at bounding box center [125, 47] width 8 height 8
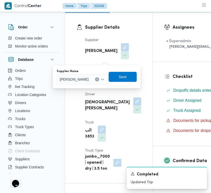
click at [89, 80] on span "[PERSON_NAME]" at bounding box center [74, 79] width 29 height 6
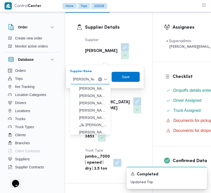
type input "[PERSON_NAME][DATE]"
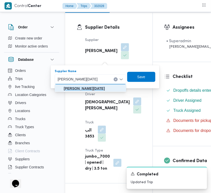
click at [89, 89] on mark "[PERSON_NAME][DATE]" at bounding box center [84, 88] width 41 height 4
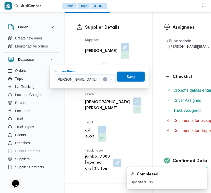
click at [136, 77] on span "Save" at bounding box center [131, 77] width 28 height 10
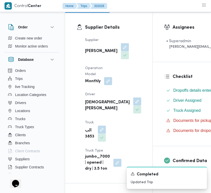
click at [107, 85] on button "button" at bounding box center [108, 81] width 8 height 8
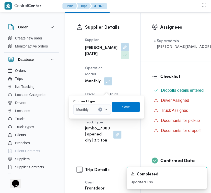
click at [95, 106] on div "Contract type Monthly" at bounding box center [92, 107] width 38 height 15
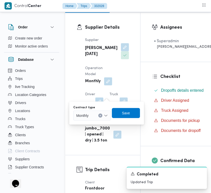
click at [94, 121] on div "Contract type Monthly Save" at bounding box center [107, 113] width 68 height 16
click at [91, 119] on div at bounding box center [91, 116] width 3 height 8
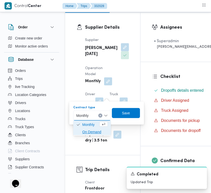
click at [92, 128] on span "On Demand" at bounding box center [92, 132] width 34 height 8
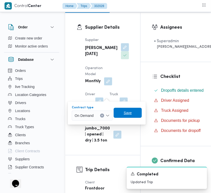
click at [124, 115] on span "Save" at bounding box center [128, 113] width 8 height 6
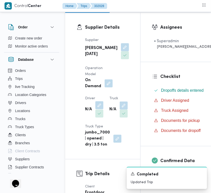
click at [101, 109] on button "button" at bounding box center [99, 105] width 8 height 8
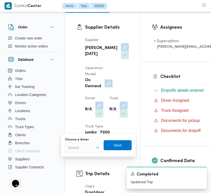
click at [89, 144] on div "Search" at bounding box center [84, 148] width 38 height 10
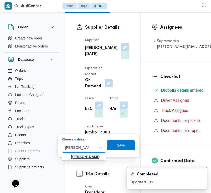
type input "[PERSON_NAME]"
click at [79, 157] on span "[PERSON_NAME]" at bounding box center [87, 157] width 32 height 6
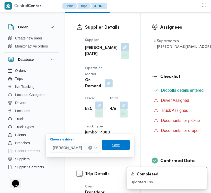
click at [120, 145] on span "Save" at bounding box center [116, 145] width 8 height 6
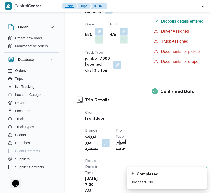
scroll to position [162, 0]
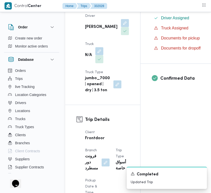
click at [99, 64] on div "N/A" at bounding box center [94, 55] width 19 height 17
click at [99, 55] on button "button" at bounding box center [99, 51] width 8 height 8
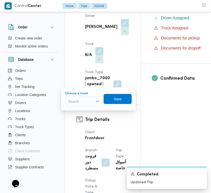
drag, startPoint x: 84, startPoint y: 100, endPoint x: 87, endPoint y: 98, distance: 3.3
click at [86, 100] on div "Search" at bounding box center [84, 101] width 38 height 10
click at [82, 111] on span "قلب 2694 | null" at bounding box center [87, 111] width 26 height 6
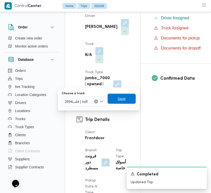
click at [122, 98] on span "Save" at bounding box center [122, 99] width 8 height 6
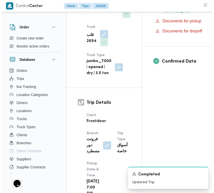
scroll to position [957, 0]
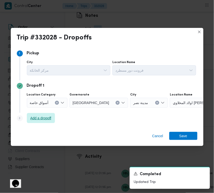
click at [48, 114] on span "Add a dropoff" at bounding box center [41, 118] width 28 height 10
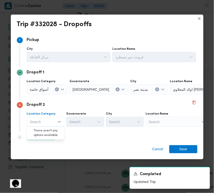
click at [124, 130] on div "Dropoff 2 Location Category Search Combo box. Selected. Combo box input. Search…" at bounding box center [107, 116] width 181 height 32
click at [49, 135] on span "Add a dropoff" at bounding box center [40, 137] width 21 height 6
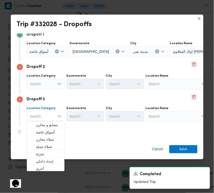
click at [191, 97] on button "Delete" at bounding box center [194, 97] width 6 height 6
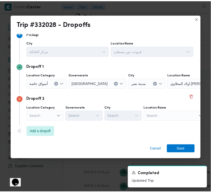
scroll to position [6, 0]
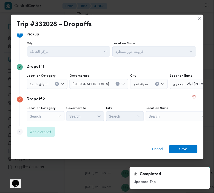
click at [180, 82] on span "اولاد المحلاوي [PERSON_NAME]" at bounding box center [193, 84] width 41 height 6
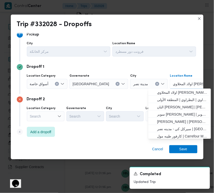
click at [109, 104] on div "Dropoff 2 Location Category Search Governorate Search City Search Location Name…" at bounding box center [107, 110] width 181 height 32
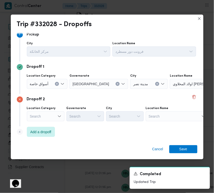
click at [170, 89] on div "Search" at bounding box center [201, 84] width 63 height 10
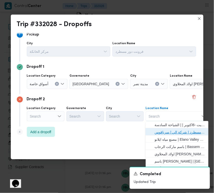
click at [167, 133] on span "فرونت دور مسطرد | شركة الي | سرياقوس" at bounding box center [180, 132] width 51 height 6
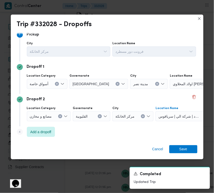
click at [45, 82] on span "أسواق خاصة" at bounding box center [39, 84] width 19 height 6
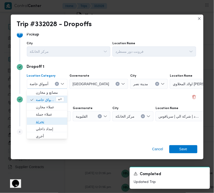
click at [51, 123] on span "تجزئة" at bounding box center [50, 122] width 28 height 6
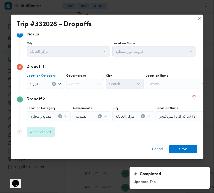
drag, startPoint x: 84, startPoint y: 87, endPoint x: 82, endPoint y: 89, distance: 3.2
click at [82, 89] on div "Location Category تجزئة Combo box. Selected. تجزئة. Press Backspace to delete ت…" at bounding box center [112, 81] width 172 height 17
click at [82, 85] on div "Search" at bounding box center [86, 84] width 38 height 10
click at [78, 77] on label "Governorate" at bounding box center [77, 76] width 20 height 4
click at [78, 81] on input "[GEOGRAPHIC_DATA]" at bounding box center [74, 84] width 9 height 6
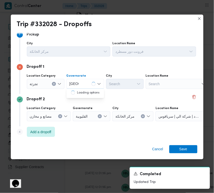
click at [81, 86] on div "[GEOGRAPHIC_DATA] [GEOGRAPHIC_DATA] Combo box. Selected. [GEOGRAPHIC_DATA] . Se…" at bounding box center [86, 84] width 38 height 10
click at [79, 81] on div "[GEOGRAPHIC_DATA] [GEOGRAPHIC_DATA]" at bounding box center [74, 84] width 11 height 8
click at [83, 94] on span "[GEOGRAPHIC_DATA]" at bounding box center [89, 93] width 26 height 6
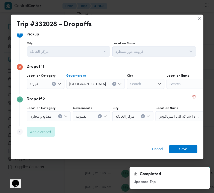
click at [127, 82] on div "Search" at bounding box center [146, 84] width 38 height 10
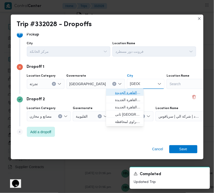
click at [111, 95] on span "قسم أول القاهرة الجديدة" at bounding box center [125, 93] width 34 height 8
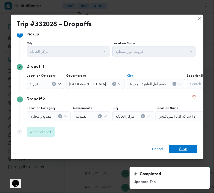
click at [181, 147] on span "Save" at bounding box center [184, 149] width 8 height 8
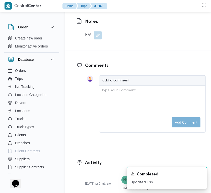
drag, startPoint x: 183, startPoint y: 98, endPoint x: 180, endPoint y: 101, distance: 3.6
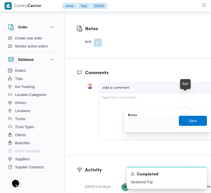
scroll to position [964, 0]
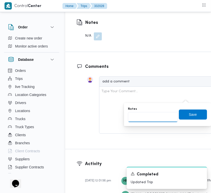
click at [160, 114] on input "Notes" at bounding box center [153, 117] width 50 height 10
click at [193, 118] on span "Save" at bounding box center [193, 114] width 28 height 10
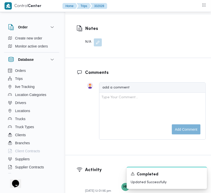
scroll to position [795, 0]
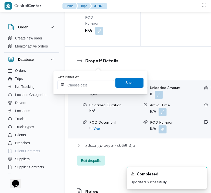
click at [93, 87] on input "Left Pickup At" at bounding box center [86, 85] width 57 height 10
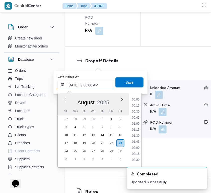
scroll to position [217, 0]
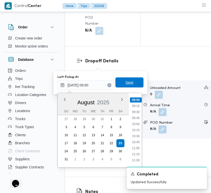
click at [119, 82] on span "Save" at bounding box center [130, 82] width 28 height 10
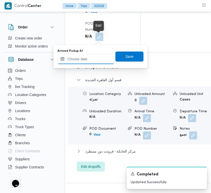
click at [95, 59] on input "Arrived Pickup At" at bounding box center [86, 59] width 57 height 10
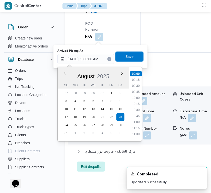
click at [141, 76] on ul "00:00 00:15 00:30 00:45 01:00 01:15 01:30 01:45 02:00 02:15 02:30 02:45 03:00 0…" at bounding box center [136, 104] width 12 height 66
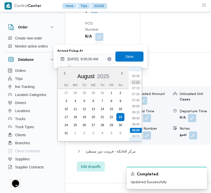
click at [139, 81] on li "07:00" at bounding box center [136, 82] width 12 height 5
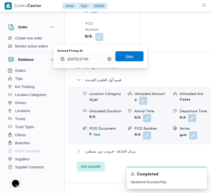
click at [123, 61] on div "Arrived Pickup At [DATE] 07:00 Save" at bounding box center [100, 56] width 87 height 16
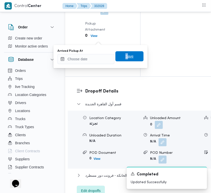
click at [126, 57] on span "Save" at bounding box center [130, 56] width 8 height 6
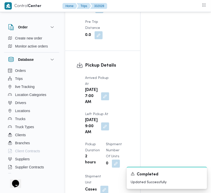
scroll to position [0, 0]
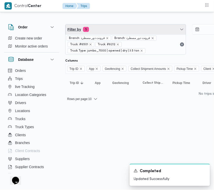
click at [105, 31] on span "Filter by 5" at bounding box center [126, 29] width 121 height 10
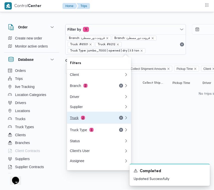
click at [100, 116] on button "Truck 2" at bounding box center [99, 118] width 64 height 12
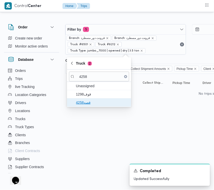
click at [98, 102] on span "قصه4258" at bounding box center [102, 103] width 52 height 6
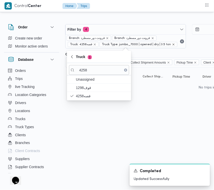
click at [172, 45] on icon "remove selected entity" at bounding box center [173, 44] width 3 height 3
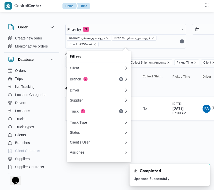
click at [163, 140] on html "Control Center Home Trips Order Create new order Monitor active orders Database…" at bounding box center [107, 95] width 214 height 190
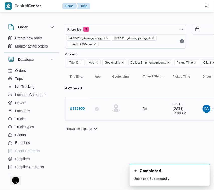
click at [72, 108] on b "# 332950" at bounding box center [77, 108] width 15 height 3
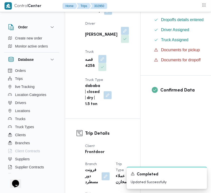
scroll to position [144, 0]
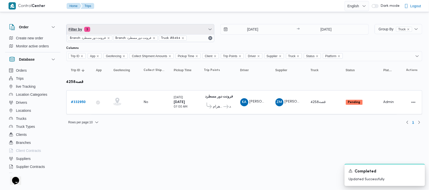
click at [157, 29] on span "Filter by 3" at bounding box center [141, 29] width 148 height 10
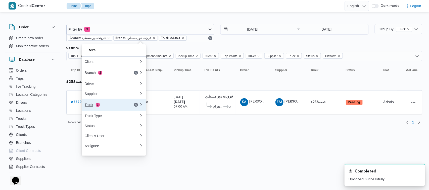
click at [116, 106] on div "Truck 1" at bounding box center [106, 105] width 42 height 4
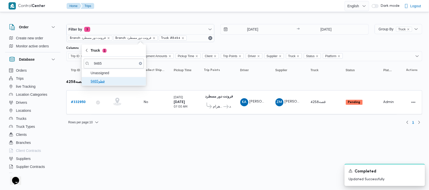
click at [102, 81] on span "قطو9465" at bounding box center [117, 81] width 52 height 6
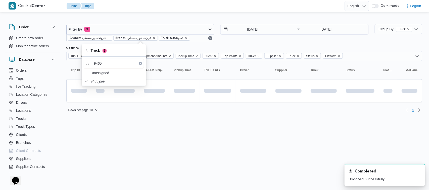
click at [214, 42] on div "[DATE] → [DATE]" at bounding box center [294, 33] width 148 height 18
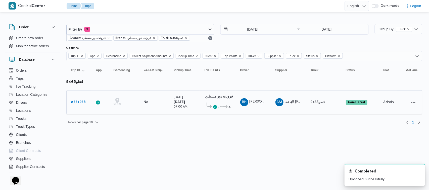
click at [214, 104] on span "RH [PERSON_NAME]" at bounding box center [253, 102] width 26 height 8
click at [214, 101] on span "الهامي [PERSON_NAME]" at bounding box center [304, 102] width 39 height 3
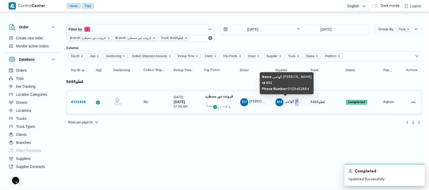
click at [214, 101] on span "الهامي [PERSON_NAME]" at bounding box center [304, 102] width 39 height 3
copy tr "الهامي [PERSON_NAME]"
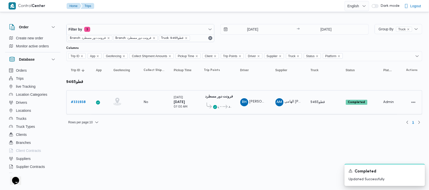
click at [214, 102] on span "[PERSON_NAME]" at bounding box center [264, 102] width 29 height 3
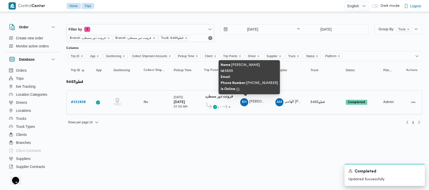
click at [214, 102] on span "[PERSON_NAME]" at bounding box center [264, 102] width 29 height 3
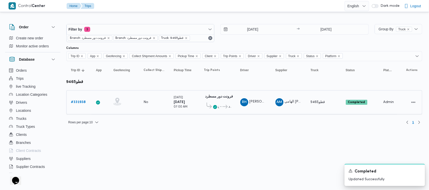
click at [88, 102] on div "# 331938" at bounding box center [79, 102] width 20 height 10
click at [82, 102] on b "# 331938" at bounding box center [78, 102] width 15 height 3
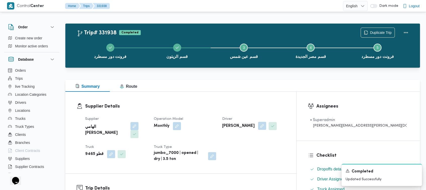
click at [214, 126] on button "button" at bounding box center [262, 126] width 8 height 8
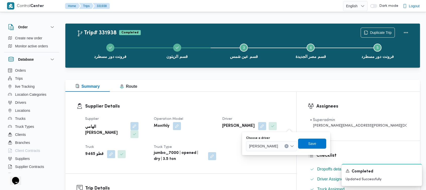
click at [214, 145] on span "[PERSON_NAME]" at bounding box center [263, 146] width 29 height 6
click at [214, 144] on span "Save" at bounding box center [322, 144] width 28 height 10
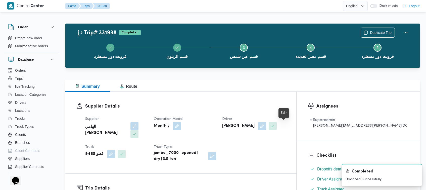
scroll to position [2, 0]
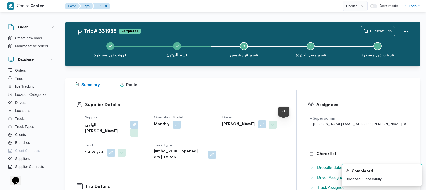
click at [214, 124] on button "button" at bounding box center [262, 125] width 8 height 8
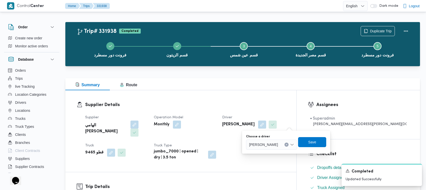
click at [214, 146] on div at bounding box center [280, 145] width 3 height 8
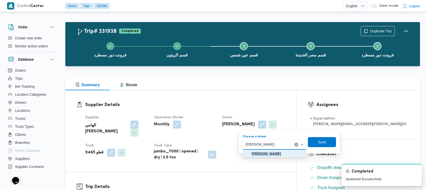
click at [214, 153] on mark "[PERSON_NAME]" at bounding box center [266, 154] width 29 height 4
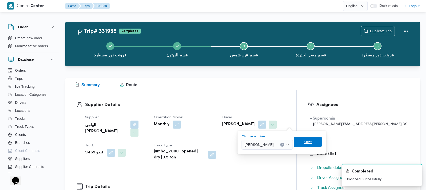
click at [214, 145] on span "Save" at bounding box center [308, 142] width 28 height 10
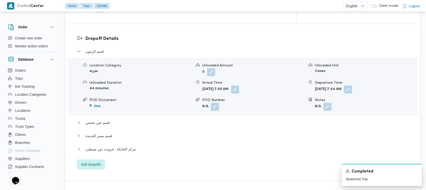
scroll to position [439, 0]
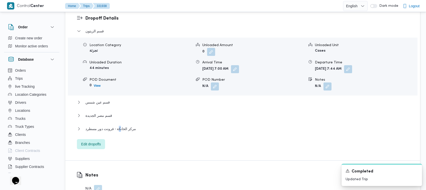
click at [118, 106] on div "قسم الزيتون Location Category تجزئة Unloaded Amount 0 Unloaded Unit Cases Unloa…" at bounding box center [243, 88] width 332 height 121
click at [123, 126] on span "مركز الخانكة - فرونت دور مسطرد" at bounding box center [110, 129] width 51 height 6
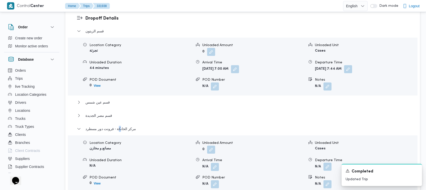
click at [214, 163] on button "button" at bounding box center [327, 167] width 8 height 8
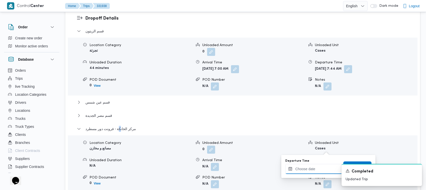
click at [214, 172] on input "Departure Time" at bounding box center [313, 169] width 57 height 10
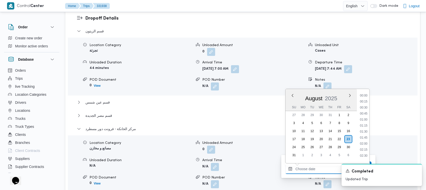
scroll to position [285, 0]
click at [214, 117] on li "12:45" at bounding box center [364, 118] width 12 height 5
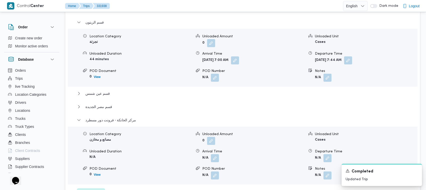
scroll to position [452, 0]
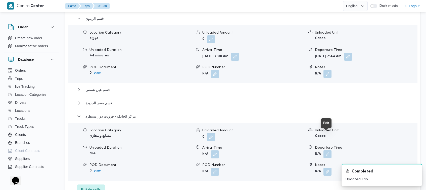
click at [214, 151] on button "button" at bounding box center [327, 155] width 8 height 8
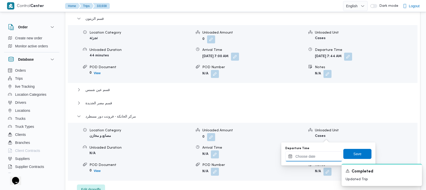
click at [214, 158] on input "Departure Time" at bounding box center [313, 157] width 57 height 10
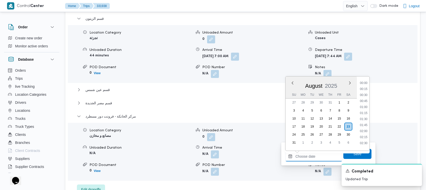
scroll to position [285, 0]
click at [214, 112] on li "13:00" at bounding box center [364, 111] width 12 height 5
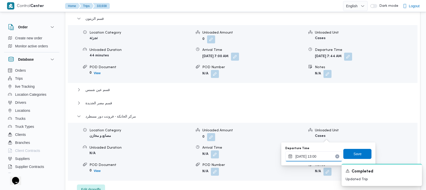
click at [214, 156] on input "[DATE] 13:00" at bounding box center [313, 157] width 57 height 10
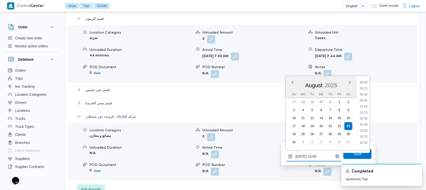
scroll to position [279, 0]
click at [214, 111] on li "12:45" at bounding box center [364, 111] width 12 height 5
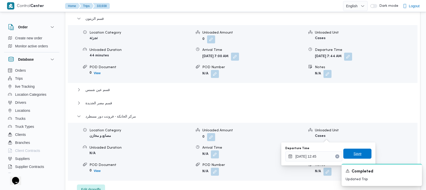
click at [214, 152] on span "Save" at bounding box center [357, 154] width 28 height 10
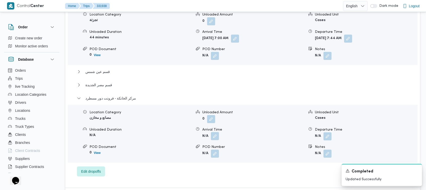
click at [214, 135] on button "button" at bounding box center [215, 136] width 8 height 8
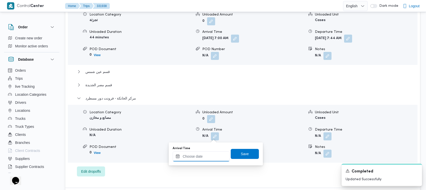
click at [210, 160] on input "Arrival Time" at bounding box center [201, 157] width 57 height 10
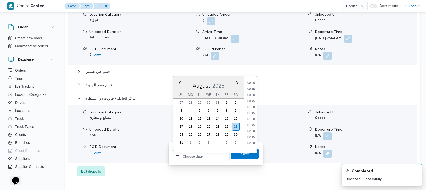
scroll to position [285, 0]
click at [214, 101] on li "12:30" at bounding box center [251, 99] width 12 height 5
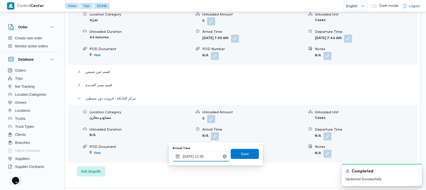
click at [214, 158] on input "[DATE] 12:30" at bounding box center [201, 157] width 57 height 10
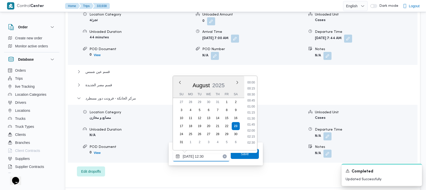
scroll to position [267, 0]
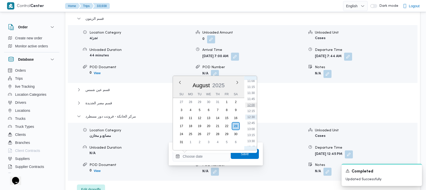
click at [214, 103] on li "12:00" at bounding box center [251, 105] width 12 height 5
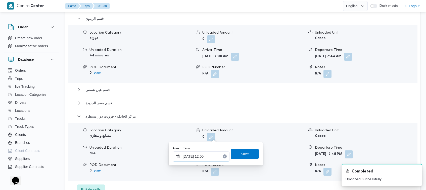
click at [214, 155] on input "[DATE] 12:00" at bounding box center [201, 157] width 57 height 10
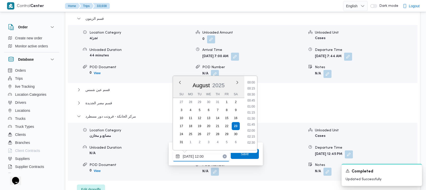
scroll to position [255, 0]
click at [214, 135] on li "12:45" at bounding box center [251, 135] width 12 height 5
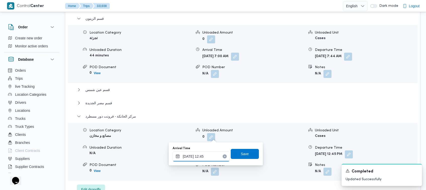
click at [212, 159] on input "[DATE] 12:45" at bounding box center [201, 157] width 57 height 10
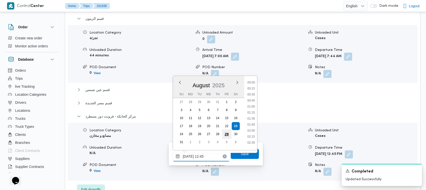
scroll to position [273, 0]
click at [214, 110] on li "12:30" at bounding box center [251, 111] width 12 height 5
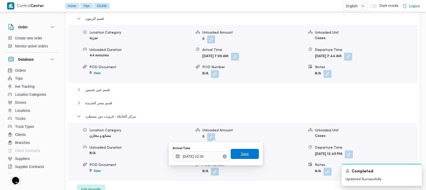
click at [214, 158] on span "Save" at bounding box center [245, 154] width 28 height 10
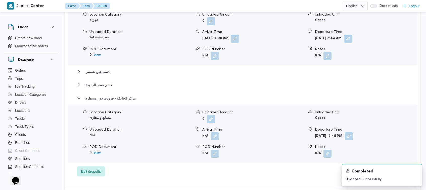
click at [107, 88] on div "قسم مصر الجديدة" at bounding box center [243, 87] width 332 height 10
click at [104, 85] on span "قسم مصر الجديدة" at bounding box center [98, 85] width 27 height 6
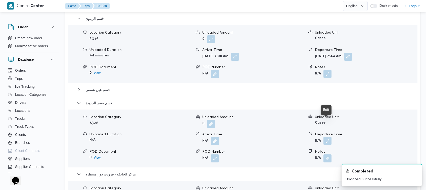
click at [214, 137] on button "button" at bounding box center [327, 141] width 8 height 8
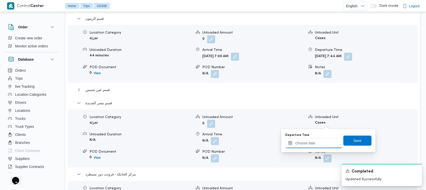
click at [214, 139] on div at bounding box center [313, 143] width 57 height 10
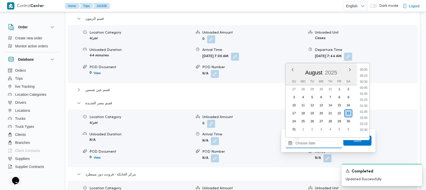
scroll to position [285, 0]
click at [214, 92] on li "12:45" at bounding box center [364, 92] width 12 height 5
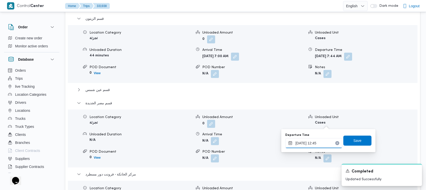
click at [214, 146] on input "[DATE] 12:45" at bounding box center [313, 143] width 57 height 10
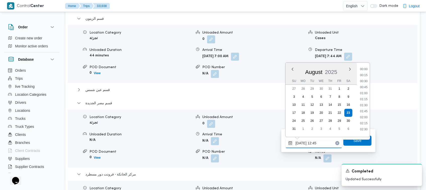
scroll to position [273, 0]
click at [214, 85] on li "12:00" at bounding box center [364, 85] width 12 height 5
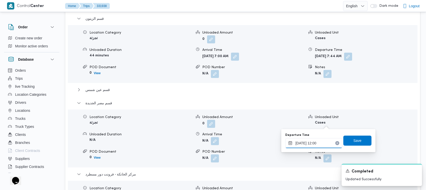
click at [214, 146] on input "[DATE] 12:00" at bounding box center [313, 143] width 57 height 10
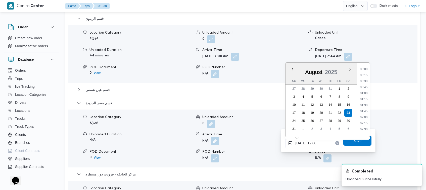
scroll to position [255, 0]
click at [214, 90] on li "11:30" at bounding box center [364, 91] width 12 height 5
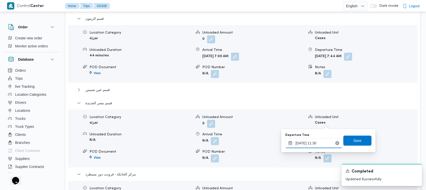
click at [214, 143] on input "[DATE] 11:30" at bounding box center [313, 143] width 57 height 10
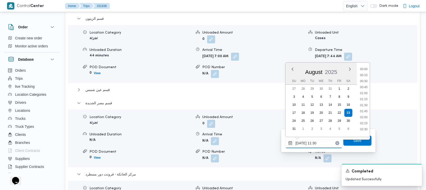
click at [214, 143] on input "[DATE] 11:30" at bounding box center [313, 143] width 57 height 10
click at [214, 141] on span "Save" at bounding box center [358, 141] width 8 height 6
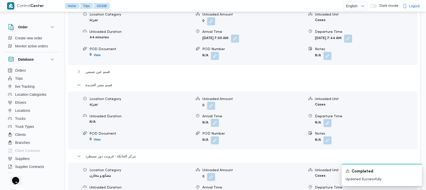
click at [214, 120] on button "button" at bounding box center [215, 123] width 8 height 8
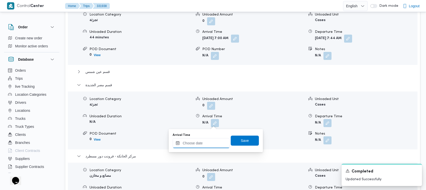
click at [202, 146] on input "Arrival Time" at bounding box center [201, 143] width 57 height 10
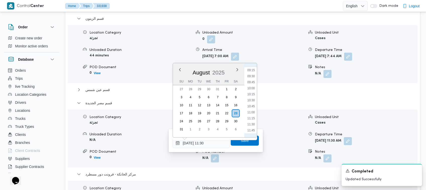
scroll to position [220, 0]
click at [214, 110] on li "10:45" at bounding box center [251, 108] width 12 height 5
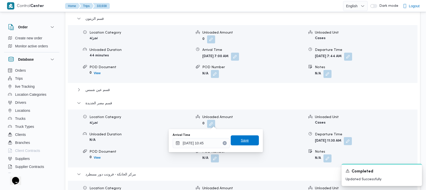
click at [214, 140] on span "Save" at bounding box center [245, 141] width 8 height 6
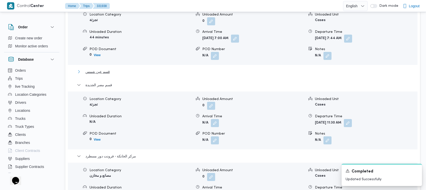
click at [99, 73] on span "قسم عين شمس" at bounding box center [97, 72] width 24 height 6
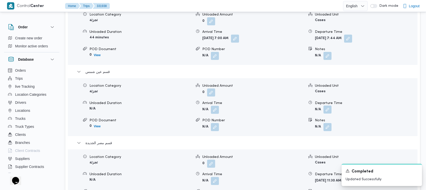
click at [214, 108] on button "button" at bounding box center [327, 110] width 8 height 8
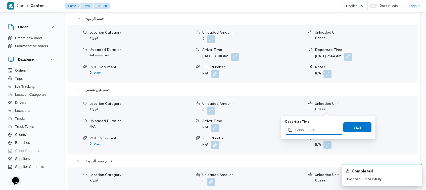
click at [214, 128] on input "Departure Time" at bounding box center [313, 130] width 57 height 10
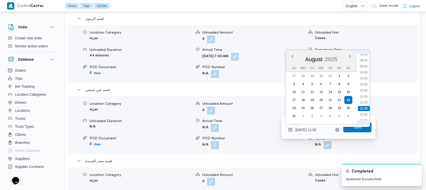
scroll to position [220, 0]
click at [214, 90] on li "10:30" at bounding box center [364, 89] width 12 height 5
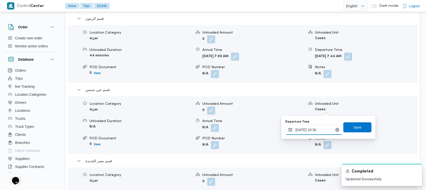
click at [214, 130] on input "[DATE] 10:30" at bounding box center [313, 130] width 57 height 10
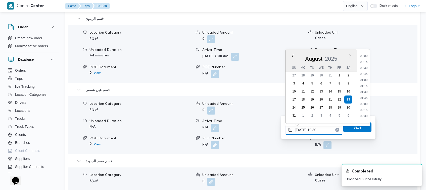
click at [214, 130] on input "[DATE] 10:30" at bounding box center [313, 130] width 57 height 10
click at [214, 127] on span "Save" at bounding box center [357, 127] width 28 height 10
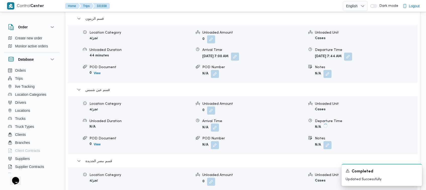
click at [214, 124] on button "button" at bounding box center [215, 128] width 8 height 8
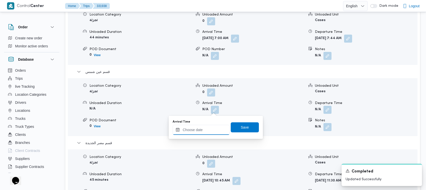
click at [214, 134] on input "Arrival Time" at bounding box center [201, 130] width 57 height 10
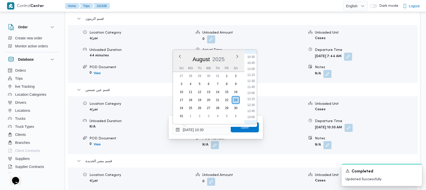
scroll to position [196, 0]
click at [214, 87] on li "09:30" at bounding box center [251, 89] width 12 height 5
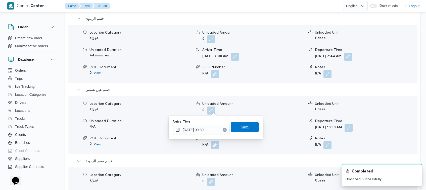
click at [214, 127] on span "Save" at bounding box center [245, 127] width 28 height 10
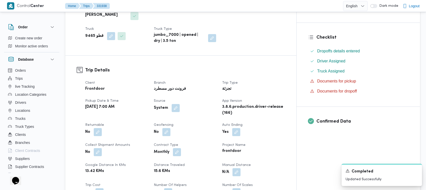
scroll to position [170, 0]
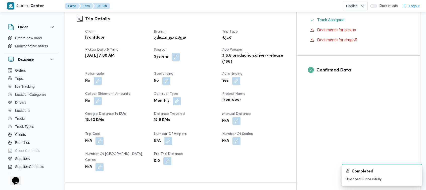
click at [214, 117] on span at bounding box center [235, 121] width 11 height 8
click at [214, 117] on button "button" at bounding box center [236, 121] width 8 height 8
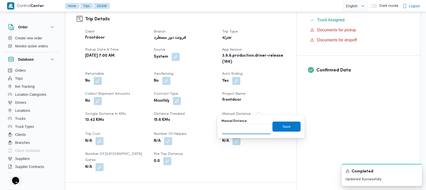
click at [214, 131] on input "Manual Distance" at bounding box center [246, 129] width 50 height 10
click at [214, 129] on span "Save" at bounding box center [286, 127] width 8 height 6
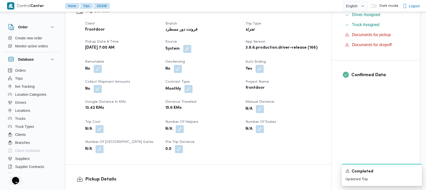
scroll to position [0, 0]
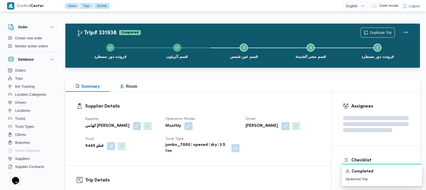
click at [214, 29] on button "Actions" at bounding box center [406, 32] width 10 height 10
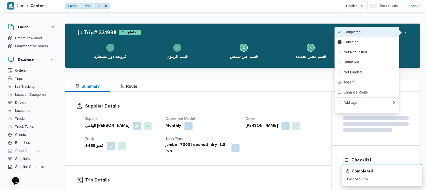
click at [214, 30] on span "Completed" at bounding box center [369, 32] width 52 height 4
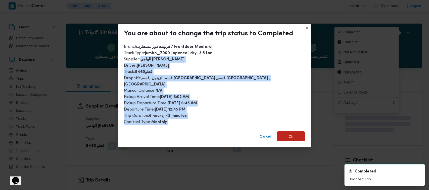
drag, startPoint x: 184, startPoint y: 86, endPoint x: 173, endPoint y: 136, distance: 50.6
click at [173, 135] on div "You are about to change the trip status to Completed Branch : فرونت دور مسطرد /…" at bounding box center [214, 86] width 193 height 124
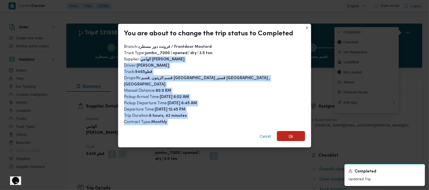
click at [214, 133] on span "Ok" at bounding box center [291, 136] width 5 height 6
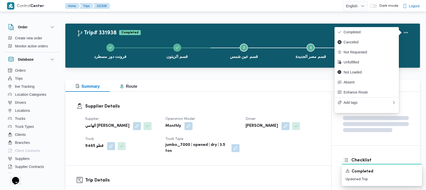
click at [213, 28] on div "Trip# 331938 Completed Duplicate Trip" at bounding box center [244, 33] width 334 height 10
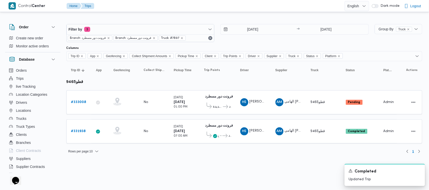
click at [214, 37] on div "[DATE] → [DATE]" at bounding box center [294, 33] width 148 height 18
click at [214, 44] on div "Filter by 3 Branch: فرونت دور مسطرد Branch: فرونت دور مسطرد Truck: #7897 [DATE]…" at bounding box center [217, 33] width 308 height 24
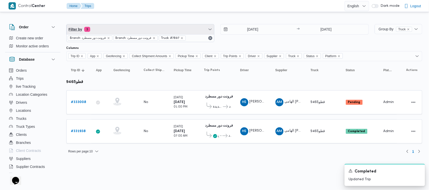
click at [139, 29] on span "Filter by 3" at bounding box center [141, 29] width 148 height 10
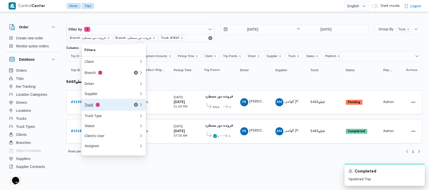
click at [111, 107] on div "Truck 1" at bounding box center [106, 105] width 42 height 4
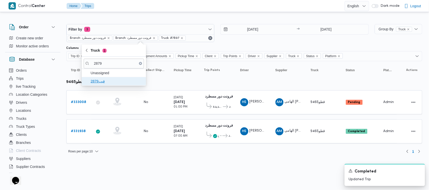
click at [101, 82] on span "قيب2879" at bounding box center [117, 81] width 52 height 6
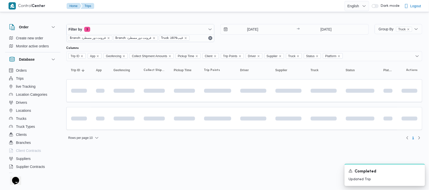
click at [214, 42] on div "[DATE] → [DATE]" at bounding box center [294, 33] width 148 height 18
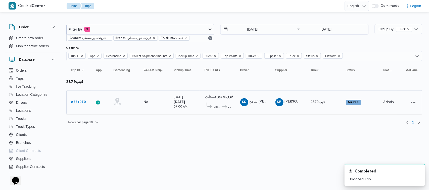
click at [84, 103] on b "# 331970" at bounding box center [78, 102] width 15 height 3
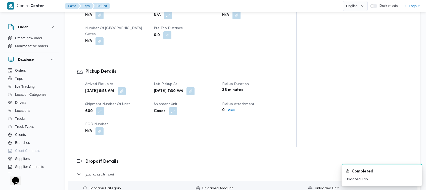
scroll to position [192, 0]
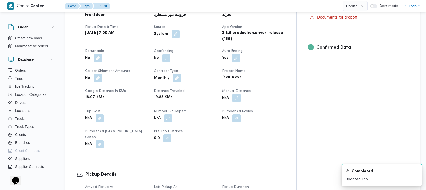
click at [214, 94] on button "button" at bounding box center [236, 98] width 8 height 8
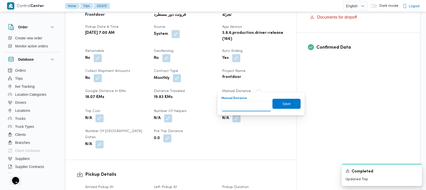
click at [214, 111] on input "Manual Distance" at bounding box center [246, 107] width 50 height 10
click at [214, 103] on span "Save" at bounding box center [286, 104] width 8 height 6
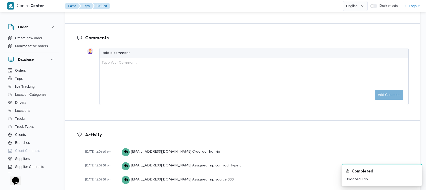
scroll to position [393, 0]
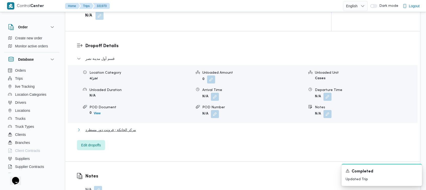
click at [119, 132] on span "مركز الخانكة - فرونت دور مسطرد" at bounding box center [110, 130] width 51 height 6
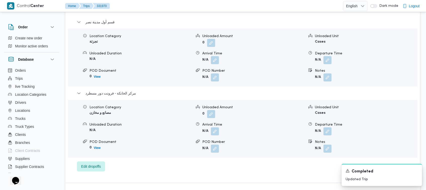
scroll to position [452, 0]
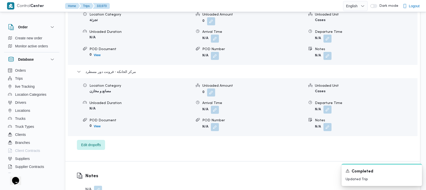
click at [214, 107] on button "button" at bounding box center [327, 110] width 8 height 8
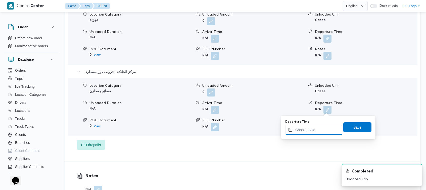
click at [214, 131] on input "Departure Time" at bounding box center [313, 130] width 57 height 10
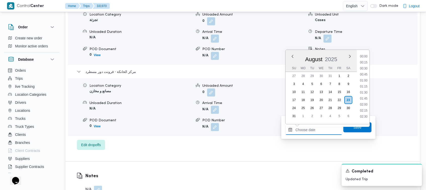
scroll to position [285, 0]
click at [214, 85] on li "13:00" at bounding box center [364, 84] width 12 height 5
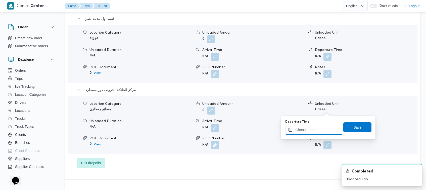
click at [214, 132] on input "Departure Time" at bounding box center [313, 130] width 57 height 10
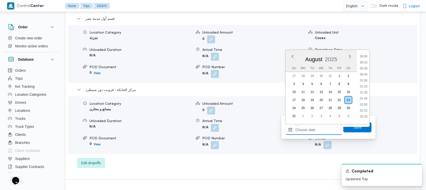
click at [214, 132] on input "Departure Time" at bounding box center [313, 130] width 57 height 10
click at [214, 84] on li "13:00" at bounding box center [364, 84] width 12 height 5
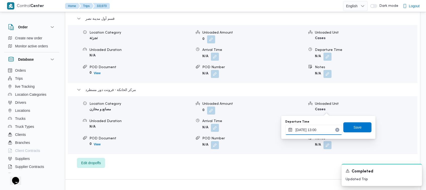
click at [214, 131] on input "[DATE] 13:00" at bounding box center [313, 130] width 57 height 10
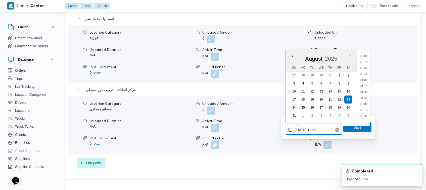
scroll to position [279, 0]
click at [214, 83] on li "12:45" at bounding box center [364, 84] width 12 height 5
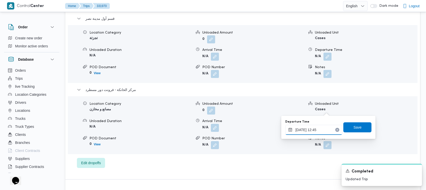
click at [214, 134] on input "[DATE] 12:45" at bounding box center [313, 130] width 57 height 10
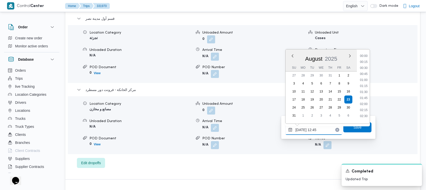
click at [214, 134] on input "[DATE] 12:45" at bounding box center [313, 130] width 57 height 10
click at [214, 128] on span "Save" at bounding box center [357, 127] width 28 height 10
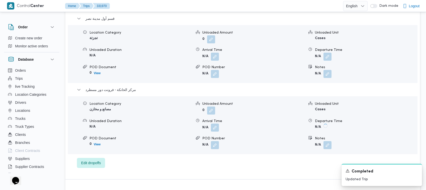
click at [214, 124] on button "button" at bounding box center [215, 128] width 8 height 8
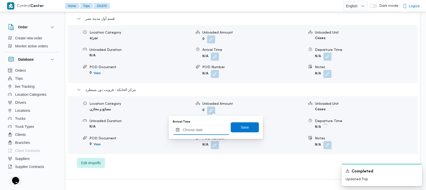
click at [206, 132] on input "Arrival Time" at bounding box center [201, 130] width 57 height 10
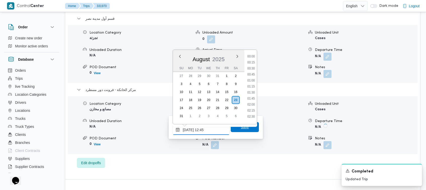
scroll to position [285, 0]
click at [214, 72] on li "12:30" at bounding box center [251, 72] width 12 height 5
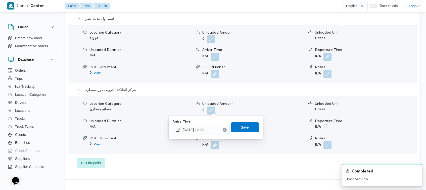
click at [214, 129] on span "Save" at bounding box center [245, 128] width 28 height 10
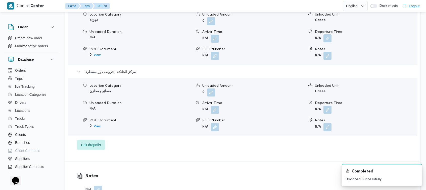
click at [214, 35] on span at bounding box center [326, 39] width 11 height 8
click at [214, 43] on div "Location Category تجزئة Unloaded Amount 0 Unloaded Unit Cases Unloaded Duration…" at bounding box center [243, 36] width 354 height 57
click at [214, 39] on button "button" at bounding box center [327, 38] width 8 height 8
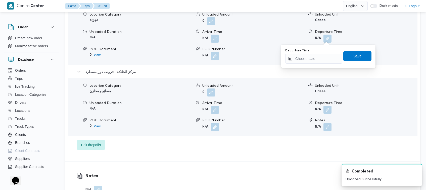
drag, startPoint x: 327, startPoint y: 39, endPoint x: 311, endPoint y: 64, distance: 29.3
click at [214, 64] on div "Departure Time Save" at bounding box center [328, 56] width 87 height 16
click at [214, 60] on input "Departure Time" at bounding box center [313, 59] width 57 height 10
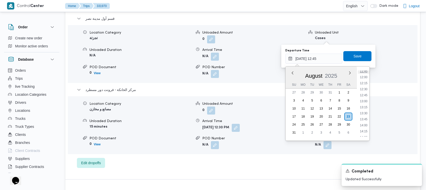
click at [214, 71] on li "11:45" at bounding box center [364, 71] width 12 height 5
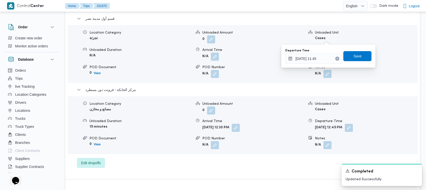
click at [214, 62] on div "Departure Time [DATE] 11:45 Save" at bounding box center [328, 56] width 87 height 16
click at [214, 57] on span "Save" at bounding box center [358, 56] width 8 height 6
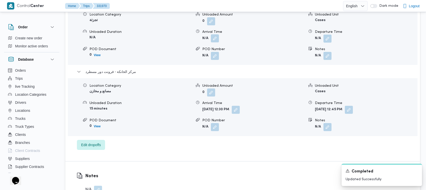
click at [214, 35] on button "button" at bounding box center [215, 38] width 8 height 8
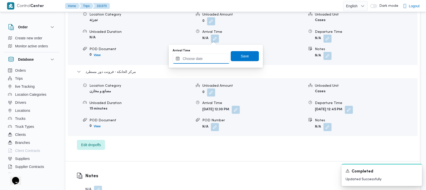
click at [207, 60] on input "Arrival Time" at bounding box center [201, 59] width 57 height 10
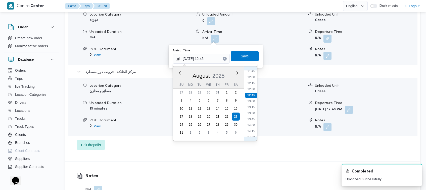
scroll to position [229, 0]
click at [214, 80] on li "09:45" at bounding box center [251, 79] width 12 height 5
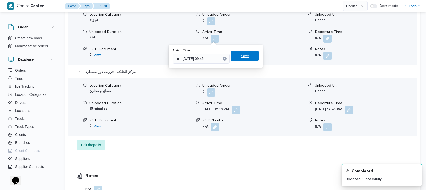
click at [214, 58] on span "Save" at bounding box center [245, 56] width 28 height 10
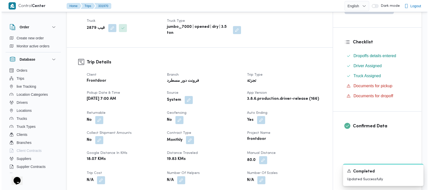
scroll to position [0, 0]
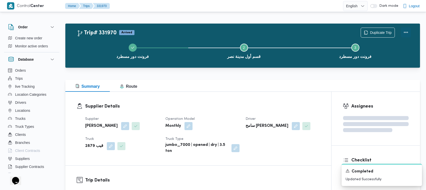
click at [214, 30] on button "Actions" at bounding box center [406, 32] width 10 height 10
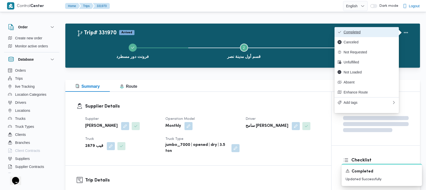
click at [214, 35] on button "Completed" at bounding box center [366, 32] width 64 height 10
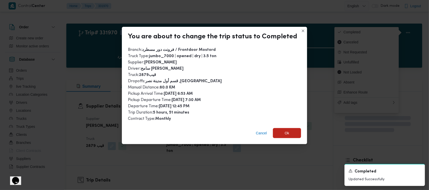
drag, startPoint x: 194, startPoint y: 60, endPoint x: 193, endPoint y: 117, distance: 57.5
click at [193, 117] on div "Branch : فرونت دور مسطرد / Frontdoor Mostord Truck Type : jumbo_7000 | opened |…" at bounding box center [214, 84] width 173 height 75
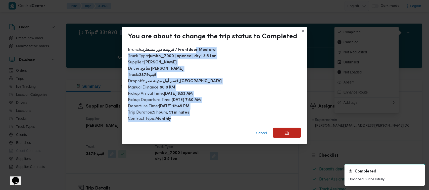
click at [214, 135] on span "Ok" at bounding box center [287, 133] width 5 height 6
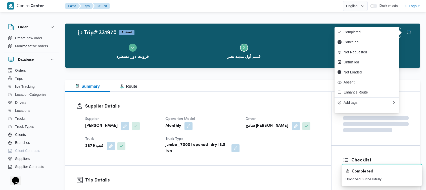
click at [117, 127] on b "[PERSON_NAME]" at bounding box center [101, 126] width 32 height 6
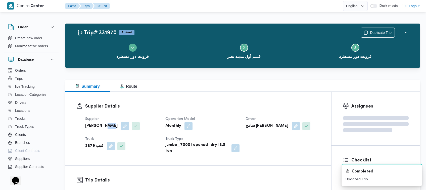
click at [118, 126] on b "[PERSON_NAME]" at bounding box center [101, 126] width 32 height 6
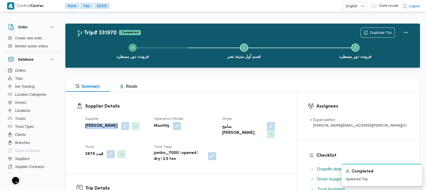
click at [214, 109] on h3 "Supplier Details" at bounding box center [185, 106] width 200 height 7
click at [214, 127] on b "سامح [PERSON_NAME]" at bounding box center [242, 130] width 41 height 12
copy div "سامح [PERSON_NAME]"
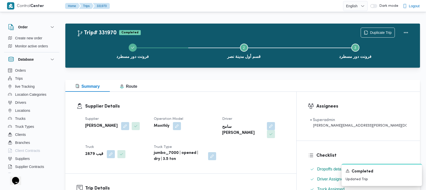
click at [214, 90] on div "Summary Route" at bounding box center [242, 86] width 355 height 12
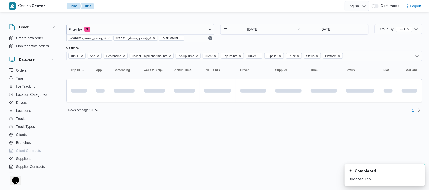
click at [184, 153] on html "Control Center Home Trips English عربي Dark mode Logout Order Create new order …" at bounding box center [214, 95] width 429 height 190
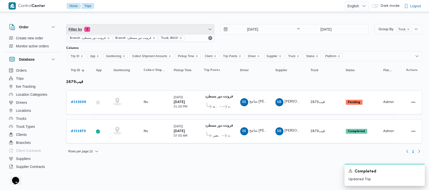
click at [110, 30] on span "Filter by 3" at bounding box center [141, 29] width 148 height 10
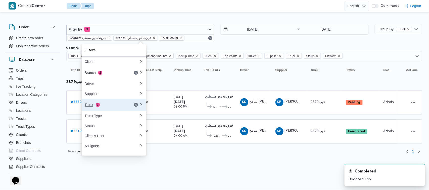
click at [105, 106] on div "Truck 1" at bounding box center [106, 105] width 42 height 4
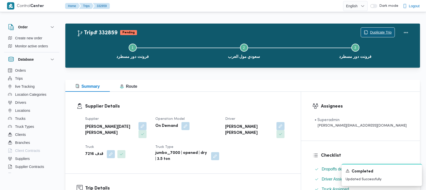
click at [372, 31] on span "Duplicate Trip" at bounding box center [381, 32] width 22 height 6
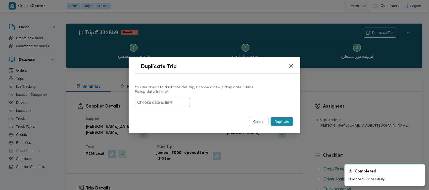
click at [176, 101] on input "text" at bounding box center [162, 103] width 55 height 10
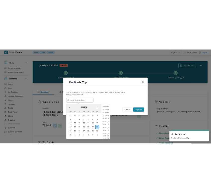
scroll to position [66, 0]
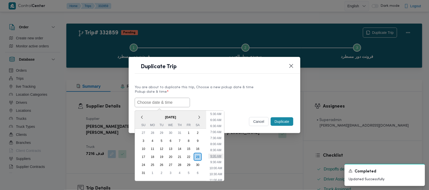
click at [217, 158] on li "9:00 AM" at bounding box center [215, 156] width 15 height 5
type input "23/08/2025 9:00AM"
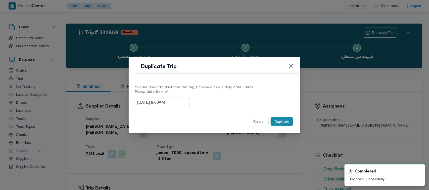
click at [219, 121] on footer "cancel Duplicate" at bounding box center [215, 121] width 160 height 11
click at [289, 121] on button "Duplicate" at bounding box center [282, 122] width 23 height 9
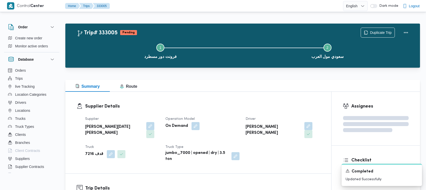
click at [204, 98] on div "Supplier Details Supplier ابراهيم رمضان ابراهيم عثمان ابوباشا Operation Model O…" at bounding box center [198, 129] width 266 height 74
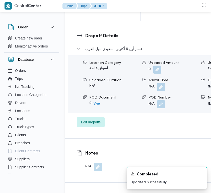
scroll to position [995, 0]
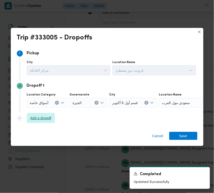
click at [42, 120] on span "Add a dropoff" at bounding box center [40, 118] width 21 height 6
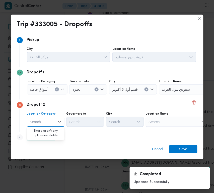
click at [167, 94] on div "Search" at bounding box center [190, 89] width 63 height 10
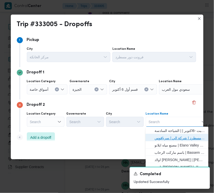
click at [173, 137] on span "فرونت دور مسطرد | شركة الي | سرياقوس" at bounding box center [180, 138] width 51 height 6
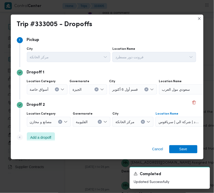
click at [48, 83] on label "Location Category" at bounding box center [41, 81] width 29 height 4
click at [51, 86] on input "Location Category" at bounding box center [51, 89] width 1 height 6
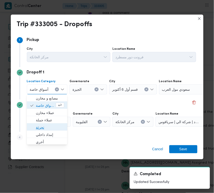
click at [47, 126] on span "تجزئة" at bounding box center [50, 128] width 28 height 6
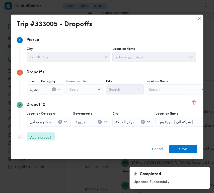
click at [82, 86] on div "Search" at bounding box center [86, 89] width 38 height 10
paste input "جيزة"
type input "جيزة"
click at [91, 89] on div "جيزة جيزة" at bounding box center [86, 89] width 38 height 10
drag, startPoint x: 89, startPoint y: 99, endPoint x: 112, endPoint y: 92, distance: 24.3
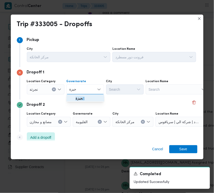
click at [88, 100] on span "ال جيزة" at bounding box center [89, 98] width 26 height 6
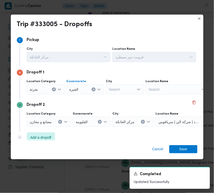
click at [122, 88] on div "Search" at bounding box center [125, 89] width 38 height 10
paste input "زايد"
type input "زايد"
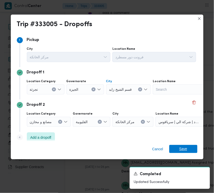
click at [189, 148] on span "Save" at bounding box center [184, 149] width 28 height 8
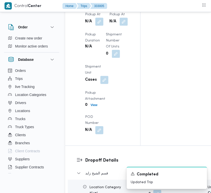
scroll to position [650, 0]
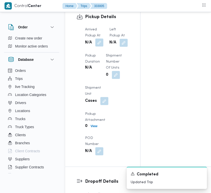
click at [100, 44] on button "button" at bounding box center [99, 40] width 8 height 8
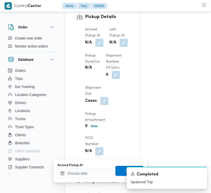
drag, startPoint x: 79, startPoint y: 167, endPoint x: 83, endPoint y: 168, distance: 3.8
click at [79, 167] on div "Arrived Pickup At" at bounding box center [86, 170] width 57 height 15
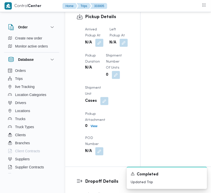
scroll to position [715, 0]
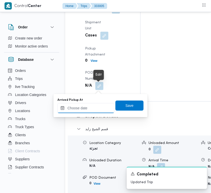
click at [85, 110] on input "Arrived Pickup At" at bounding box center [86, 108] width 57 height 10
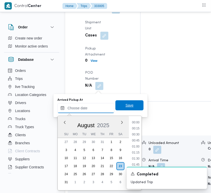
paste input "[DATE] 9:00:00 AM"
type input "[DATE] 09:00"
click at [117, 109] on span "Save" at bounding box center [130, 105] width 28 height 10
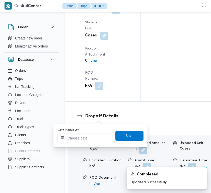
click at [94, 132] on div "Left Pickup At" at bounding box center [86, 135] width 57 height 15
paste input "[DATE] 9:00:00 AM"
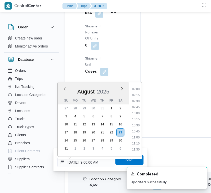
click at [139, 82] on div "Previous Month Next month August 2025 August 2025 Su Mo Tu We Th Fr Sa 27 28 29…" at bounding box center [100, 119] width 85 height 75
click at [133, 123] on li "10:30" at bounding box center [136, 125] width 12 height 5
type input "[DATE] 10:30"
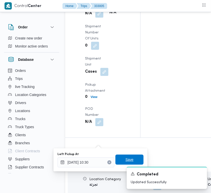
click at [127, 155] on span "Save" at bounding box center [130, 160] width 28 height 10
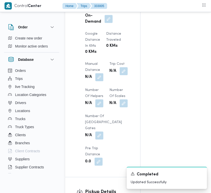
scroll to position [0, 0]
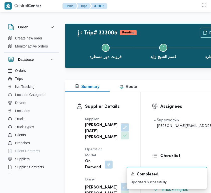
click at [112, 12] on div at bounding box center [154, 6] width 90 height 12
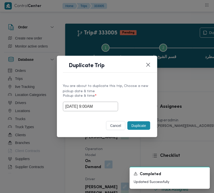
click at [138, 126] on button "Duplicate" at bounding box center [139, 125] width 23 height 9
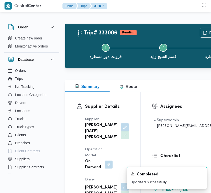
drag, startPoint x: 102, startPoint y: 134, endPoint x: 102, endPoint y: 142, distance: 8.0
click at [121, 130] on button "button" at bounding box center [125, 126] width 8 height 8
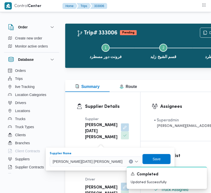
click at [93, 159] on span "[PERSON_NAME][DATE]" at bounding box center [73, 162] width 40 height 6
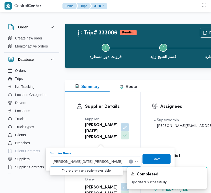
paste input "طارق عبدالنبي"
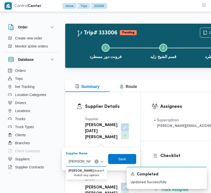
drag, startPoint x: 76, startPoint y: 162, endPoint x: 64, endPoint y: 161, distance: 12.6
click at [64, 161] on div "You are in a dialog. To close this dialog, hit escape. Supplier Name طارق عبدال…" at bounding box center [101, 158] width 79 height 23
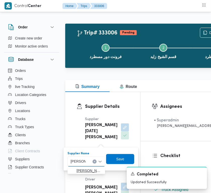
type input "طارق عبد"
click at [80, 171] on span "طارق عبدالنبى على جبل" at bounding box center [90, 171] width 26 height 6
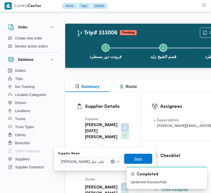
click at [124, 157] on span "Save" at bounding box center [138, 159] width 28 height 10
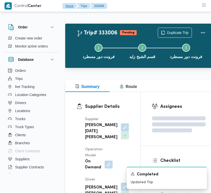
scroll to position [126, 0]
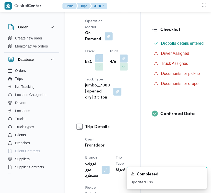
click at [99, 62] on button "button" at bounding box center [99, 58] width 8 height 8
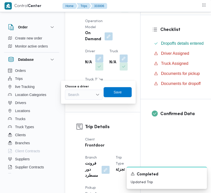
click at [89, 92] on div "Search" at bounding box center [84, 95] width 38 height 10
paste input "طارق عبدالنبي"
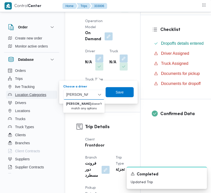
drag, startPoint x: 78, startPoint y: 95, endPoint x: 53, endPoint y: 95, distance: 25.1
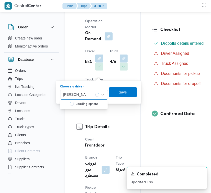
type input "طارق عبدالنبي"
click at [114, 60] on div "Supplier طارق عبدالنبى على جبل Operation Model On Demand Driver N/A Truck N/A T…" at bounding box center [107, 45] width 50 height 117
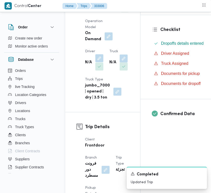
click at [99, 62] on button "button" at bounding box center [99, 58] width 8 height 8
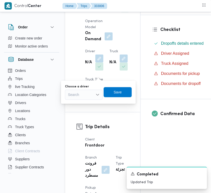
click at [90, 94] on div "Search" at bounding box center [84, 95] width 38 height 10
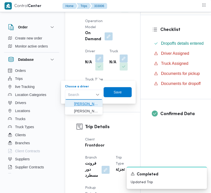
click at [89, 102] on span "طارق عبدالنبى على جبل" at bounding box center [87, 104] width 26 height 6
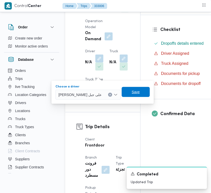
click at [132, 92] on span "Save" at bounding box center [136, 92] width 8 height 6
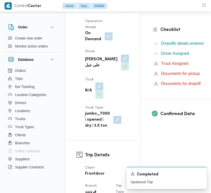
click at [102, 83] on dt "Truck" at bounding box center [94, 80] width 18 height 6
click at [85, 120] on div "Supplier طارق عبدالنبى على جبل Operation Model On Demand Driver طارق عبدالنبى ع…" at bounding box center [107, 59] width 50 height 145
click at [97, 90] on button "button" at bounding box center [99, 86] width 8 height 8
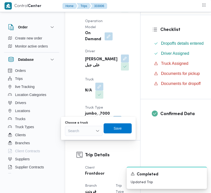
click at [88, 127] on div "Search" at bounding box center [84, 131] width 38 height 10
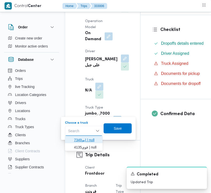
click at [85, 140] on span "ابم7349 | null" at bounding box center [87, 140] width 26 height 6
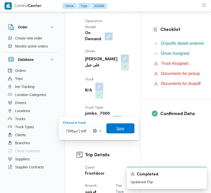
click at [122, 132] on span "Save" at bounding box center [121, 128] width 28 height 10
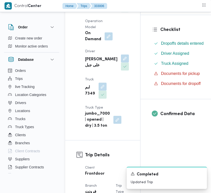
click at [110, 85] on div "Supplier طارق عبدالنبى على جبل Operation Model On Demand Driver طارق عبدالنبى ع…" at bounding box center [107, 59] width 50 height 145
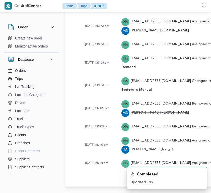
scroll to position [922, 0]
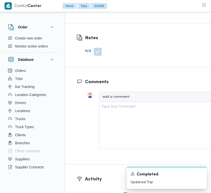
click at [93, 10] on span "Edit dropoffs" at bounding box center [91, 7] width 20 height 6
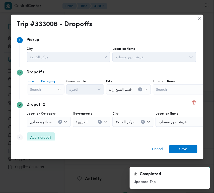
click at [51, 92] on div "Search" at bounding box center [46, 89] width 38 height 10
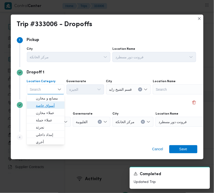
drag, startPoint x: 52, startPoint y: 103, endPoint x: 88, endPoint y: 97, distance: 37.2
click at [52, 103] on span "أسواق خاصة" at bounding box center [49, 106] width 26 height 6
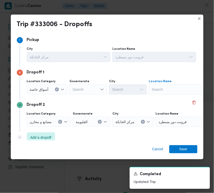
click at [166, 90] on div "Search" at bounding box center [180, 89] width 63 height 10
paste input "Hyper"
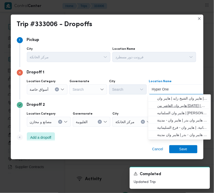
type input "Hyper One"
click at [178, 106] on span "هايبر وان العاشر من رمضان | هايبر وان العاشر من رمضان | null" at bounding box center [183, 106] width 51 height 6
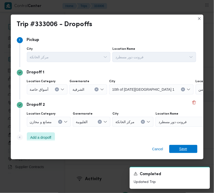
click at [193, 151] on span "Save" at bounding box center [184, 149] width 28 height 8
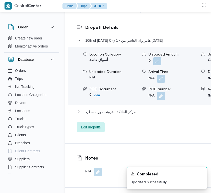
scroll to position [759, 0]
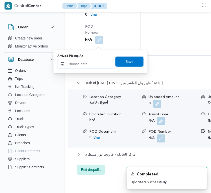
click at [87, 62] on input "Arrived Pickup At" at bounding box center [86, 64] width 57 height 10
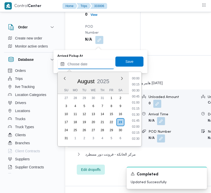
paste input "[DATE] 9:00:00 AM"
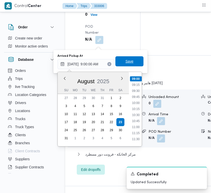
type input "[DATE] 09:00"
click at [132, 60] on span "Save" at bounding box center [130, 61] width 28 height 10
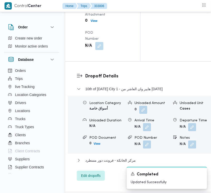
drag, startPoint x: 104, startPoint y: 69, endPoint x: 98, endPoint y: 76, distance: 9.1
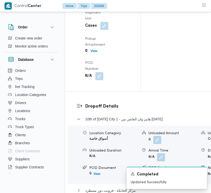
drag, startPoint x: 79, startPoint y: 98, endPoint x: 82, endPoint y: 94, distance: 5.1
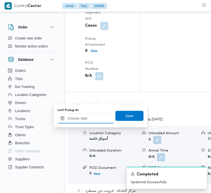
drag, startPoint x: 93, startPoint y: 119, endPoint x: 100, endPoint y: 117, distance: 6.7
click at [93, 119] on input "Left Pickup At" at bounding box center [86, 118] width 57 height 10
paste input "[DATE] 9:00:00 AM"
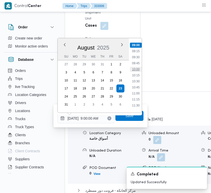
click at [133, 70] on li "10:00" at bounding box center [136, 69] width 12 height 5
type input "[DATE] 10:00"
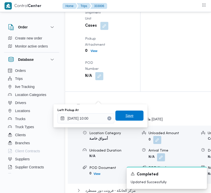
click at [128, 111] on span "Save" at bounding box center [130, 116] width 28 height 10
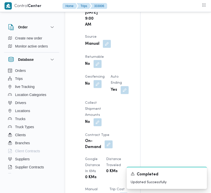
scroll to position [0, 0]
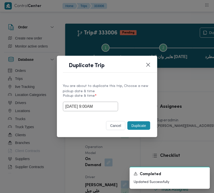
click at [140, 126] on button "Duplicate" at bounding box center [139, 125] width 23 height 9
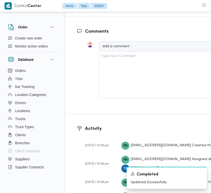
scroll to position [995, 0]
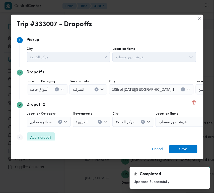
click at [42, 90] on span "أسواق خاصة" at bounding box center [39, 89] width 19 height 6
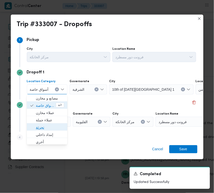
click at [48, 126] on span "تجزئة" at bounding box center [50, 128] width 28 height 6
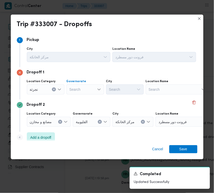
click at [74, 88] on div "Search" at bounding box center [86, 89] width 38 height 10
paste input "[GEOGRAPHIC_DATA]"
type input "[GEOGRAPHIC_DATA]"
click at [81, 89] on div "[GEOGRAPHIC_DATA] [GEOGRAPHIC_DATA]" at bounding box center [86, 89] width 38 height 10
click at [80, 90] on div "[GEOGRAPHIC_DATA] [GEOGRAPHIC_DATA]" at bounding box center [86, 89] width 38 height 10
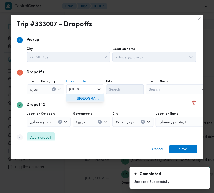
click at [84, 98] on span "[GEOGRAPHIC_DATA]" at bounding box center [89, 98] width 26 height 6
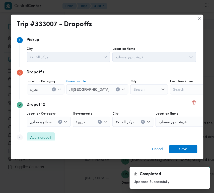
click at [139, 86] on div "Search" at bounding box center [146, 89] width 38 height 10
click at [111, 51] on div "City" at bounding box center [69, 49] width 84 height 4
click at [127, 88] on div "Search" at bounding box center [146, 89] width 38 height 10
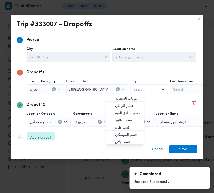
paste input "النزهة"
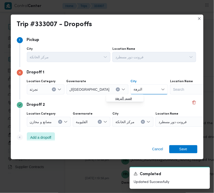
type input "النزهة"
click at [124, 97] on span "قسم النزهة" at bounding box center [128, 98] width 26 height 6
click at [180, 153] on span "Save" at bounding box center [184, 149] width 8 height 8
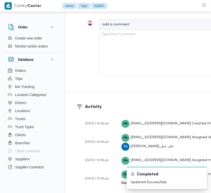
click at [180, 81] on dl "Comments add a comment Type Your Comment... Add comment" at bounding box center [169, 43] width 168 height 74
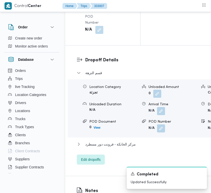
scroll to position [758, 0]
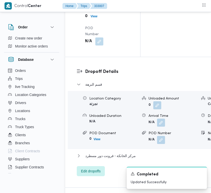
drag, startPoint x: 103, startPoint y: 37, endPoint x: 102, endPoint y: 39, distance: 2.9
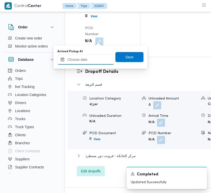
click at [96, 57] on input "Arrived Pickup At" at bounding box center [86, 60] width 57 height 10
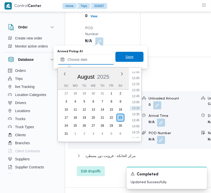
paste input "[DATE] 9:00:00 AM"
type input "[DATE] 9:00:00 AM"
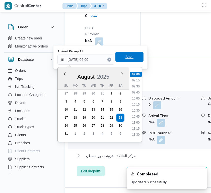
click at [133, 60] on span "Save" at bounding box center [130, 57] width 28 height 10
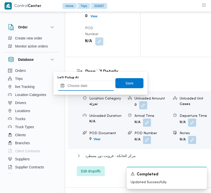
click at [95, 84] on input "Left Pickup At" at bounding box center [86, 86] width 57 height 10
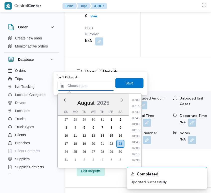
paste input "[DATE] 9:00:00 AM"
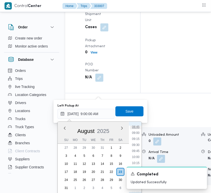
scroll to position [204, 0]
click at [135, 157] on li "09:45" at bounding box center [136, 159] width 12 height 5
type input "[DATE] 09:45"
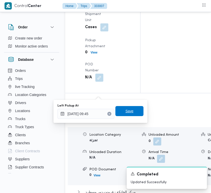
click at [123, 114] on span "Save" at bounding box center [130, 111] width 28 height 10
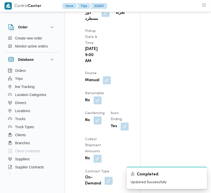
scroll to position [0, 0]
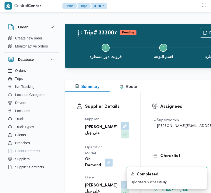
click at [121, 130] on button "button" at bounding box center [125, 126] width 8 height 8
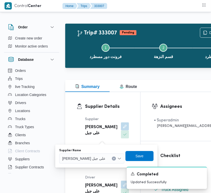
click at [86, 156] on span "طارق عبدالنبى على جبل" at bounding box center [83, 159] width 43 height 6
paste input "محمد ناصر كامل تور48"
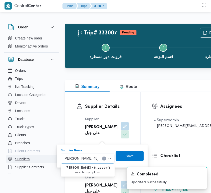
drag, startPoint x: 82, startPoint y: 160, endPoint x: 42, endPoint y: 158, distance: 40.0
click at [69, 157] on input "محمد ناصر كامل تور48" at bounding box center [81, 159] width 34 height 6
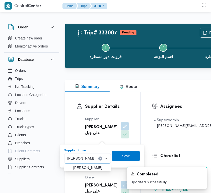
type input "محمد ناصر كامل"
click at [84, 170] on span "[PERSON_NAME]" at bounding box center [90, 168] width 35 height 6
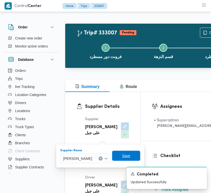
click at [139, 155] on span "Save" at bounding box center [126, 156] width 28 height 10
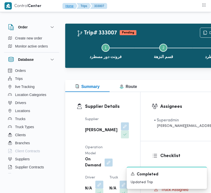
scroll to position [105, 0]
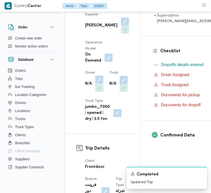
drag, startPoint x: 98, startPoint y: 86, endPoint x: 98, endPoint y: 93, distance: 6.8
click at [99, 84] on button "button" at bounding box center [99, 80] width 8 height 8
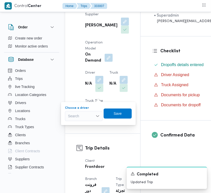
click at [90, 113] on div "Search" at bounding box center [84, 116] width 38 height 10
paste input "احمد جمال"
click at [92, 115] on div "احمد جمال احمد جمال" at bounding box center [84, 116] width 38 height 10
type input "احمد جمال"
click at [126, 71] on div "Supplier Details Supplier محمد ناصر كامل عباس Operation Model On Demand Driver …" at bounding box center [102, 60] width 75 height 146
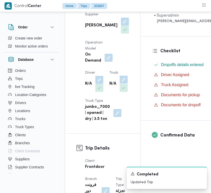
click at [120, 84] on button "button" at bounding box center [124, 80] width 8 height 8
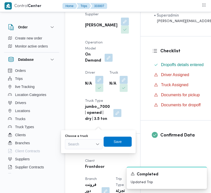
click at [88, 140] on div "Search" at bounding box center [84, 144] width 38 height 10
paste input "4217"
type input "4217"
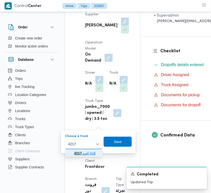
click at [73, 152] on span "قوي 4217 | null" at bounding box center [84, 153] width 34 height 8
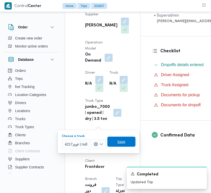
click at [122, 139] on span "Save" at bounding box center [122, 142] width 8 height 6
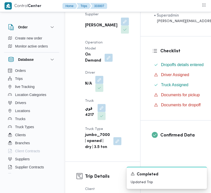
click at [116, 106] on div "Supplier محمد ناصر كامل عباس Operation Model On Demand Driver N/A Truck قوي 421…" at bounding box center [107, 81] width 50 height 145
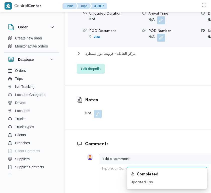
scroll to position [1099, 0]
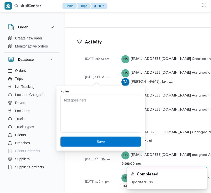
click at [88, 102] on textarea "Notes" at bounding box center [101, 114] width 81 height 38
paste textarea "احمد جمال"
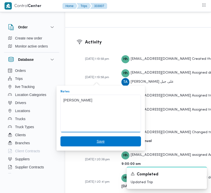
type textarea "احمد جمال"
click at [100, 141] on span "Save" at bounding box center [101, 141] width 8 height 6
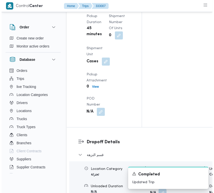
scroll to position [0, 0]
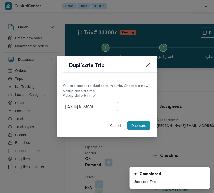
click at [108, 106] on input "23/08/2025 9:00AM" at bounding box center [90, 107] width 55 height 10
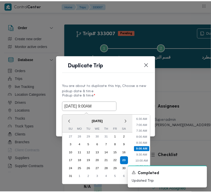
scroll to position [136, 0]
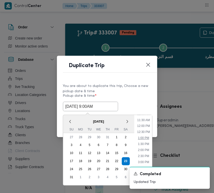
click at [148, 137] on li "1:00 PM" at bounding box center [143, 138] width 15 height 5
type input "23/08/2025 1:00PM"
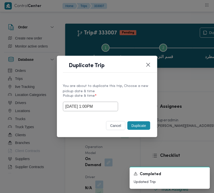
click at [142, 97] on label "Pickup date & time *" at bounding box center [107, 98] width 88 height 8
click at [141, 121] on div "Duplicate" at bounding box center [139, 125] width 25 height 11
click at [141, 123] on button "Duplicate" at bounding box center [139, 125] width 23 height 9
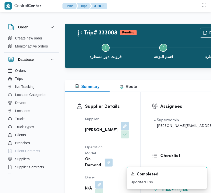
click at [121, 129] on button "button" at bounding box center [125, 126] width 8 height 8
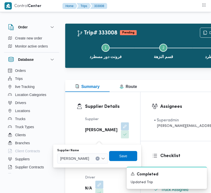
drag, startPoint x: 97, startPoint y: 152, endPoint x: 96, endPoint y: 158, distance: 6.1
click at [97, 154] on div "Supplier Name محمد ناصر كامل عباس" at bounding box center [82, 155] width 51 height 15
click at [93, 159] on div at bounding box center [91, 159] width 3 height 8
paste input "الهامي [PERSON_NAME]"
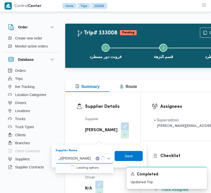
type input "الهامي [PERSON_NAME]"
click at [93, 156] on div "الهامي محمد خالد علي الهامي محمد خالد علي" at bounding box center [75, 159] width 35 height 8
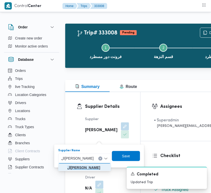
click at [95, 168] on mark "الهامي [PERSON_NAME]" at bounding box center [87, 168] width 40 height 4
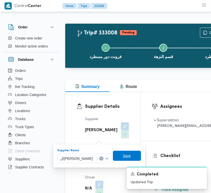
click at [122, 157] on span "Save" at bounding box center [134, 156] width 28 height 10
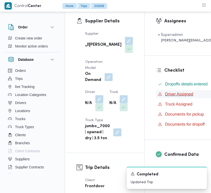
scroll to position [134, 0]
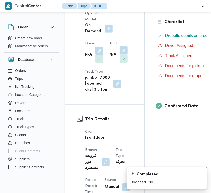
click at [120, 55] on button "button" at bounding box center [124, 50] width 8 height 8
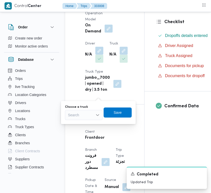
click at [85, 114] on div "Search" at bounding box center [84, 115] width 38 height 10
paste input "9465"
type input "9465"
click at [71, 124] on icon "button" at bounding box center [70, 124] width 4 height 4
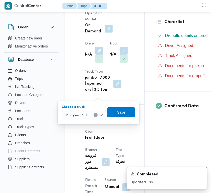
click at [110, 111] on span "Save" at bounding box center [121, 112] width 28 height 10
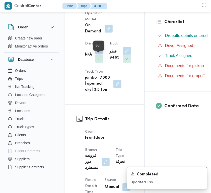
click at [97, 55] on button "button" at bounding box center [99, 50] width 8 height 8
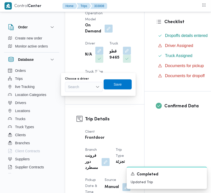
click at [86, 83] on div "Search" at bounding box center [84, 87] width 38 height 10
paste input "9465"
type input "9465"
click at [119, 100] on div "Supplier الهامي محمد خالد علي Operation Model On Demand Driver N/A Truck قطو 94…" at bounding box center [107, 51] width 50 height 145
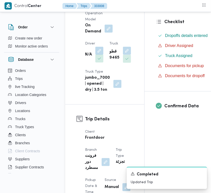
drag, startPoint x: 101, startPoint y: 56, endPoint x: 97, endPoint y: 66, distance: 10.9
click at [101, 55] on button "button" at bounding box center [99, 51] width 8 height 8
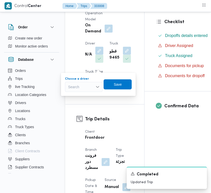
click at [92, 82] on div "Search" at bounding box center [84, 87] width 38 height 10
paste input "هاني"
type input "هاني"
click at [81, 88] on div "هاني هاني" at bounding box center [84, 87] width 38 height 10
click at [80, 88] on div "هاني هاني Combo box. Selected. هاني . Selected. Combo box input. Search. Type s…" at bounding box center [84, 87] width 38 height 10
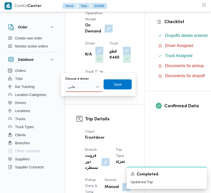
click at [81, 88] on div "هاني هاني" at bounding box center [84, 87] width 38 height 10
click at [80, 98] on span "هاني سيد محمد محمد فج النور" at bounding box center [87, 96] width 26 height 6
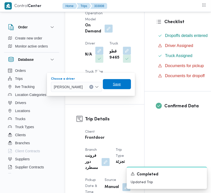
click at [124, 86] on span "Save" at bounding box center [117, 84] width 28 height 10
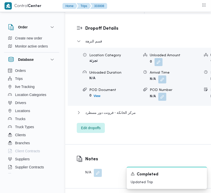
scroll to position [930, 0]
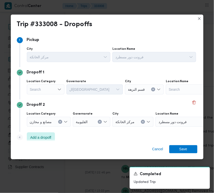
click at [43, 90] on div "Search" at bounding box center [46, 89] width 38 height 10
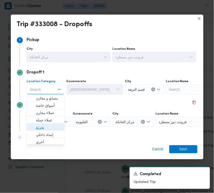
click at [45, 126] on span "تجزئة" at bounding box center [49, 128] width 26 height 6
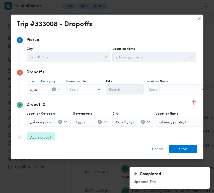
click at [72, 85] on div "Search" at bounding box center [86, 89] width 38 height 10
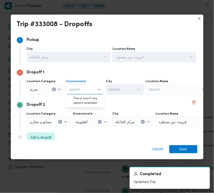
paste input "[GEOGRAPHIC_DATA]"
type input "[GEOGRAPHIC_DATA]"
click at [79, 95] on span "[GEOGRAPHIC_DATA]" at bounding box center [89, 98] width 26 height 6
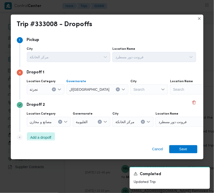
click at [127, 88] on div "Search" at bounding box center [146, 89] width 38 height 10
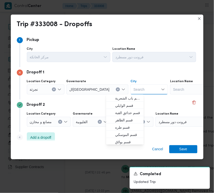
paste input "[GEOGRAPHIC_DATA]"
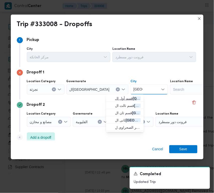
type input "[GEOGRAPHIC_DATA]"
click at [119, 101] on span "قسم أول ال قاهرة الجديدة" at bounding box center [128, 98] width 26 height 6
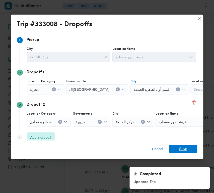
click at [186, 151] on span "Save" at bounding box center [184, 149] width 8 height 8
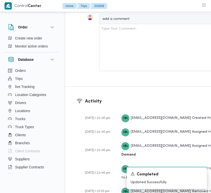
scroll to position [935, 0]
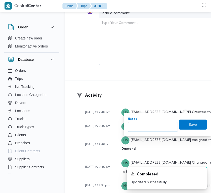
click at [164, 126] on input "Notes" at bounding box center [153, 127] width 50 height 10
paste input "تجمع"
type input "تجمع"
click at [195, 120] on span "Save" at bounding box center [193, 124] width 28 height 10
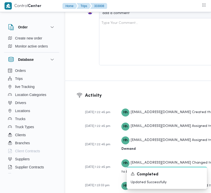
scroll to position [767, 0]
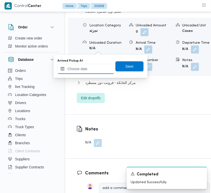
click at [98, 69] on input "Arrived Pickup At" at bounding box center [86, 69] width 57 height 10
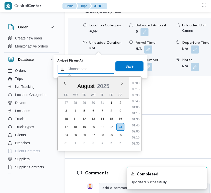
scroll to position [285, 0]
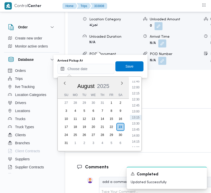
click at [138, 110] on li "13:00" at bounding box center [136, 111] width 12 height 5
type input "[DATE] 13:00"
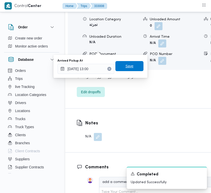
click at [126, 66] on span "Save" at bounding box center [130, 66] width 8 height 6
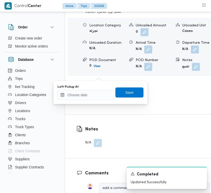
click at [100, 101] on div "You are in a dialog. To close this dialog, hit escape. Left Pickup At Save" at bounding box center [101, 92] width 94 height 23
click at [96, 94] on input "Left Pickup At" at bounding box center [86, 95] width 57 height 10
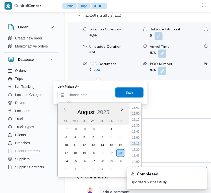
click at [139, 142] on ul "00:00 00:15 00:30 00:45 01:00 01:15 01:30 01:45 02:00 02:15 02:30 02:45 03:00 0…" at bounding box center [136, 140] width 12 height 66
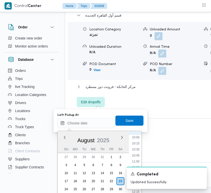
scroll to position [229, 0]
click at [142, 145] on div "Previous Month Next month August 2025 August 2025 Su Mo Tu We Th Fr Sa 27 28 29…" at bounding box center [100, 168] width 84 height 75
click at [142, 150] on div "Previous Month Next month August 2025 August 2025 Su Mo Tu We Th Fr Sa 27 28 29…" at bounding box center [100, 168] width 84 height 75
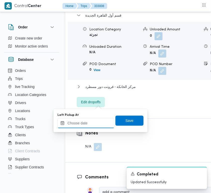
click at [96, 125] on input "Left Pickup At" at bounding box center [86, 123] width 57 height 10
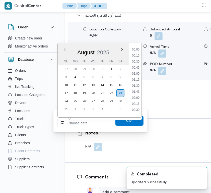
scroll to position [285, 0]
click at [140, 85] on li "13:15" at bounding box center [136, 83] width 12 height 5
type input "23/08/2025 13:15"
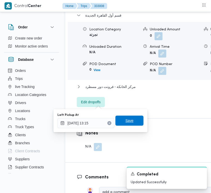
click at [133, 123] on span "Save" at bounding box center [130, 121] width 28 height 10
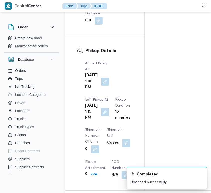
scroll to position [170, 0]
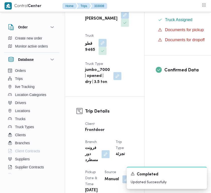
click at [85, 22] on b "[PERSON_NAME]" at bounding box center [101, 19] width 32 height 6
copy div "[PERSON_NAME]"
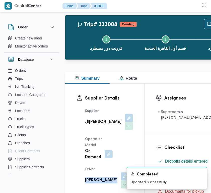
scroll to position [0, 0]
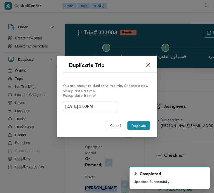
click at [141, 124] on button "Duplicate" at bounding box center [139, 125] width 23 height 9
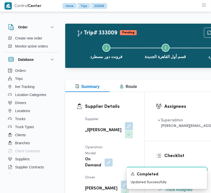
click at [121, 130] on button "button" at bounding box center [125, 126] width 8 height 8
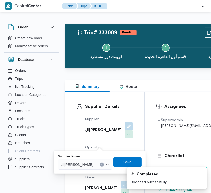
click at [85, 163] on span "الهامي [PERSON_NAME]" at bounding box center [80, 165] width 39 height 6
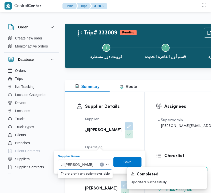
paste input "[PERSON_NAME]"
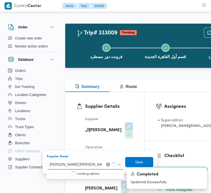
type input "[PERSON_NAME]"
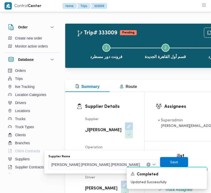
click at [80, 163] on span "[PERSON_NAME]" at bounding box center [66, 165] width 29 height 6
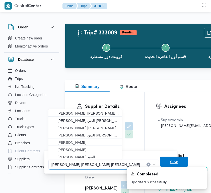
click at [129, 162] on span "Save" at bounding box center [115, 162] width 28 height 10
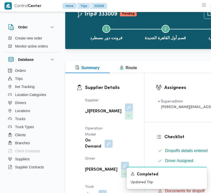
scroll to position [116, 0]
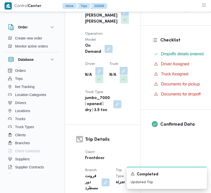
click at [120, 73] on button "button" at bounding box center [124, 69] width 8 height 8
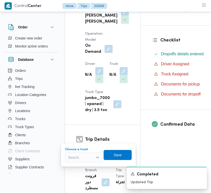
click at [89, 157] on div "Search" at bounding box center [84, 158] width 38 height 10
paste input "2879"
type input "2879"
drag, startPoint x: 71, startPoint y: 167, endPoint x: 76, endPoint y: 165, distance: 5.4
click at [82, 159] on div "2879 2879" at bounding box center [84, 158] width 38 height 10
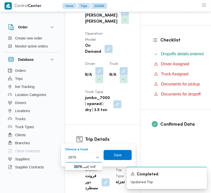
click at [81, 166] on mark "2879" at bounding box center [78, 167] width 8 height 4
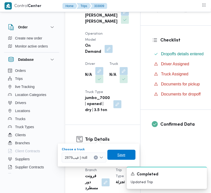
click at [111, 152] on span "Save" at bounding box center [122, 155] width 28 height 10
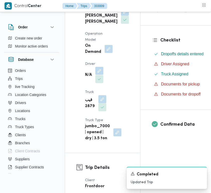
click at [100, 73] on button "button" at bounding box center [99, 69] width 8 height 8
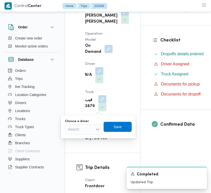
click at [95, 126] on div "Search" at bounding box center [84, 129] width 38 height 10
paste input "سامح [PERSON_NAME]"
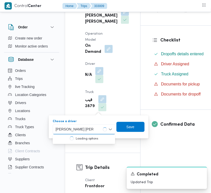
type input "سامح [PERSON_NAME]"
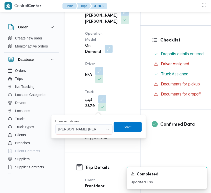
click at [100, 129] on div "سامح سمحان احمد عبدالله سامح سمحان احمد عبدالله" at bounding box center [84, 129] width 57 height 10
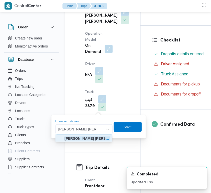
click at [100, 137] on mark "سامح [PERSON_NAME]" at bounding box center [84, 138] width 39 height 4
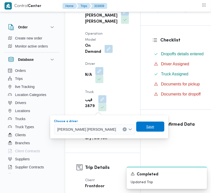
click at [127, 127] on span "Save" at bounding box center [130, 127] width 8 height 6
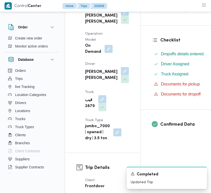
click at [121, 90] on div "Supplier شريف بدر عبد الحميد عبد المجيد بدر Operation Model On Demand Driver سا…" at bounding box center [107, 70] width 50 height 145
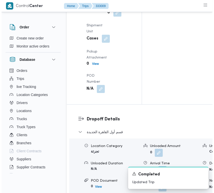
scroll to position [911, 0]
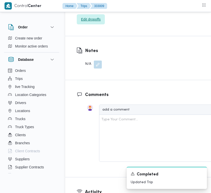
click at [81, 20] on span "Edit dropoffs" at bounding box center [91, 17] width 20 height 6
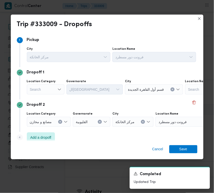
click at [56, 89] on div "Search" at bounding box center [46, 89] width 38 height 10
click at [62, 120] on button "Clear input" at bounding box center [60, 122] width 4 height 4
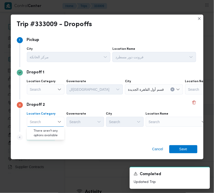
click at [135, 51] on label "Location Name" at bounding box center [124, 49] width 23 height 4
click at [182, 94] on div "Search" at bounding box center [213, 89] width 63 height 10
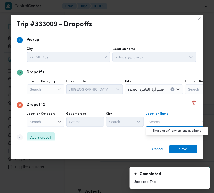
paste input "سال اندستريز"
type input "سال اندستريز"
click at [50, 89] on div "Search" at bounding box center [46, 89] width 38 height 10
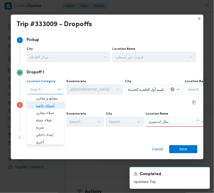
click at [49, 103] on span "أسواق خاصة" at bounding box center [49, 106] width 26 height 6
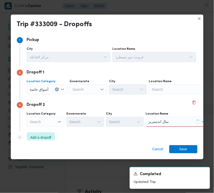
click at [167, 93] on div "Search" at bounding box center [180, 89] width 63 height 10
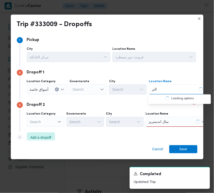
type input "النز"
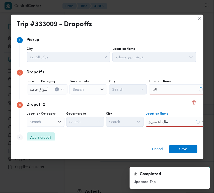
click at [170, 94] on div "سال اندستريز سال اندستريز" at bounding box center [180, 89] width 63 height 10
click at [167, 90] on div "النز النز" at bounding box center [180, 89] width 63 height 10
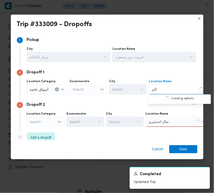
click at [179, 121] on div "سال اندستريز سال اندستريز" at bounding box center [177, 122] width 63 height 10
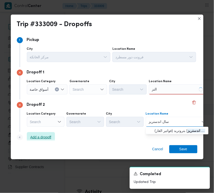
type input "سال اندستريز"
click at [44, 136] on span "Add a dropoff" at bounding box center [40, 137] width 21 height 6
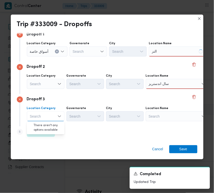
click at [193, 57] on div "Search" at bounding box center [180, 51] width 63 height 10
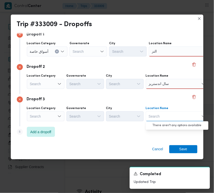
click at [54, 57] on div "Search" at bounding box center [47, 51] width 41 height 10
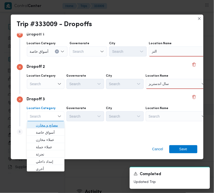
click at [54, 124] on span "مصانع و مخازن" at bounding box center [49, 125] width 26 height 6
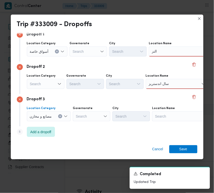
click at [161, 57] on div "Search" at bounding box center [180, 51] width 63 height 10
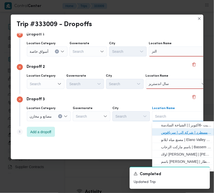
click at [166, 131] on span "فرونت دور مسطرد | شركة الي | سرياقوس" at bounding box center [187, 133] width 51 height 6
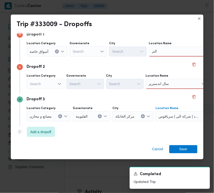
click at [175, 57] on div "سال اندستريز سال اندستريز" at bounding box center [180, 51] width 63 height 10
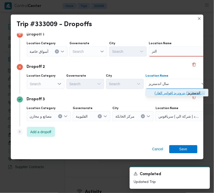
click at [176, 90] on span "سال اندستريز | بتروتريد (فواتير الغاز) | null" at bounding box center [180, 93] width 51 height 6
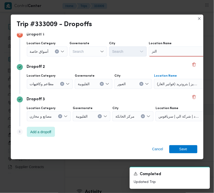
click at [172, 49] on div "النز النز" at bounding box center [180, 51] width 63 height 10
click at [169, 49] on div "النزهة النزهة" at bounding box center [180, 51] width 63 height 10
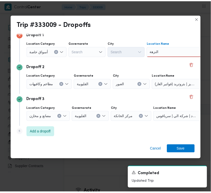
scroll to position [0, 0]
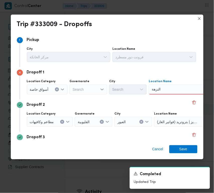
click at [172, 87] on div "النزهة النزهة Combo box. Selected. النزهة. Selected. Combo box input. Search. T…" at bounding box center [180, 89] width 63 height 10
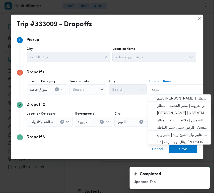
click at [150, 88] on div "النزهة النزهة Combo box. Selected. النزهة. Selected. Combo box input. Search. T…" at bounding box center [180, 89] width 63 height 10
click at [150, 88] on div "النزهة النزهة" at bounding box center [180, 89] width 63 height 10
click at [155, 87] on input "النزهة" at bounding box center [156, 89] width 9 height 6
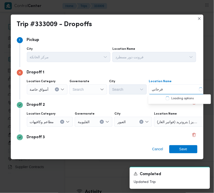
type input "فرجاني النز"
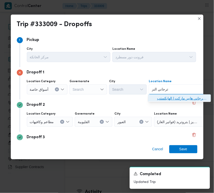
click at [172, 98] on span "فرجاني النز هه | الفرجاني هايبر ماركت | الهايكستب" at bounding box center [183, 98] width 51 height 6
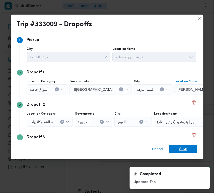
click at [185, 149] on span "Save" at bounding box center [184, 149] width 8 height 8
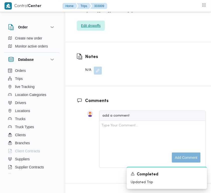
scroll to position [742, 0]
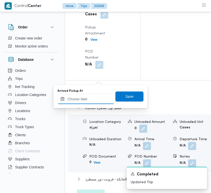
click at [100, 96] on input "Arrived Pickup At" at bounding box center [86, 99] width 57 height 10
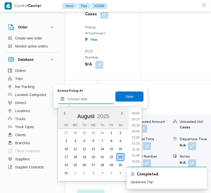
scroll to position [291, 0]
click at [140, 147] on li "13:30" at bounding box center [136, 147] width 12 height 5
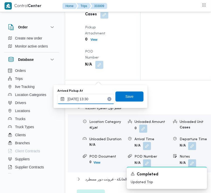
type input "23/08/2025 13:30"
click at [121, 95] on span "Save" at bounding box center [130, 96] width 28 height 10
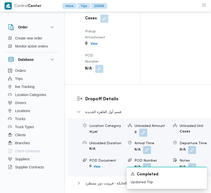
drag, startPoint x: 100, startPoint y: 108, endPoint x: 101, endPoint y: 113, distance: 4.8
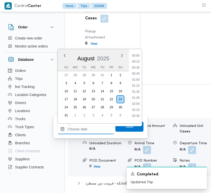
click at [97, 129] on input "Left Pickup At" at bounding box center [86, 129] width 57 height 10
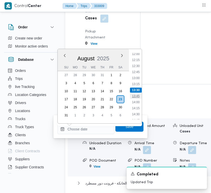
click at [139, 94] on li "13:45" at bounding box center [136, 96] width 12 height 5
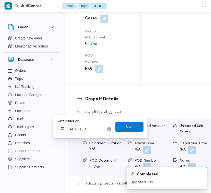
type input "23/08/2025 13:45"
click at [136, 126] on span "Save" at bounding box center [130, 126] width 28 height 10
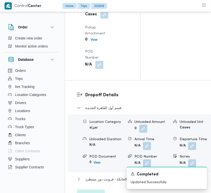
click at [121, 70] on div "Arrived Pickup At N/A Left Pickup At N/A Pickup Duration N/A Shipment Number of…" at bounding box center [107, 2] width 50 height 135
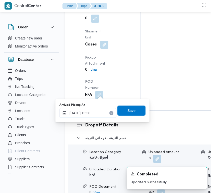
click at [101, 111] on input "23/08/2025 13:30" at bounding box center [88, 113] width 57 height 10
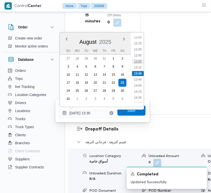
click at [138, 63] on li "13:00" at bounding box center [138, 61] width 12 height 5
type input "23/08/2025 13:30"
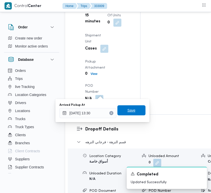
click at [129, 110] on span "Save" at bounding box center [132, 110] width 8 height 6
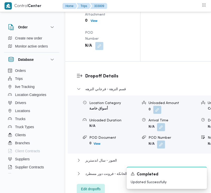
scroll to position [995, 0]
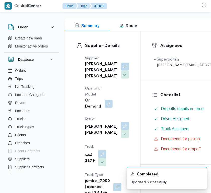
scroll to position [0, 0]
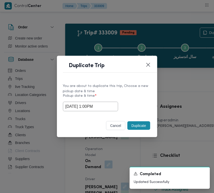
click at [141, 121] on div "Duplicate" at bounding box center [139, 125] width 25 height 11
click at [146, 64] on button "Closes this modal window" at bounding box center [148, 65] width 6 height 6
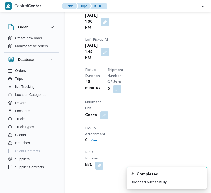
scroll to position [845, 0]
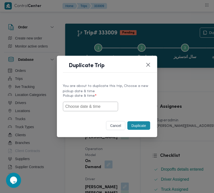
click at [100, 105] on input "text" at bounding box center [90, 107] width 55 height 10
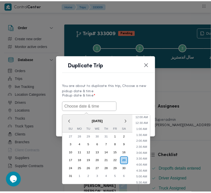
scroll to position [131, 0]
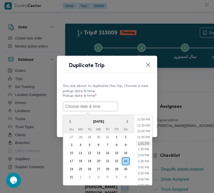
click at [146, 142] on li "1:00 PM" at bounding box center [143, 143] width 15 height 5
type input "23/08/2025 1:00PM"
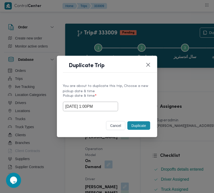
click at [129, 102] on div "Selected date: Saturday, August 23rd, 2025 at 1:00 PM 23/08/2025 1:00PM" at bounding box center [107, 107] width 88 height 10
click at [142, 126] on button "Duplicate" at bounding box center [139, 125] width 23 height 9
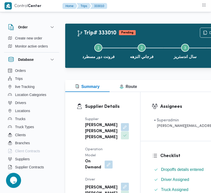
click at [121, 131] on button "button" at bounding box center [125, 127] width 8 height 8
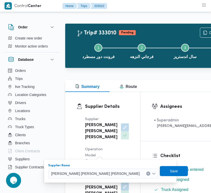
click at [97, 172] on span "[PERSON_NAME]" at bounding box center [95, 174] width 89 height 6
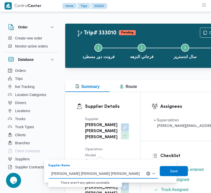
paste input "الهامي [PERSON_NAME]"
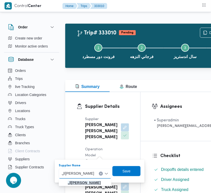
type input "الهامي [PERSON_NAME]"
drag, startPoint x: 84, startPoint y: 180, endPoint x: 87, endPoint y: 181, distance: 3.4
click at [84, 180] on span "الهامي [PERSON_NAME]" at bounding box center [88, 183] width 41 height 6
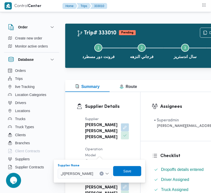
click at [124, 176] on div "Supplier Name الهامي محمد خالد علي Combo box. Selected. الهامي محمد خالد علي. P…" at bounding box center [99, 171] width 85 height 16
click at [124, 171] on span "Save" at bounding box center [128, 171] width 8 height 6
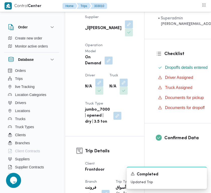
scroll to position [160, 0]
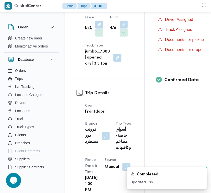
drag, startPoint x: 95, startPoint y: 37, endPoint x: 95, endPoint y: 52, distance: 14.8
click at [96, 29] on span at bounding box center [98, 25] width 11 height 8
click at [97, 28] on button "button" at bounding box center [99, 24] width 8 height 8
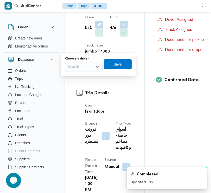
click at [85, 67] on div "Search" at bounding box center [84, 67] width 38 height 10
paste input "الهامي [PERSON_NAME]"
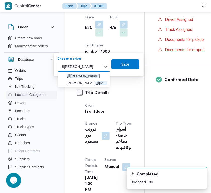
type input "الهامي [PERSON_NAME]"
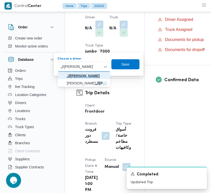
click at [97, 75] on mark "الهامي [PERSON_NAME]" at bounding box center [83, 76] width 33 height 4
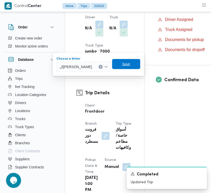
click at [125, 62] on span "Save" at bounding box center [126, 64] width 8 height 6
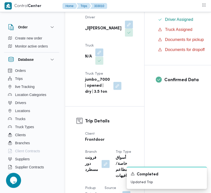
click at [101, 57] on button "button" at bounding box center [99, 52] width 8 height 8
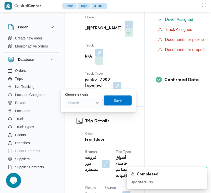
click at [83, 108] on div "Choose a truck Search Save" at bounding box center [99, 100] width 68 height 16
click at [80, 103] on div "Search" at bounding box center [84, 103] width 38 height 10
paste input "6941"
type input "6941"
click at [70, 111] on icon "button" at bounding box center [70, 112] width 4 height 4
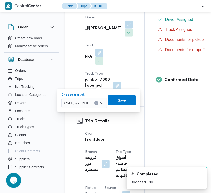
click at [126, 99] on span "Save" at bounding box center [122, 100] width 28 height 10
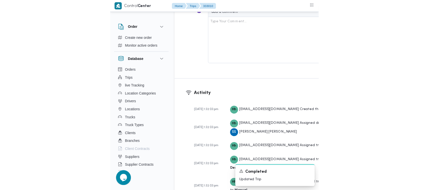
scroll to position [415, 0]
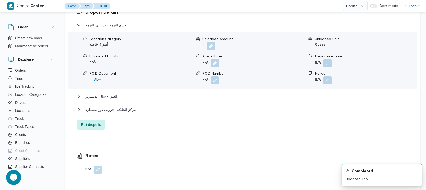
click at [96, 120] on span "Edit dropoffs" at bounding box center [91, 125] width 28 height 10
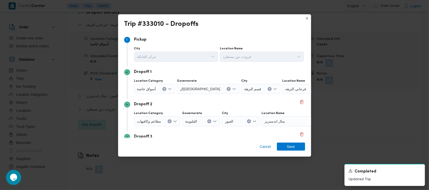
click at [155, 87] on div "أسواق خاصة" at bounding box center [154, 89] width 41 height 10
click at [150, 83] on div "Location Category أسواق خاصة Combo box. Selected. أسواق خاصة. Press Backspace t…" at bounding box center [154, 86] width 41 height 15
click at [146, 90] on span "أسواق خاصة" at bounding box center [146, 89] width 19 height 6
click at [162, 90] on button "Clear input" at bounding box center [164, 89] width 4 height 4
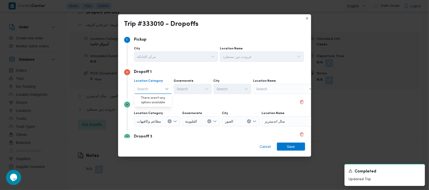
click at [163, 91] on div "Search Combo box. Selected. Combo box input. Search. Type some text or, to disp…" at bounding box center [153, 89] width 38 height 10
click at [178, 106] on div "Dropoff 2" at bounding box center [214, 105] width 181 height 6
click at [169, 121] on icon "Clear input" at bounding box center [170, 122] width 2 height 2
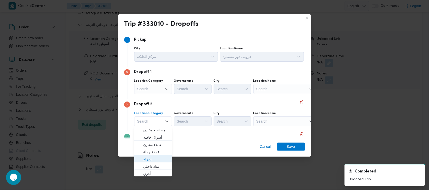
click at [154, 161] on span "تجزئة" at bounding box center [156, 160] width 26 height 6
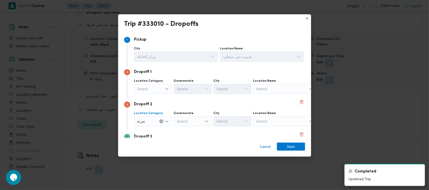
click at [152, 86] on div "Search" at bounding box center [153, 89] width 38 height 10
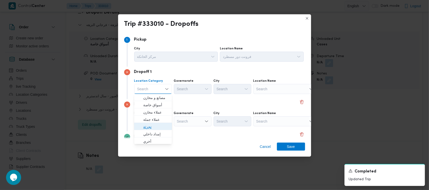
click at [156, 129] on span "تجزئة" at bounding box center [156, 127] width 26 height 6
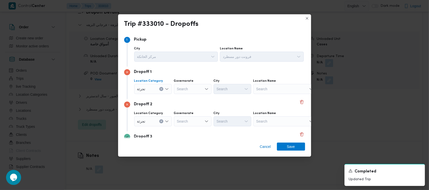
click at [195, 94] on div "Search" at bounding box center [193, 89] width 38 height 10
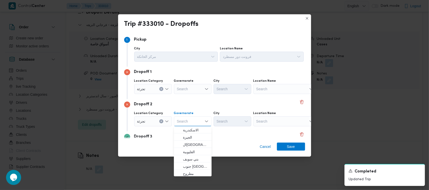
click at [192, 93] on div "Search" at bounding box center [193, 89] width 38 height 10
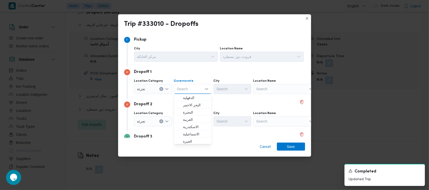
paste input "[GEOGRAPHIC_DATA]"
type input "[GEOGRAPHIC_DATA]"
click at [214, 103] on div "Dropoff 2" at bounding box center [214, 105] width 181 height 6
click at [187, 94] on div "Search" at bounding box center [193, 89] width 38 height 10
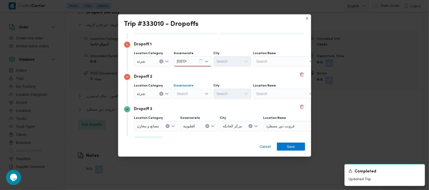
scroll to position [40, 0]
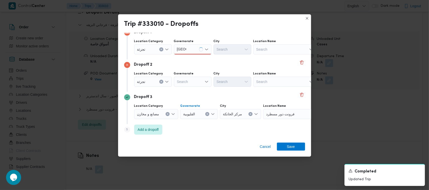
click at [191, 115] on span "القليوبية" at bounding box center [189, 114] width 12 height 6
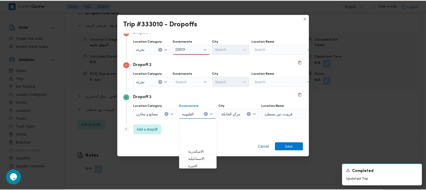
scroll to position [37, 0]
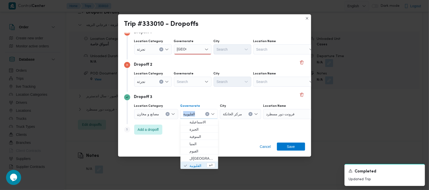
copy span "القليوبية"
click at [191, 115] on span "القليوبية" at bounding box center [189, 114] width 12 height 6
click at [189, 55] on div "Search" at bounding box center [193, 49] width 38 height 10
paste input "القليوبية"
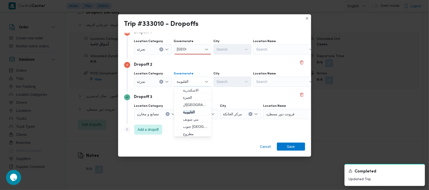
type input "القليوبية"
click at [189, 52] on div "[GEOGRAPHIC_DATA] [GEOGRAPHIC_DATA]" at bounding box center [193, 49] width 38 height 10
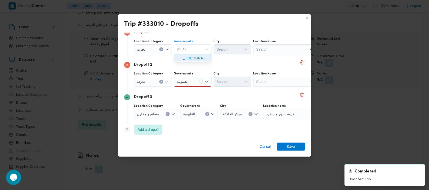
click at [190, 57] on span "[GEOGRAPHIC_DATA]" at bounding box center [196, 59] width 26 height 6
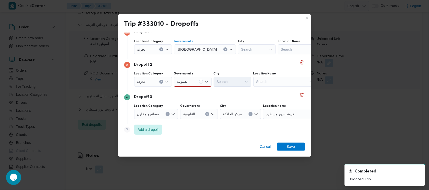
drag, startPoint x: 194, startPoint y: 83, endPoint x: 194, endPoint y: 86, distance: 3.0
click at [194, 83] on div "القليوبية القليوبية" at bounding box center [193, 82] width 38 height 10
click at [214, 22] on div "Search" at bounding box center [176, 17] width 84 height 10
click at [182, 80] on input "القليوبية" at bounding box center [183, 82] width 13 height 6
click at [196, 90] on span "القليوبية" at bounding box center [196, 91] width 26 height 6
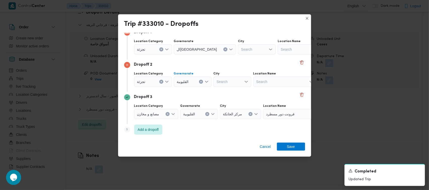
click at [214, 55] on div "Search" at bounding box center [257, 49] width 38 height 10
type input "شبرا"
click at [214, 91] on span "قسم أول شبرا الخيمة" at bounding box center [236, 91] width 26 height 6
click at [214, 48] on div "Search" at bounding box center [257, 49] width 38 height 10
type input "شبرا"
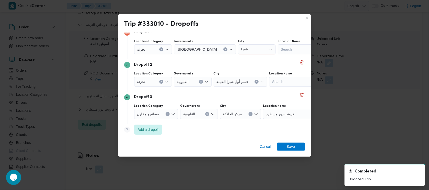
click at [214, 45] on div "شبرا شبرا" at bounding box center [257, 49] width 38 height 10
click at [214, 60] on span "قسم شبرا" at bounding box center [236, 59] width 26 height 6
click at [214, 146] on span "Save" at bounding box center [291, 147] width 28 height 8
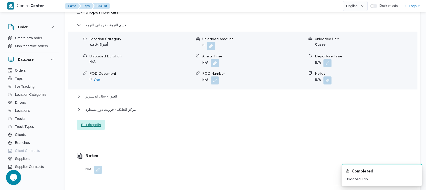
scroll to position [248, 0]
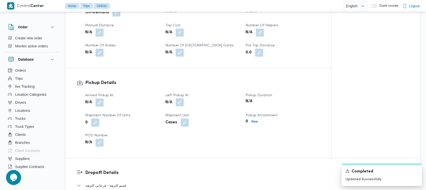
drag, startPoint x: 174, startPoint y: 100, endPoint x: 181, endPoint y: 106, distance: 9.3
click at [174, 101] on span at bounding box center [178, 103] width 11 height 8
click at [182, 106] on button "button" at bounding box center [180, 102] width 8 height 8
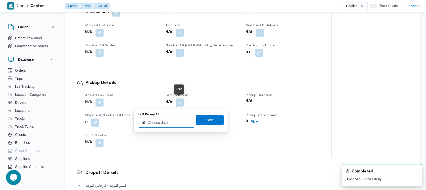
click at [177, 121] on input "Left Pickup At" at bounding box center [166, 123] width 57 height 10
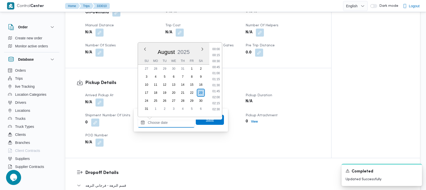
scroll to position [291, 0]
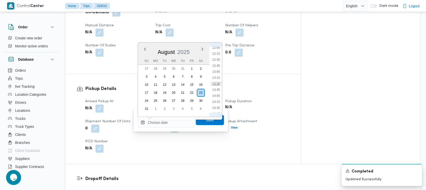
click at [214, 83] on li "13:30" at bounding box center [216, 83] width 12 height 5
type input "23/08/2025 13:30"
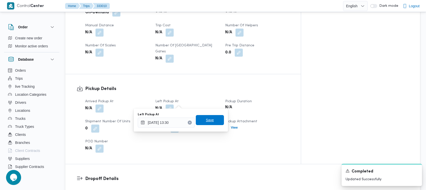
click at [211, 123] on span "Save" at bounding box center [210, 120] width 28 height 10
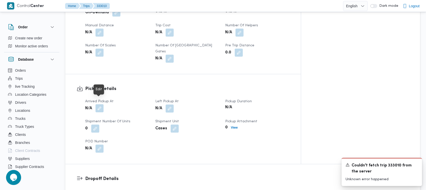
click at [99, 105] on button "button" at bounding box center [99, 109] width 8 height 8
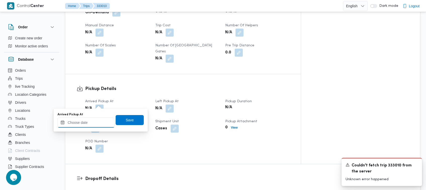
click at [103, 123] on input "Arrived Pickup At" at bounding box center [86, 123] width 57 height 10
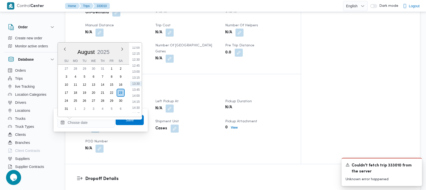
drag, startPoint x: 139, startPoint y: 72, endPoint x: 140, endPoint y: 80, distance: 7.9
click at [139, 72] on li "13:00" at bounding box center [136, 71] width 12 height 5
type input "[DATE] 13:00"
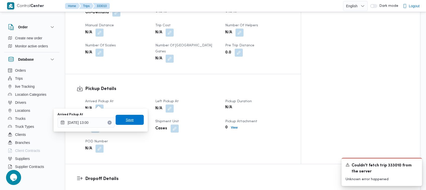
click at [128, 121] on span "Save" at bounding box center [130, 120] width 8 height 6
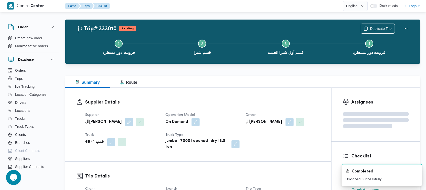
scroll to position [0, 0]
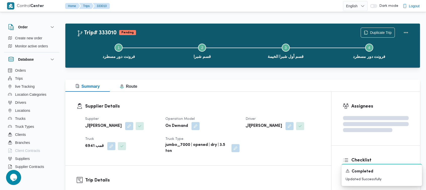
click at [186, 90] on div "Summary Route" at bounding box center [242, 86] width 355 height 12
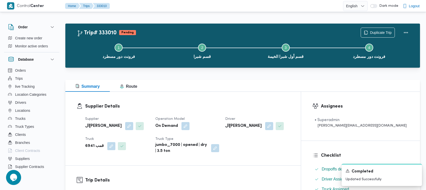
click at [204, 114] on div "Supplier الهامي محمد خالد علي Operation Model On Demand Driver الهامي محمد خالد…" at bounding box center [187, 135] width 210 height 44
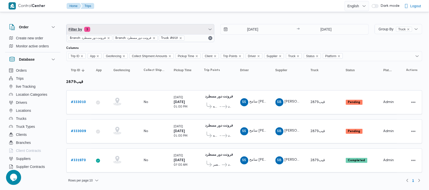
click at [132, 28] on span "Filter by 3" at bounding box center [141, 29] width 148 height 10
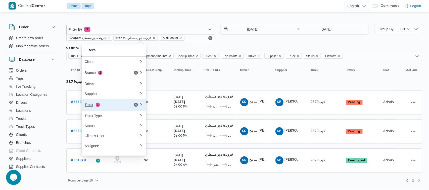
click at [98, 105] on span "1" at bounding box center [98, 105] width 4 height 4
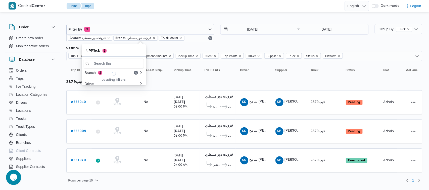
paste input "6941"
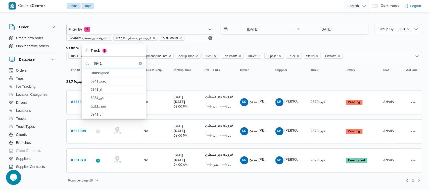
type input "6941"
click at [105, 107] on span "قمب6941" at bounding box center [117, 106] width 52 height 6
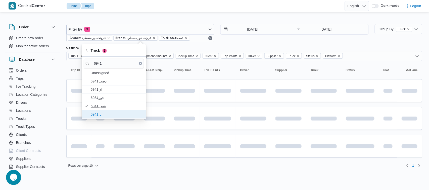
click at [103, 112] on span "ناا6941" at bounding box center [117, 115] width 52 height 6
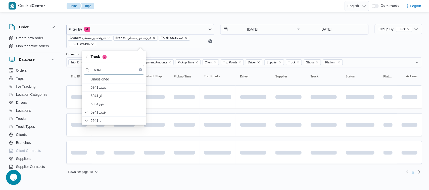
click at [120, 174] on div "Rows per page : 10 1" at bounding box center [244, 172] width 362 height 12
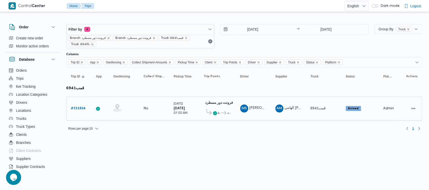
click at [287, 105] on span "AM الهامي محمد خالد علي" at bounding box center [288, 109] width 26 height 8
click at [287, 105] on div "AM الهامي محمد خالد علي" at bounding box center [288, 109] width 30 height 12
copy tr "الهامي [PERSON_NAME]"
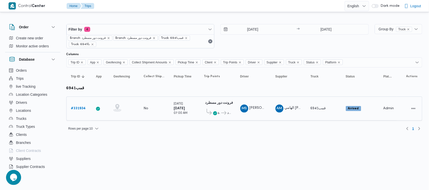
drag, startPoint x: 182, startPoint y: 119, endPoint x: 185, endPoint y: 120, distance: 3.4
click at [182, 119] on td "Pickup Time [DATE] 07:00 AM" at bounding box center [184, 109] width 30 height 24
click at [282, 107] on span "AM" at bounding box center [280, 109] width 6 height 8
drag, startPoint x: 282, startPoint y: 107, endPoint x: 285, endPoint y: 107, distance: 3.3
click at [283, 107] on div "AM" at bounding box center [279, 109] width 8 height 8
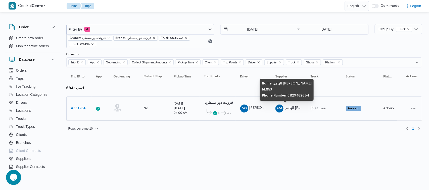
click at [291, 107] on span "الهامي [PERSON_NAME]" at bounding box center [304, 108] width 39 height 3
copy tr "الهامي [PERSON_NAME]"
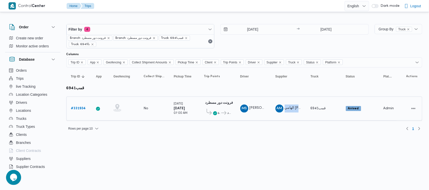
click at [77, 109] on b "# 331934" at bounding box center [78, 108] width 15 height 3
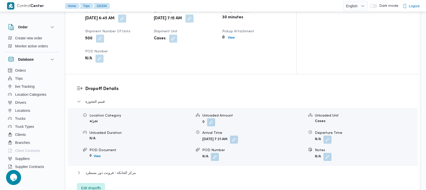
scroll to position [398, 0]
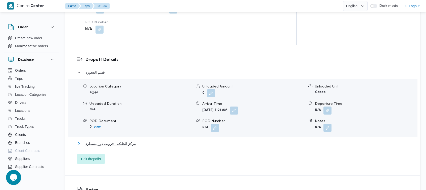
click at [112, 141] on span "مركز الخانكة - فرونت دور مسطرد" at bounding box center [110, 144] width 51 height 6
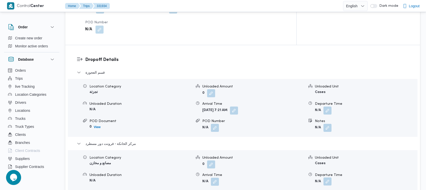
click at [327, 178] on button "button" at bounding box center [327, 182] width 8 height 8
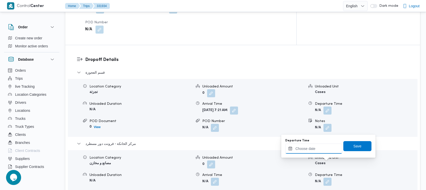
click at [321, 152] on input "Departure Time" at bounding box center [313, 149] width 57 height 10
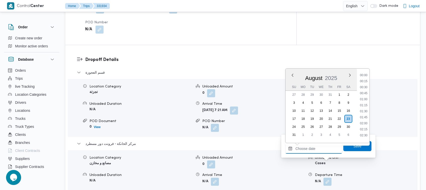
scroll to position [291, 0]
click at [366, 92] on li "12:45" at bounding box center [364, 91] width 12 height 5
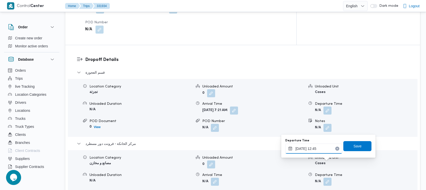
type input "[DATE] 12:45"
click at [356, 150] on span "Save" at bounding box center [357, 146] width 28 height 10
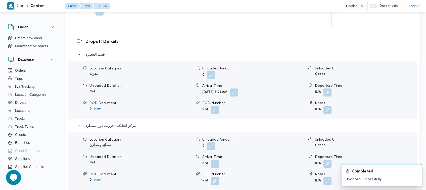
drag, startPoint x: 220, startPoint y: 163, endPoint x: 217, endPoint y: 164, distance: 2.8
click at [219, 164] on form "N/A" at bounding box center [253, 164] width 102 height 8
click at [217, 164] on button "button" at bounding box center [215, 164] width 8 height 8
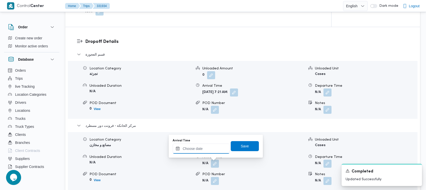
click at [219, 147] on input "Arrival Time" at bounding box center [201, 149] width 57 height 10
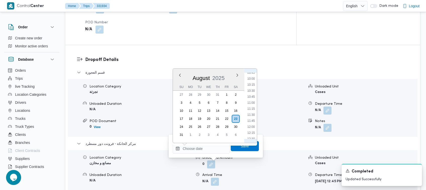
scroll to position [235, 0]
click at [253, 133] on li "12:15" at bounding box center [251, 135] width 12 height 5
type input "23/08/2025 12:15"
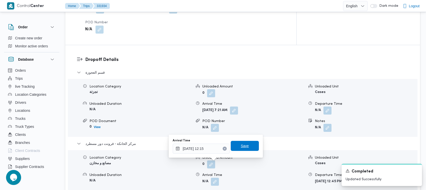
click at [245, 149] on span "Save" at bounding box center [245, 146] width 28 height 10
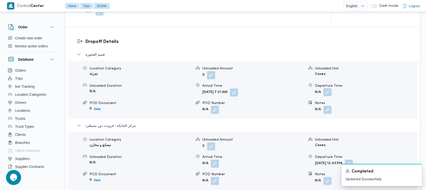
click at [328, 94] on button "button" at bounding box center [327, 92] width 8 height 8
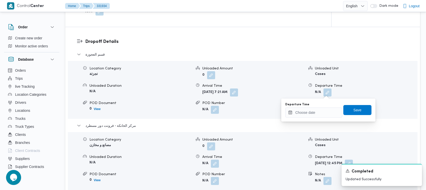
click at [309, 118] on div "You are in a dialog. To close this dialog, hit escape. Departure Time Save" at bounding box center [328, 110] width 94 height 23
click at [312, 110] on div at bounding box center [313, 113] width 57 height 10
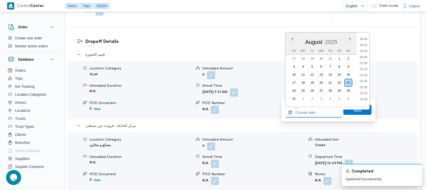
scroll to position [291, 0]
click at [368, 39] on ul "00:00 00:15 00:30 00:45 01:00 01:15 01:30 01:45 02:00 02:15 02:30 02:45 03:00 0…" at bounding box center [364, 70] width 12 height 66
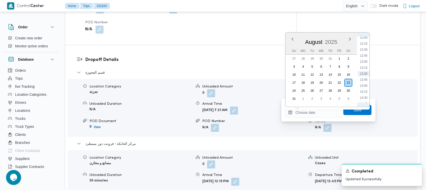
scroll to position [235, 0]
click at [365, 74] on li "11:15" at bounding box center [364, 75] width 12 height 5
type input "23/08/2025 11:15"
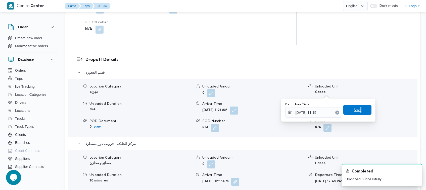
click at [356, 115] on div "Save" at bounding box center [357, 110] width 28 height 10
click at [357, 109] on span "Save" at bounding box center [358, 110] width 8 height 6
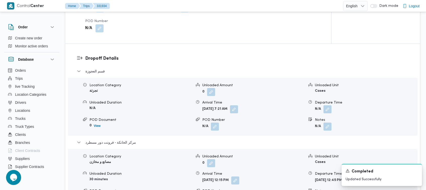
scroll to position [231, 0]
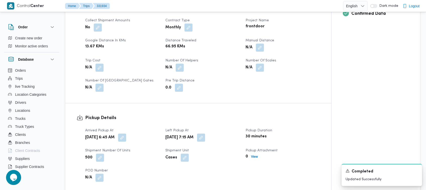
click at [264, 48] on div "N/A" at bounding box center [282, 47] width 75 height 9
click at [263, 48] on button "button" at bounding box center [260, 47] width 8 height 8
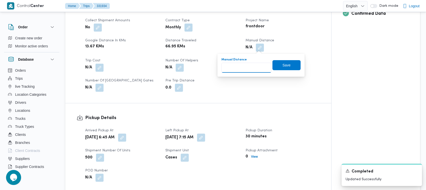
click at [259, 71] on input "Manual Distance" at bounding box center [246, 68] width 50 height 10
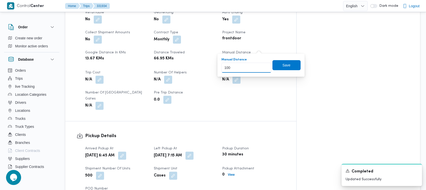
type input "100"
click at [292, 55] on div "You are in a dialog. To close this dialog, hit escape. Manual Distance 100 Save" at bounding box center [260, 65] width 87 height 23
click at [288, 61] on span "Save" at bounding box center [286, 65] width 28 height 10
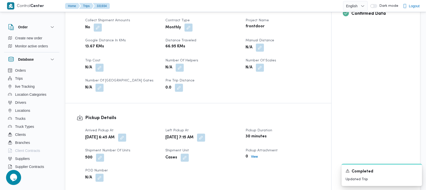
scroll to position [0, 0]
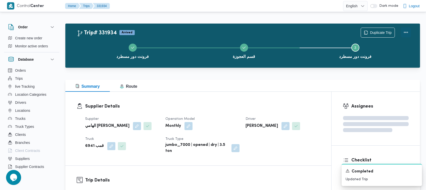
click at [405, 32] on button "Actions" at bounding box center [406, 32] width 10 height 10
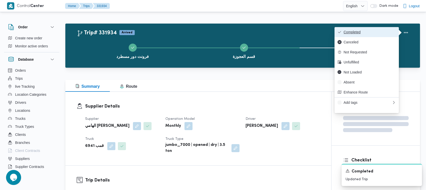
click at [383, 33] on span "Completed" at bounding box center [369, 32] width 52 height 4
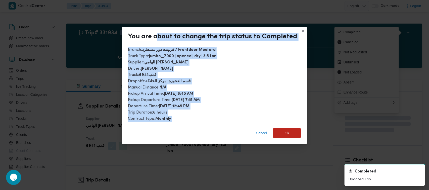
drag, startPoint x: 165, startPoint y: 100, endPoint x: 190, endPoint y: 133, distance: 41.3
click at [171, 133] on div "You are about to change the trip status to Completed Branch : فرونت دور مسطرد /…" at bounding box center [214, 86] width 185 height 118
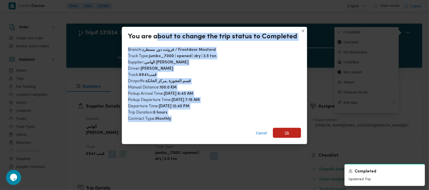
click at [279, 133] on span "Ok" at bounding box center [287, 133] width 28 height 10
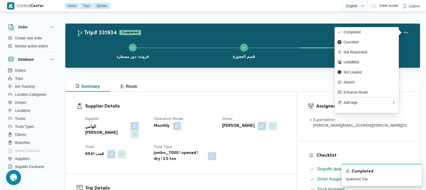
click at [279, 102] on div "Supplier Details Supplier الهامي محمد خالد علي Operation Model Monthly Driver م…" at bounding box center [180, 133] width 231 height 82
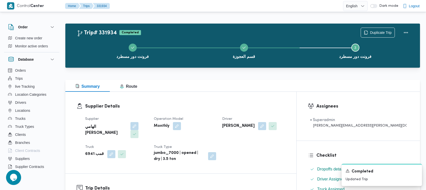
scroll to position [167, 0]
